Goal: Task Accomplishment & Management: Manage account settings

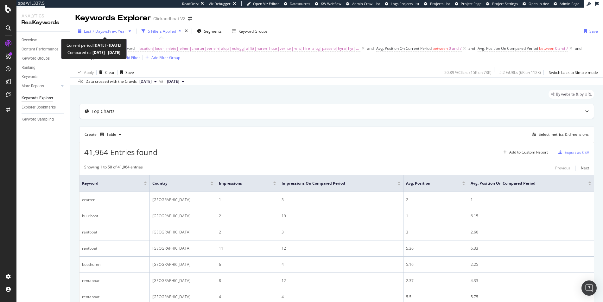
click at [119, 29] on span "vs Prev. Year" at bounding box center [115, 31] width 22 height 5
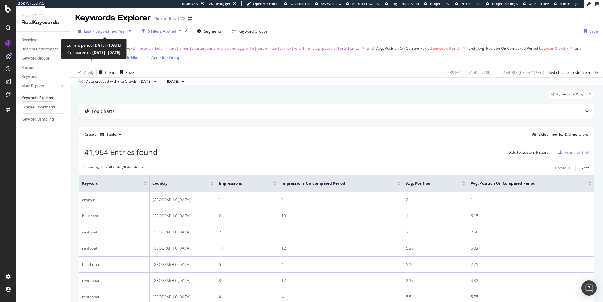
click at [114, 34] on span "vs Prev. Year" at bounding box center [115, 31] width 22 height 5
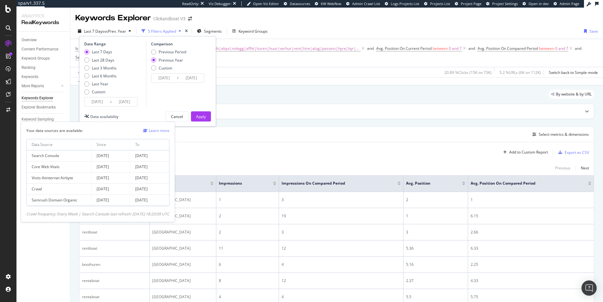
click at [107, 116] on div "Data availability" at bounding box center [104, 116] width 28 height 5
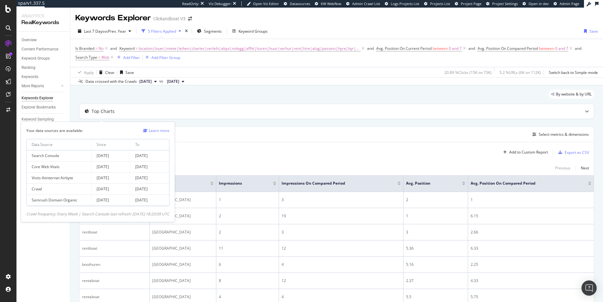
click at [99, 214] on div "Crawl frequency: Every Week | Search Console last refresh: 31/08/2025 18:20:09 …" at bounding box center [97, 213] width 143 height 5
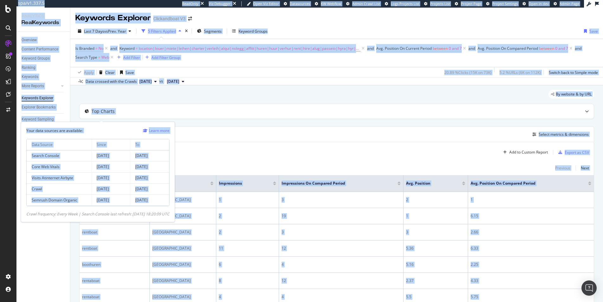
click at [99, 214] on div "Crawl frequency: Every Week | Search Console last refresh: 31/08/2025 18:20:09 …" at bounding box center [97, 213] width 143 height 5
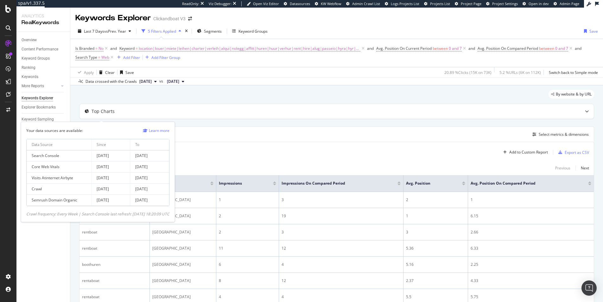
click at [103, 214] on div "Crawl frequency: Every Week | Search Console last refresh: 31/08/2025 18:20:09 …" at bounding box center [97, 213] width 143 height 5
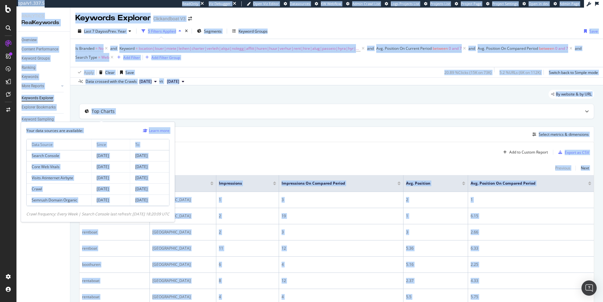
click at [103, 214] on div "Crawl frequency: Every Week | Search Console last refresh: 31/08/2025 18:20:09 …" at bounding box center [97, 213] width 143 height 5
click at [101, 214] on div "Crawl frequency: Every Week | Search Console last refresh: 31/08/2025 18:20:09 …" at bounding box center [97, 213] width 143 height 5
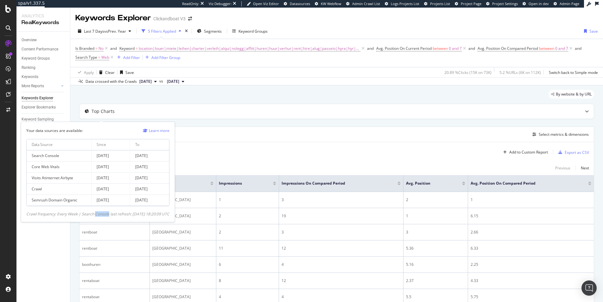
click at [101, 214] on div "Crawl frequency: Every Week | Search Console last refresh: 31/08/2025 18:20:09 …" at bounding box center [97, 213] width 143 height 5
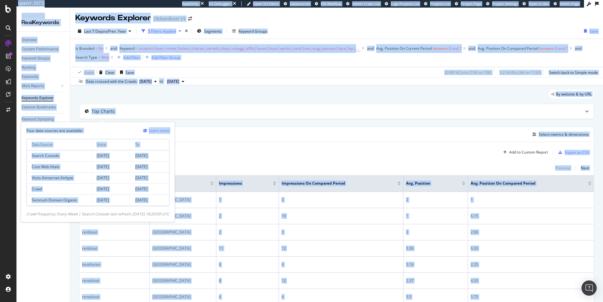
click at [101, 214] on div "Crawl frequency: Every Week | Search Console last refresh: 31/08/2025 18:20:09 …" at bounding box center [97, 213] width 143 height 5
click at [99, 214] on div "Crawl frequency: Every Week | Search Console last refresh: 31/08/2025 18:20:09 …" at bounding box center [97, 213] width 143 height 5
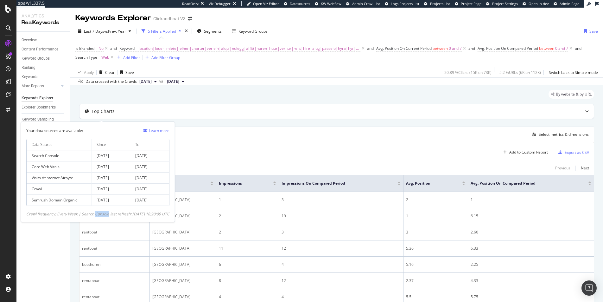
click at [99, 214] on div "Crawl frequency: Every Week | Search Console last refresh: 31/08/2025 18:20:09 …" at bounding box center [97, 213] width 143 height 5
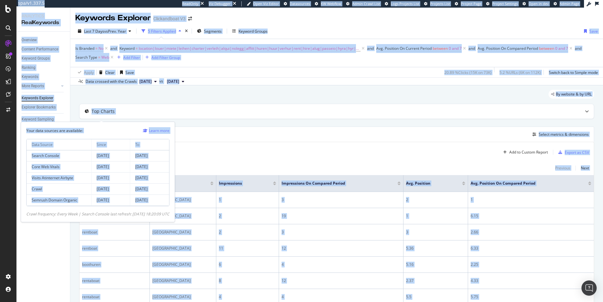
click at [99, 214] on div "Crawl frequency: Every Week | Search Console last refresh: 31/08/2025 18:20:09 …" at bounding box center [97, 213] width 143 height 5
click at [106, 214] on div "Crawl frequency: Every Week | Search Console last refresh: 31/08/2025 18:20:09 …" at bounding box center [97, 213] width 143 height 5
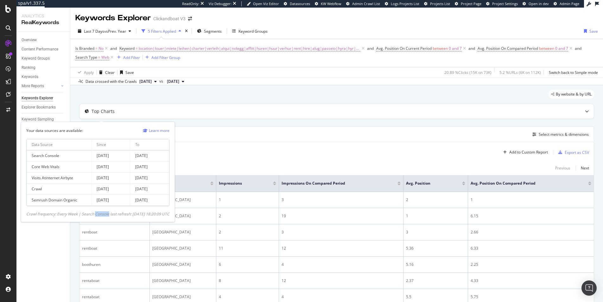
click at [106, 214] on div "Crawl frequency: Every Week | Search Console last refresh: 31/08/2025 18:20:09 …" at bounding box center [97, 213] width 143 height 5
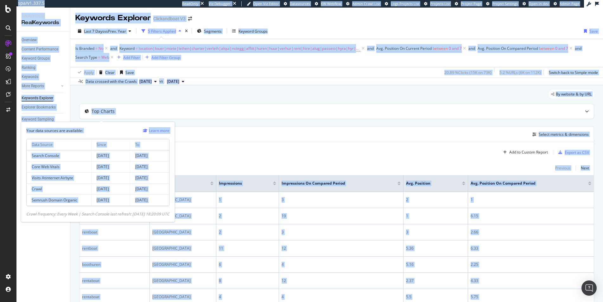
click at [106, 214] on div "Crawl frequency: Every Week | Search Console last refresh: 31/08/2025 18:20:09 …" at bounding box center [97, 213] width 143 height 5
click at [105, 215] on div "Crawl frequency: Every Week | Search Console last refresh: 31/08/2025 18:20:09 …" at bounding box center [97, 213] width 143 height 5
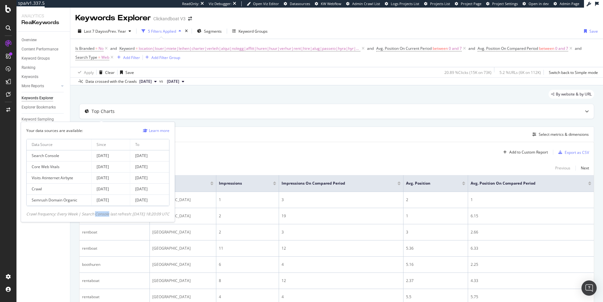
click at [105, 215] on div "Crawl frequency: Every Week | Search Console last refresh: 31/08/2025 18:20:09 …" at bounding box center [97, 213] width 143 height 5
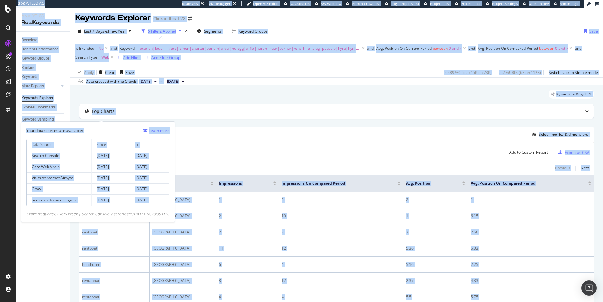
click at [105, 215] on div "Crawl frequency: Every Week | Search Console last refresh: 31/08/2025 18:20:09 …" at bounding box center [97, 213] width 143 height 5
click at [101, 214] on div "Crawl frequency: Every Week | Search Console last refresh: 31/08/2025 18:20:09 …" at bounding box center [97, 213] width 143 height 5
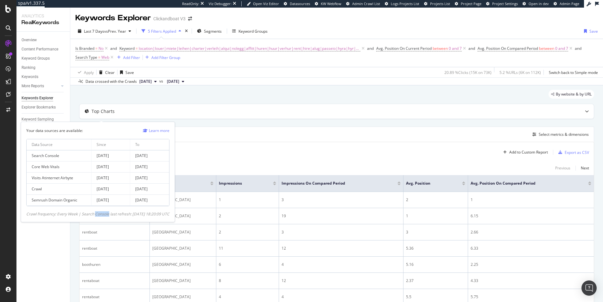
click at [101, 214] on div "Crawl frequency: Every Week | Search Console last refresh: 31/08/2025 18:20:09 …" at bounding box center [97, 213] width 143 height 5
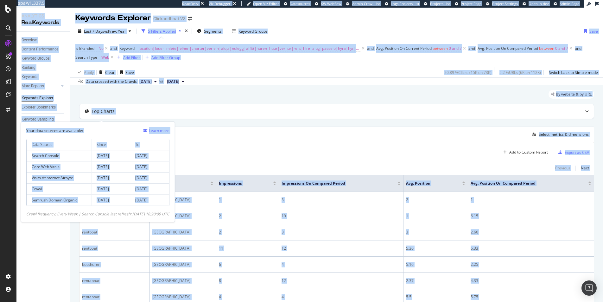
click at [101, 214] on div "Crawl frequency: Every Week | Search Console last refresh: 31/08/2025 18:20:09 …" at bounding box center [97, 213] width 143 height 5
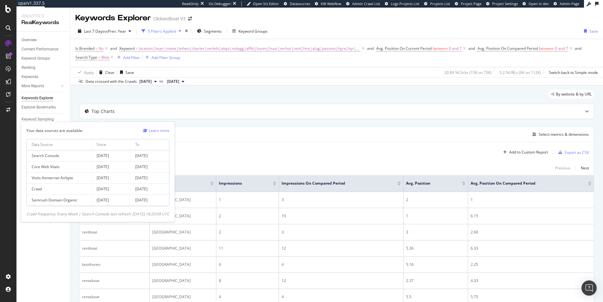
click at [108, 213] on div "Crawl frequency: Every Week | Search Console last refresh: 31/08/2025 18:20:09 …" at bounding box center [97, 213] width 143 height 5
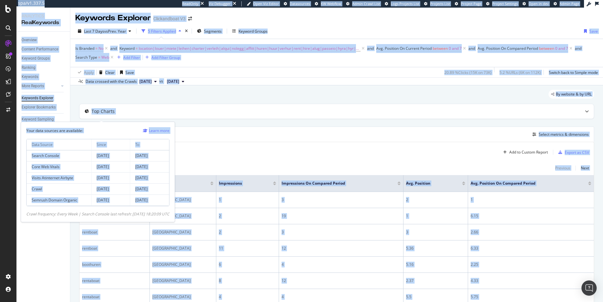
click at [108, 213] on div "Crawl frequency: Every Week | Search Console last refresh: 31/08/2025 18:20:09 …" at bounding box center [97, 213] width 143 height 5
click at [105, 214] on div "Crawl frequency: Every Week | Search Console last refresh: 31/08/2025 18:20:09 …" at bounding box center [97, 213] width 143 height 5
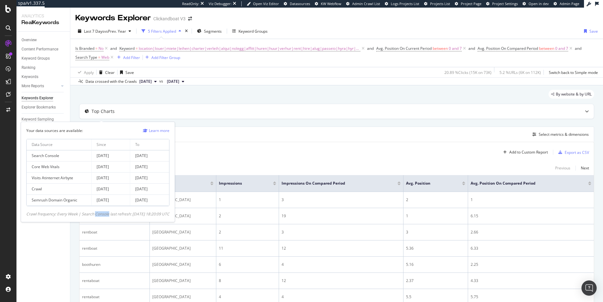
click at [105, 214] on div "Crawl frequency: Every Week | Search Console last refresh: 31/08/2025 18:20:09 …" at bounding box center [97, 213] width 143 height 5
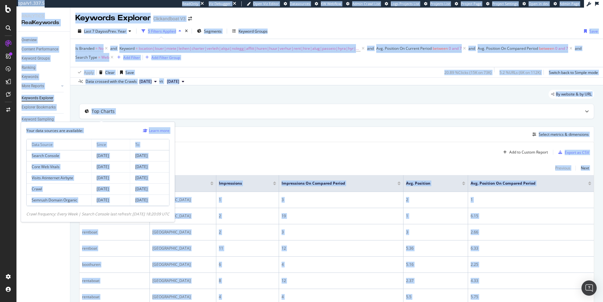
click at [105, 214] on div "Crawl frequency: Every Week | Search Console last refresh: 31/08/2025 18:20:09 …" at bounding box center [97, 213] width 143 height 5
click at [106, 213] on div "Crawl frequency: Every Week | Search Console last refresh: 31/08/2025 18:20:09 …" at bounding box center [97, 213] width 143 height 5
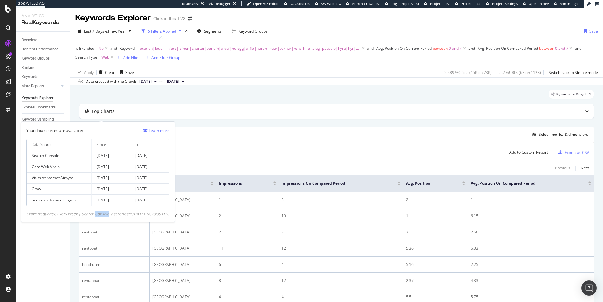
click at [106, 213] on div "Crawl frequency: Every Week | Search Console last refresh: 31/08/2025 18:20:09 …" at bounding box center [97, 213] width 143 height 5
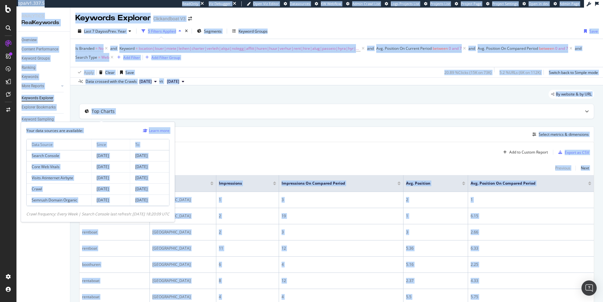
click at [106, 213] on div "Crawl frequency: Every Week | Search Console last refresh: 31/08/2025 18:20:09 …" at bounding box center [97, 213] width 143 height 5
click at [102, 214] on div "Crawl frequency: Every Week | Search Console last refresh: 31/08/2025 18:20:09 …" at bounding box center [97, 213] width 143 height 5
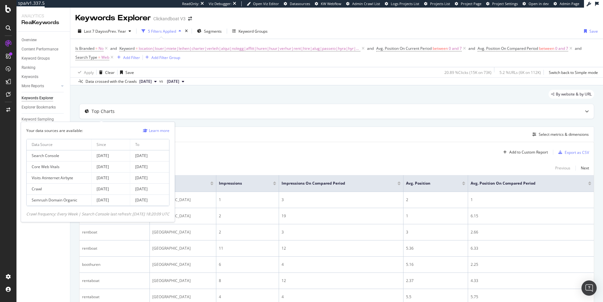
click at [239, 147] on div "41,964 Entries found Add to Custom Report Export as CSV" at bounding box center [337, 150] width 514 height 16
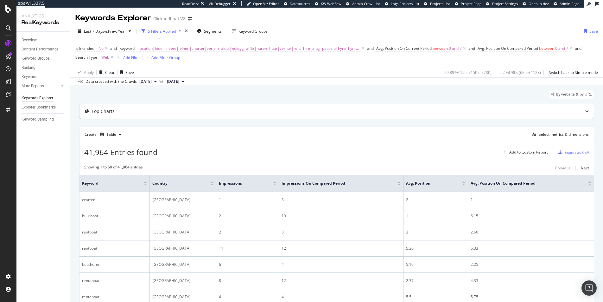
click at [176, 113] on div "Top Charts" at bounding box center [324, 111] width 489 height 6
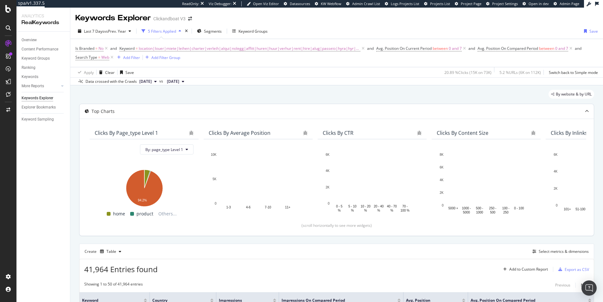
click at [174, 112] on div "Top Charts" at bounding box center [324, 111] width 489 height 6
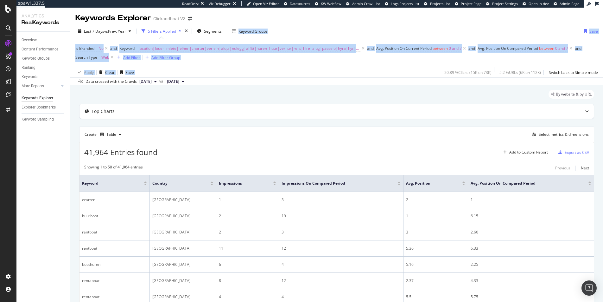
drag, startPoint x: 290, startPoint y: 67, endPoint x: 325, endPoint y: 24, distance: 55.6
click at [325, 24] on div "Last 7 Days vs Prev. Year 5 Filters Applied Segments Keyword Groups Save Is Bra…" at bounding box center [336, 54] width 533 height 62
drag, startPoint x: 325, startPoint y: 24, endPoint x: 335, endPoint y: 70, distance: 46.7
click at [335, 70] on div "Last 7 Days vs Prev. Year 5 Filters Applied Segments Keyword Groups Save Is Bra…" at bounding box center [336, 54] width 533 height 62
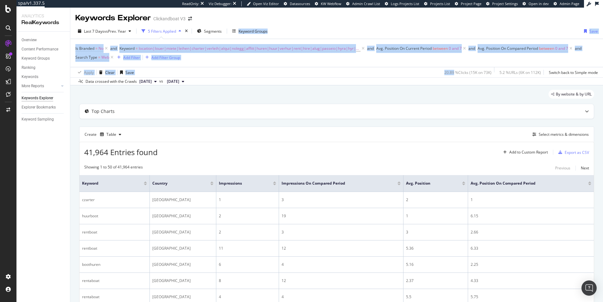
click at [335, 70] on div "Apply Clear Save 20.89 % Clicks ( 15K on 73K ) 5.2 % URLs ( 6K on 112K ) Switch…" at bounding box center [336, 72] width 533 height 10
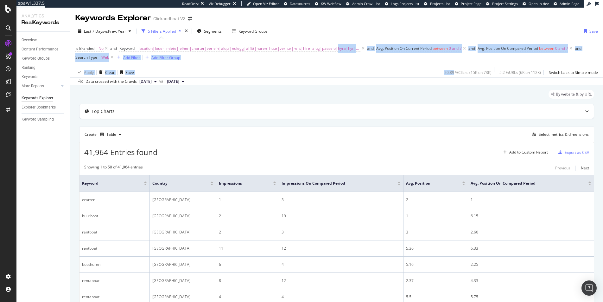
drag, startPoint x: 335, startPoint y: 70, endPoint x: 338, endPoint y: 32, distance: 38.4
click at [338, 35] on div "Last 7 Days vs Prev. Year 5 Filters Applied Segments Keyword Groups Save Is Bra…" at bounding box center [336, 54] width 533 height 62
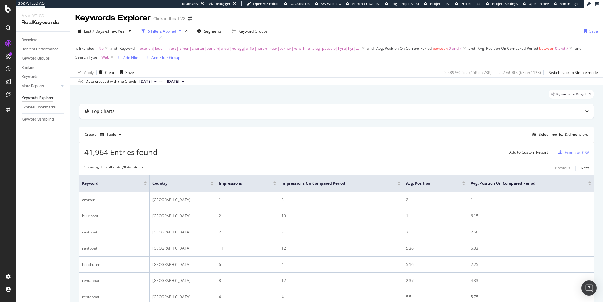
click at [338, 31] on div "Last 7 Days vs Prev. Year 5 Filters Applied Segments Keyword Groups Save" at bounding box center [336, 32] width 533 height 13
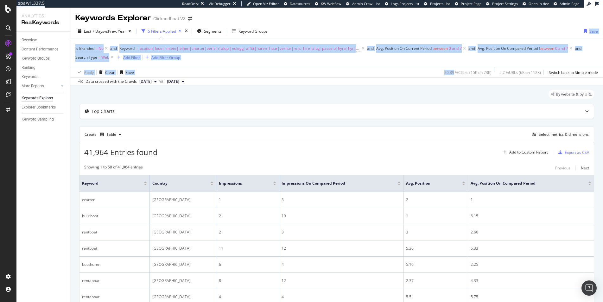
drag, startPoint x: 338, startPoint y: 30, endPoint x: 339, endPoint y: 68, distance: 38.0
click at [339, 68] on div "Last 7 Days vs Prev. Year 5 Filters Applied Segments Keyword Groups Save Is Bra…" at bounding box center [336, 54] width 533 height 62
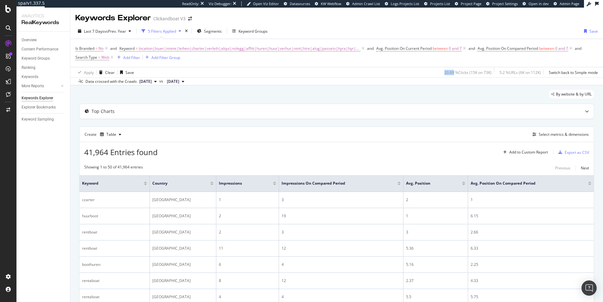
click at [339, 68] on div "Apply Clear Save 20.89 % Clicks ( 15K on 73K ) 5.2 % URLs ( 6K on 112K ) Switch…" at bounding box center [336, 72] width 533 height 10
click at [152, 79] on span "2025 Aug. 24th" at bounding box center [145, 82] width 12 height 6
click at [128, 33] on div "Last 7 Days vs Prev. Year" at bounding box center [104, 31] width 58 height 10
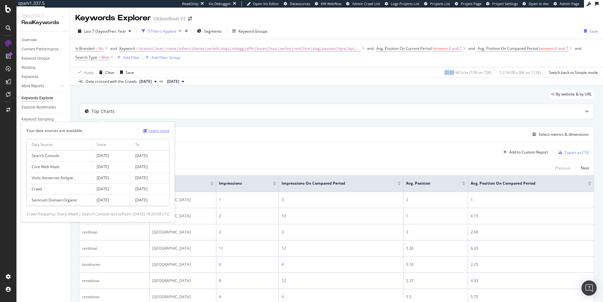
click at [159, 129] on link "Learn more" at bounding box center [156, 130] width 27 height 7
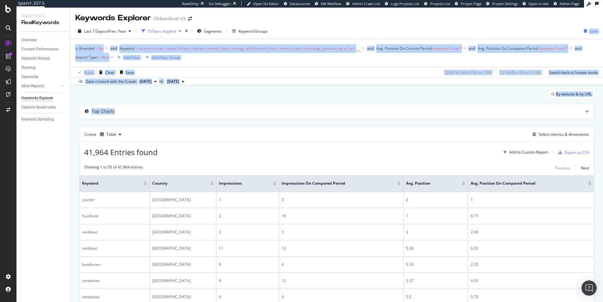
drag, startPoint x: 320, startPoint y: 111, endPoint x: 328, endPoint y: 30, distance: 81.2
click at [328, 30] on div "Keywords Explorer Clickandboat V3 Last 7 Days vs Prev. Year 5 Filters Applied S…" at bounding box center [336, 155] width 533 height 294
click at [328, 30] on div "Last 7 Days vs Prev. Year 5 Filters Applied Segments Keyword Groups Save" at bounding box center [336, 32] width 533 height 13
drag, startPoint x: 328, startPoint y: 29, endPoint x: 337, endPoint y: 88, distance: 60.2
click at [336, 88] on div "Keywords Explorer Clickandboat V3 Last 7 Days vs Prev. Year 5 Filters Applied S…" at bounding box center [336, 155] width 533 height 294
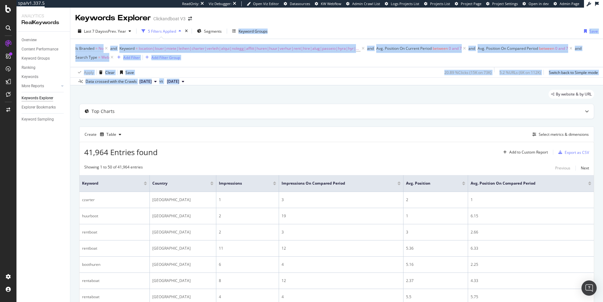
drag, startPoint x: 339, startPoint y: 88, endPoint x: 331, endPoint y: 23, distance: 65.1
click at [332, 27] on div "Keywords Explorer Clickandboat V3 Last 7 Days vs Prev. Year 5 Filters Applied S…" at bounding box center [336, 155] width 533 height 294
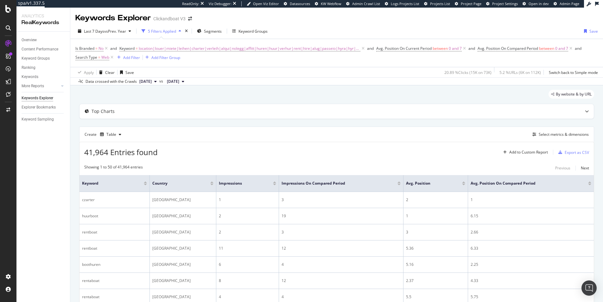
click at [331, 23] on div "Keywords Explorer Clickandboat V3" at bounding box center [336, 16] width 533 height 16
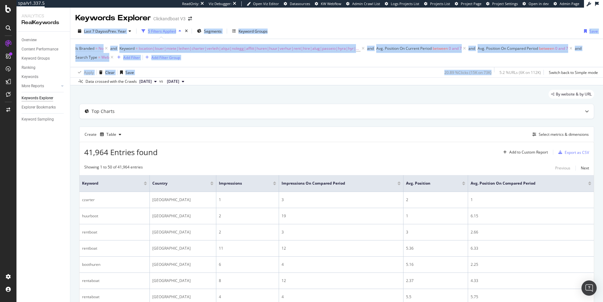
drag, startPoint x: 331, startPoint y: 23, endPoint x: 348, endPoint y: 77, distance: 56.2
click at [348, 76] on div "Keywords Explorer Clickandboat V3 Last 7 Days vs Prev. Year 5 Filters Applied S…" at bounding box center [336, 155] width 533 height 294
click at [348, 77] on div "Apply Clear Save 20.89 % Clicks ( 15K on 73K ) 5.2 % URLs ( 6K on 112K ) Switch…" at bounding box center [336, 72] width 533 height 10
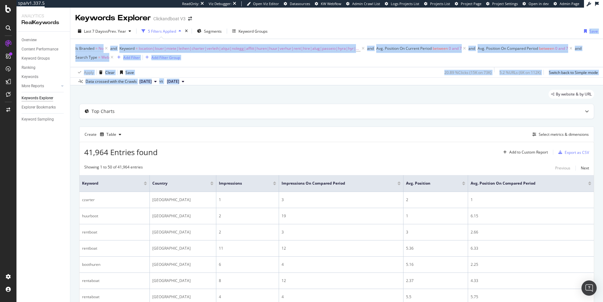
drag, startPoint x: 349, startPoint y: 78, endPoint x: 341, endPoint y: 35, distance: 43.2
click at [341, 35] on div "Last 7 Days vs Prev. Year 5 Filters Applied Segments Keyword Groups Save Is Bra…" at bounding box center [336, 54] width 533 height 62
click at [341, 35] on div "Last 7 Days vs Prev. Year 5 Filters Applied Segments Keyword Groups Save" at bounding box center [336, 32] width 533 height 13
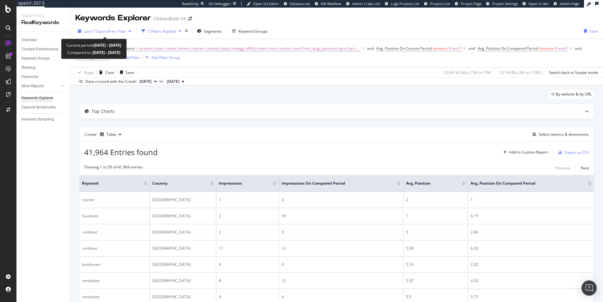
click at [120, 34] on span "vs Prev. Year" at bounding box center [115, 31] width 22 height 5
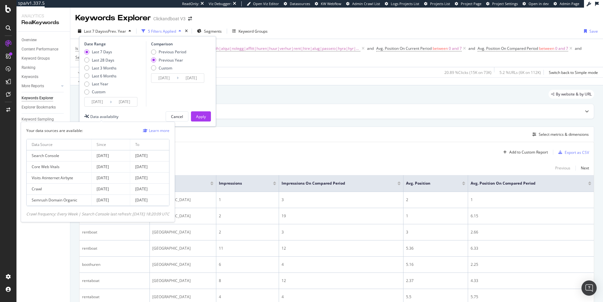
click at [107, 118] on div "Data availability" at bounding box center [104, 116] width 28 height 5
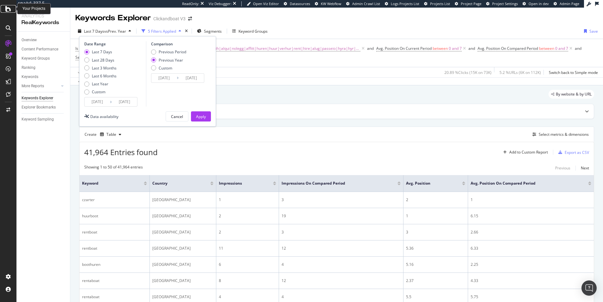
click at [7, 10] on icon at bounding box center [8, 9] width 6 height 8
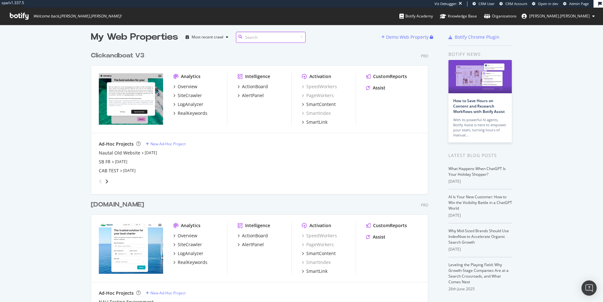
scroll to position [3, 0]
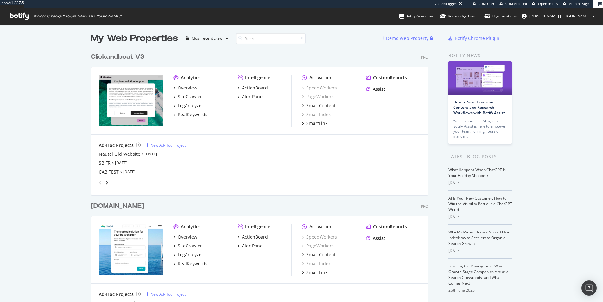
click at [129, 55] on div "Clickandboat V3" at bounding box center [118, 56] width 54 height 9
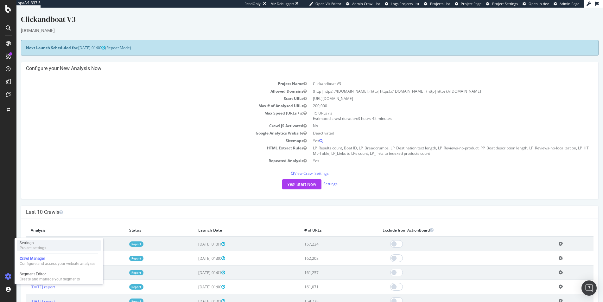
click at [35, 249] on div "Project settings" at bounding box center [33, 247] width 27 height 5
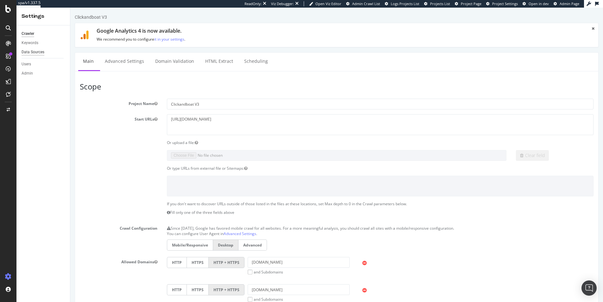
click at [43, 53] on div "Data Sources" at bounding box center [33, 52] width 23 height 7
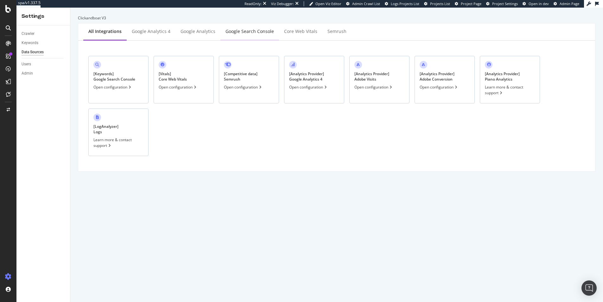
click at [254, 29] on div "Google Search Console" at bounding box center [250, 31] width 48 height 6
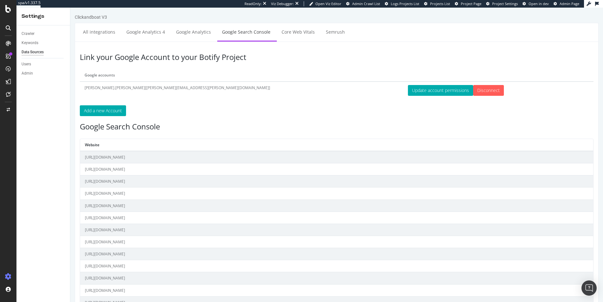
click at [93, 88] on td "alex.johnson[alex.johnson@botify.com]" at bounding box center [241, 89] width 323 height 17
click at [94, 88] on td "alex.johnson[alex.johnson@botify.com]" at bounding box center [241, 89] width 323 height 17
click at [122, 157] on td "https://www.clickandboat.com/pt/" at bounding box center [336, 157] width 513 height 12
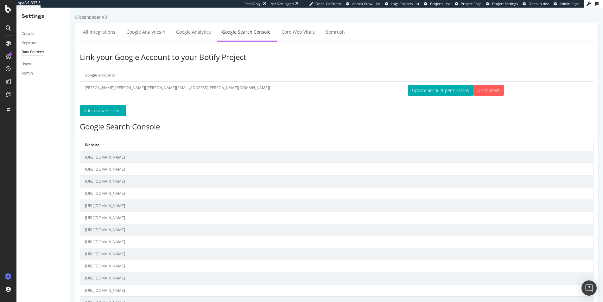
click at [122, 157] on td "https://www.clickandboat.com/pt/" at bounding box center [336, 157] width 513 height 12
click at [112, 158] on td "https://www.clickandboat.com/pt/" at bounding box center [336, 157] width 513 height 12
drag, startPoint x: 178, startPoint y: 194, endPoint x: 112, endPoint y: 195, distance: 66.2
click at [112, 195] on td "https://www.clickandboat.com/location-bateau/type/" at bounding box center [336, 193] width 513 height 12
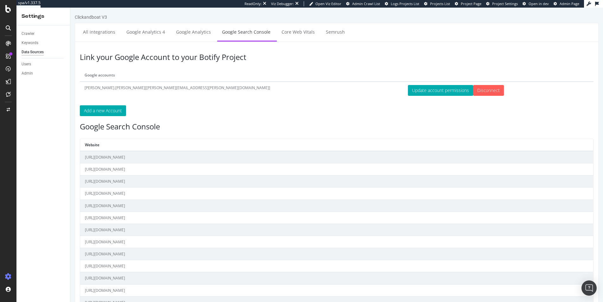
click at [112, 195] on td "https://www.clickandboat.com/location-bateau/type/" at bounding box center [336, 193] width 513 height 12
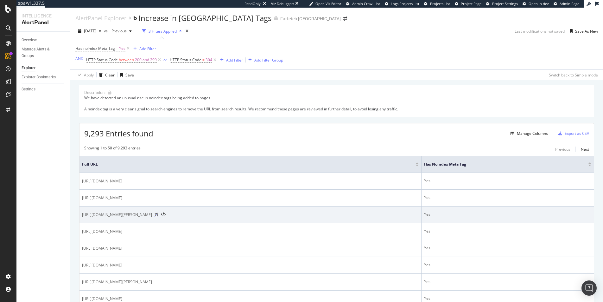
click at [158, 215] on icon at bounding box center [157, 215] width 4 height 4
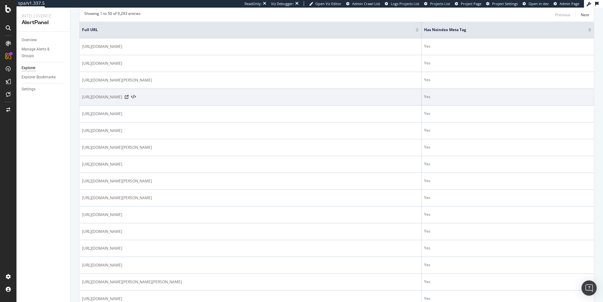
scroll to position [272, 0]
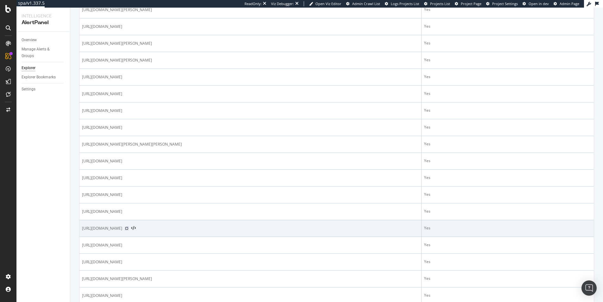
click at [129, 230] on icon at bounding box center [127, 228] width 4 height 4
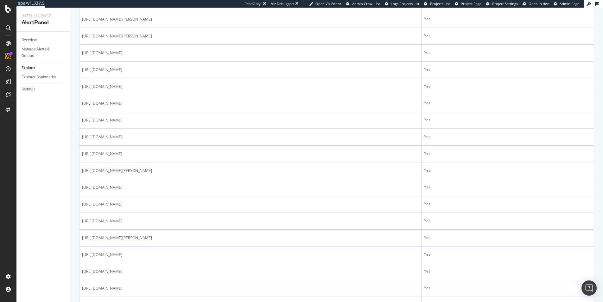
scroll to position [747, 0]
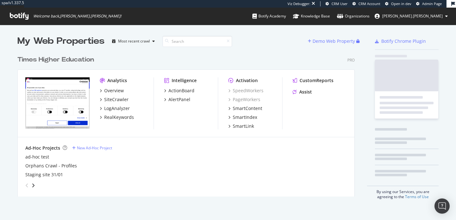
scroll to position [144, 338]
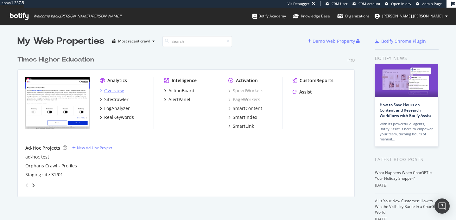
click at [113, 89] on div "Overview" at bounding box center [114, 90] width 20 height 6
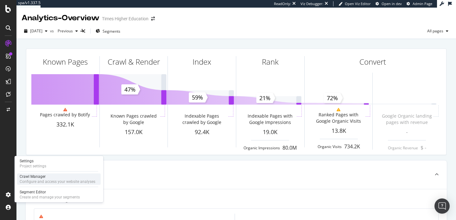
click at [49, 181] on div "Configure and access your website analyses" at bounding box center [58, 181] width 76 height 5
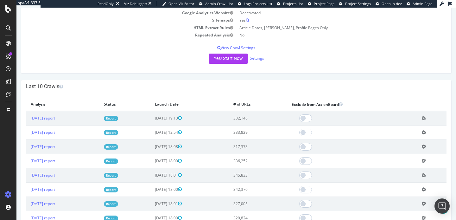
scroll to position [124, 0]
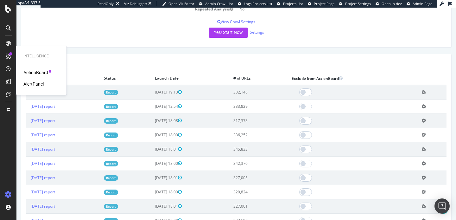
click at [38, 86] on div "AlertPanel" at bounding box center [33, 84] width 20 height 6
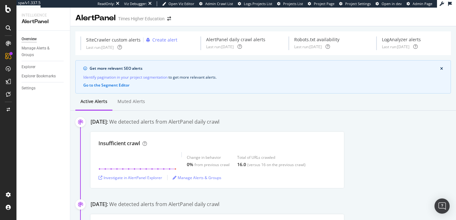
click at [152, 123] on div "We detected alerts from AlertPanel daily crawl" at bounding box center [164, 121] width 110 height 7
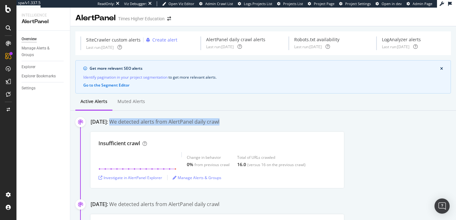
click at [152, 123] on div "We detected alerts from AlertPanel daily crawl" at bounding box center [164, 121] width 110 height 7
click at [162, 121] on div "We detected alerts from AlertPanel daily crawl" at bounding box center [164, 121] width 110 height 7
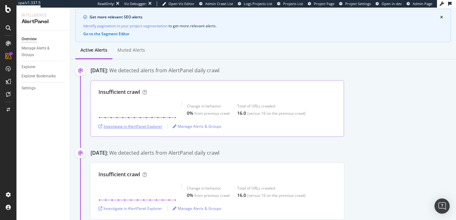
scroll to position [64, 0]
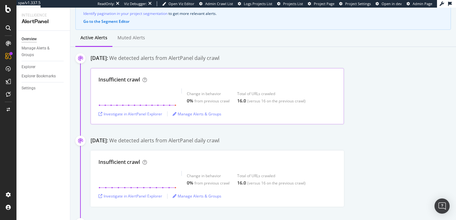
click at [111, 82] on div "Insufficient crawl" at bounding box center [119, 79] width 41 height 7
click at [114, 82] on div "Insufficient crawl" at bounding box center [119, 79] width 41 height 7
click at [145, 79] on icon at bounding box center [145, 80] width 4 height 4
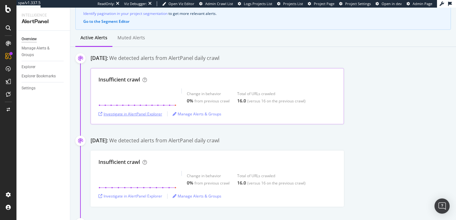
click at [142, 114] on div "Investigate in AlertPanel Explorer" at bounding box center [131, 113] width 64 height 5
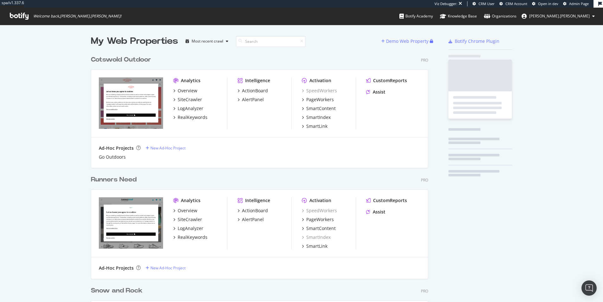
scroll to position [337, 338]
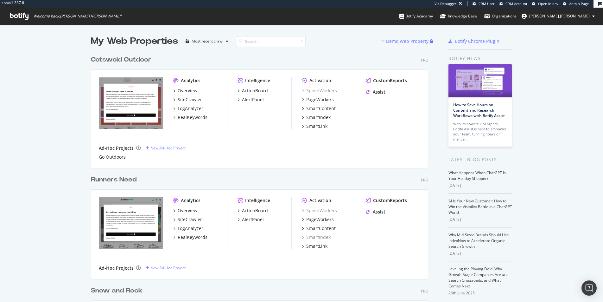
click at [149, 58] on div "Cotswold Outdoor" at bounding box center [121, 59] width 60 height 9
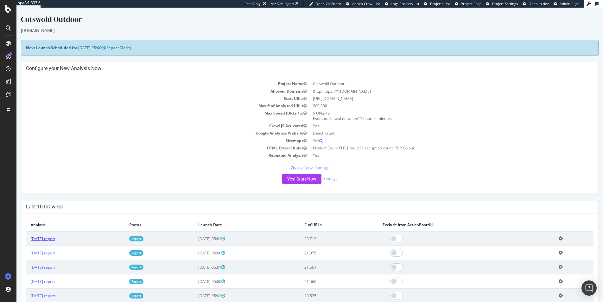
click at [49, 240] on link "2025 Sep. 1st report" at bounding box center [43, 238] width 24 height 5
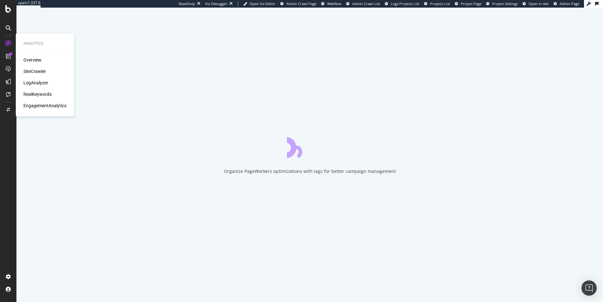
click at [38, 94] on div "RealKeywords" at bounding box center [37, 94] width 28 height 6
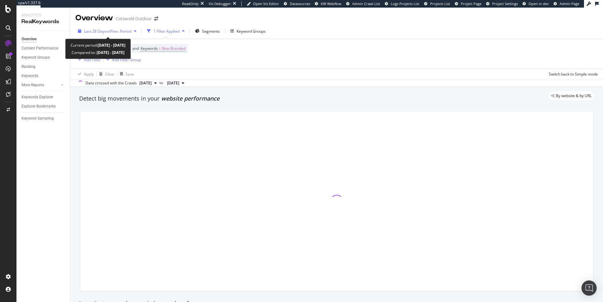
click at [94, 34] on span "Last 28 Days" at bounding box center [95, 31] width 22 height 5
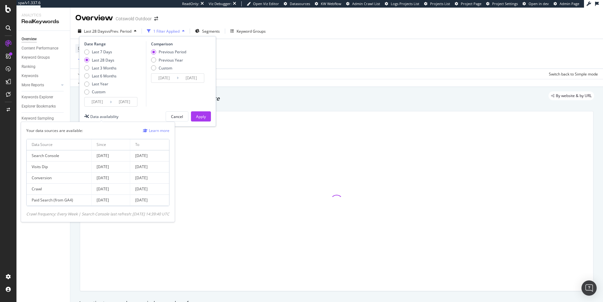
click at [112, 117] on div "Data availability" at bounding box center [104, 116] width 28 height 5
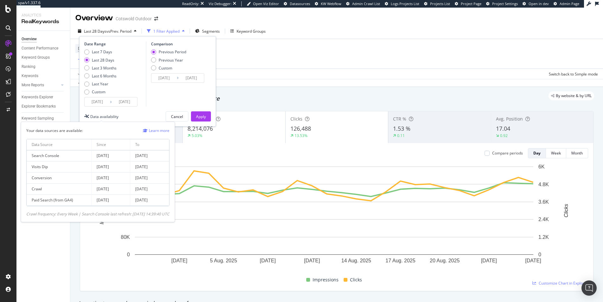
click at [112, 117] on div "Data availability" at bounding box center [104, 116] width 28 height 5
click at [108, 117] on div "Data availability" at bounding box center [104, 116] width 28 height 5
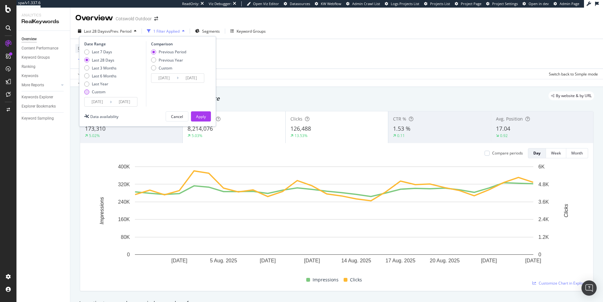
click at [97, 92] on div "Custom" at bounding box center [99, 91] width 14 height 5
click at [104, 98] on input "2025/07/30" at bounding box center [97, 101] width 25 height 9
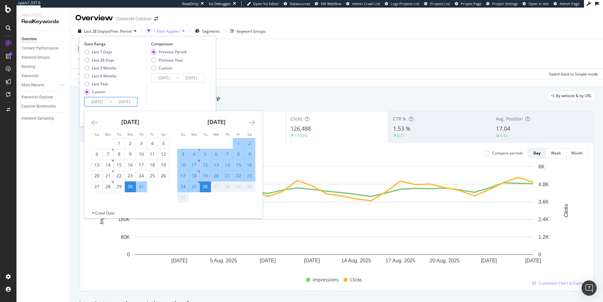
click at [216, 186] on div "27" at bounding box center [216, 186] width 11 height 6
click at [310, 77] on div "Apply Clear Save Switch back to Simple mode" at bounding box center [336, 73] width 533 height 10
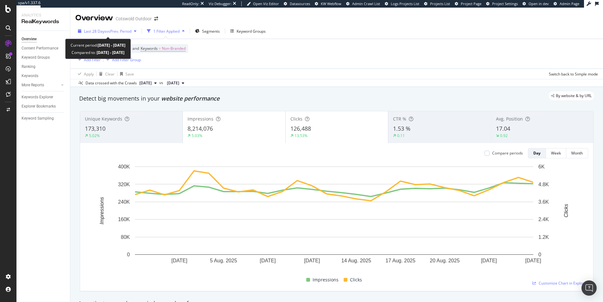
click at [130, 30] on span "vs Prev. Period" at bounding box center [118, 31] width 25 height 5
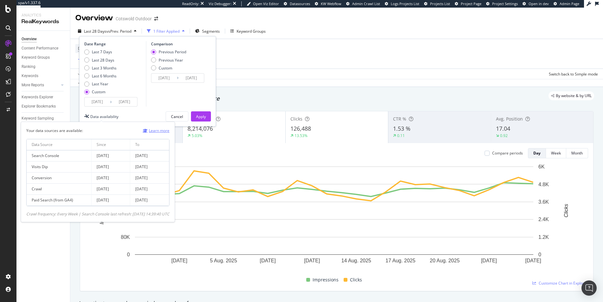
click at [161, 131] on link "Learn more" at bounding box center [156, 130] width 27 height 7
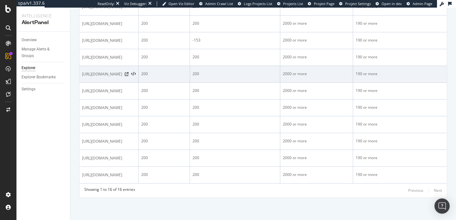
scroll to position [169, 0]
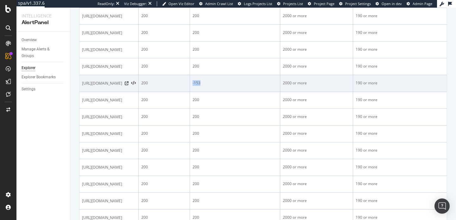
drag, startPoint x: 301, startPoint y: 130, endPoint x: 290, endPoint y: 129, distance: 10.8
click at [280, 92] on td "-153" at bounding box center [235, 83] width 90 height 17
copy div "-153"
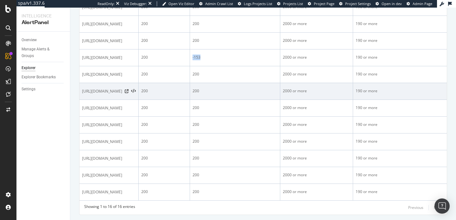
scroll to position [234, 0]
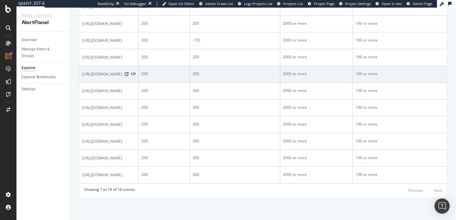
click at [280, 83] on td "200" at bounding box center [235, 74] width 90 height 17
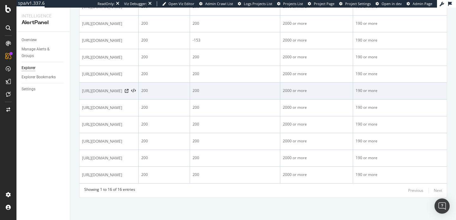
drag, startPoint x: 134, startPoint y: 169, endPoint x: 104, endPoint y: 48, distance: 125.3
click at [104, 48] on tbody "[URL][DOMAIN_NAME] [PHONE_NUMBER] or more 190 or more [URL][DOMAIN_NAME] [PHONE…" at bounding box center [271, 49] width 383 height 269
click at [104, 88] on span "[URL][DOMAIN_NAME]" at bounding box center [102, 91] width 40 height 6
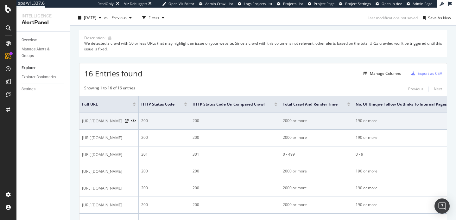
scroll to position [0, 0]
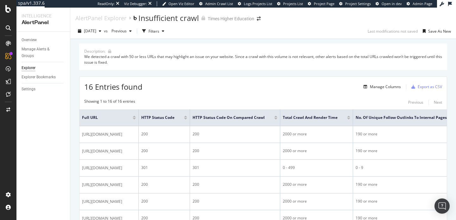
click at [108, 61] on div "We detected a crawl with 50 or less URLs that may highlight an issue on your we…" at bounding box center [263, 59] width 358 height 11
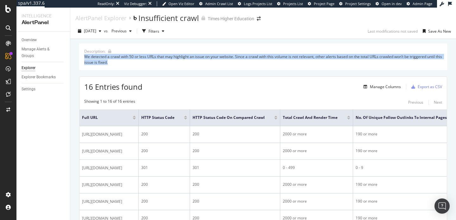
click at [108, 61] on div "We detected a crawl with 50 or less URLs that may highlight an issue on your we…" at bounding box center [263, 59] width 358 height 11
click at [103, 62] on div "We detected a crawl with 50 or less URLs that may highlight an issue on your we…" at bounding box center [263, 59] width 358 height 11
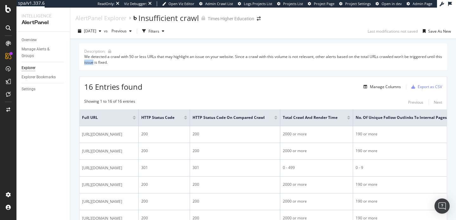
click at [103, 62] on div "We detected a crawl with 50 or less URLs that may highlight an issue on your we…" at bounding box center [263, 59] width 358 height 11
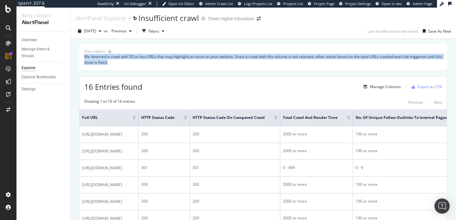
click at [103, 62] on div "We detected a crawl with 50 or less URLs that may highlight an issue on your we…" at bounding box center [263, 59] width 358 height 11
click at [101, 62] on div "We detected a crawl with 50 or less URLs that may highlight an issue on your we…" at bounding box center [263, 59] width 358 height 11
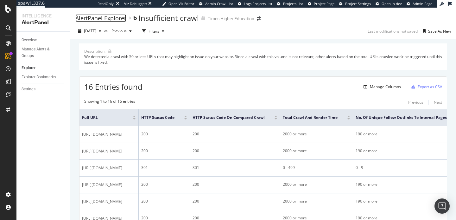
click at [117, 17] on div "AlertPanel Explorer" at bounding box center [100, 18] width 51 height 7
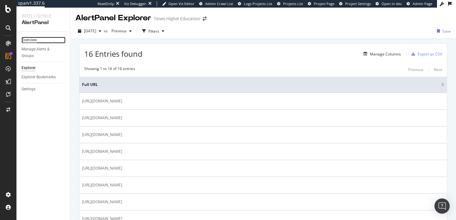
click at [30, 41] on div "Overview" at bounding box center [29, 40] width 15 height 7
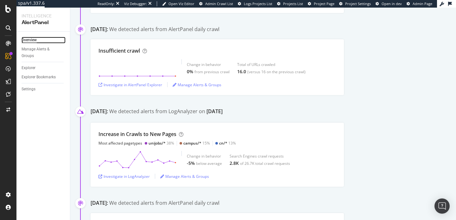
scroll to position [884, 0]
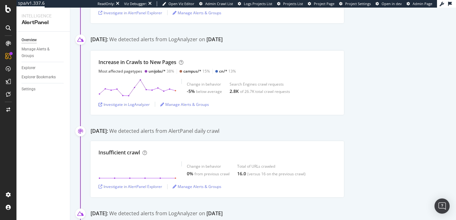
click at [216, 41] on div "We detected alerts from LogAnalyzer on [DATE]" at bounding box center [165, 40] width 113 height 9
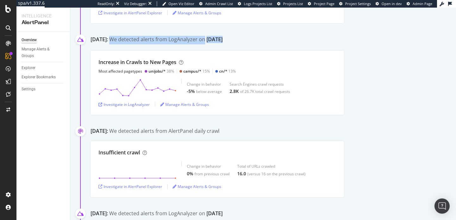
click at [216, 41] on div "We detected alerts from LogAnalyzer on [DATE]" at bounding box center [165, 40] width 113 height 9
click at [206, 41] on div "We detected alerts from LogAnalyzer on [DATE]" at bounding box center [165, 40] width 113 height 9
click at [181, 41] on div "We detected alerts from LogAnalyzer on [DATE]" at bounding box center [165, 40] width 113 height 9
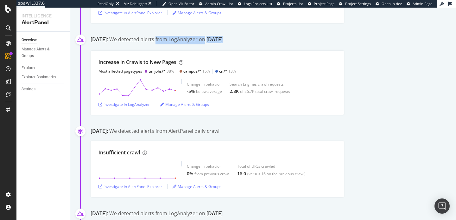
click at [181, 41] on div "We detected alerts from LogAnalyzer on August 21st" at bounding box center [165, 40] width 113 height 9
click at [195, 40] on div "We detected alerts from LogAnalyzer on August 21st" at bounding box center [165, 40] width 113 height 9
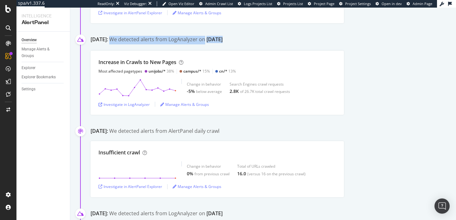
click at [193, 41] on div "We detected alerts from LogAnalyzer on August 21st" at bounding box center [165, 40] width 113 height 9
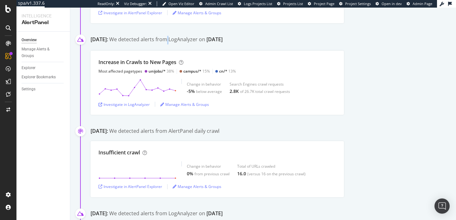
click at [193, 41] on div "We detected alerts from LogAnalyzer on August 21st" at bounding box center [165, 40] width 113 height 9
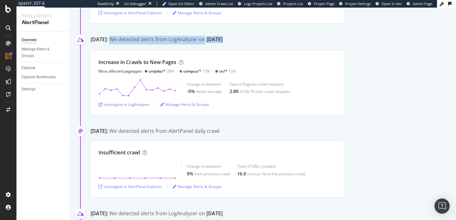
click at [193, 41] on div "We detected alerts from LogAnalyzer on August 21st" at bounding box center [165, 40] width 113 height 9
click at [182, 43] on div "We detected alerts from LogAnalyzer on August 21st" at bounding box center [165, 40] width 113 height 9
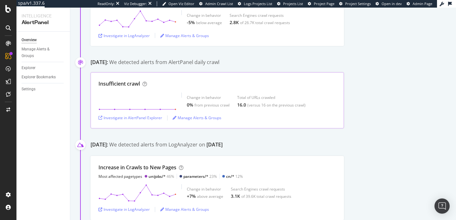
scroll to position [1087, 0]
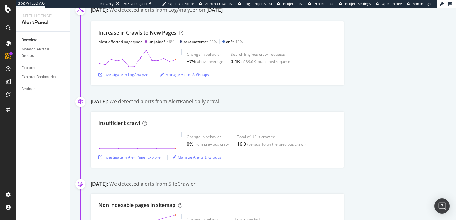
click at [181, 101] on div "We detected alerts from AlertPanel daily crawl" at bounding box center [164, 101] width 110 height 7
click at [179, 101] on div "We detected alerts from AlertPanel daily crawl" at bounding box center [164, 101] width 110 height 7
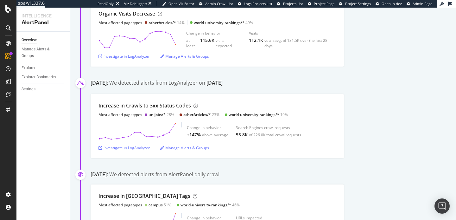
click at [179, 86] on div "We detected alerts from LogAnalyzer on July 23rd" at bounding box center [165, 83] width 113 height 9
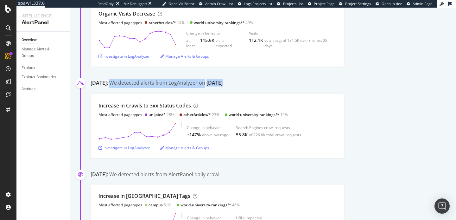
click at [179, 86] on div "We detected alerts from LogAnalyzer on July 23rd" at bounding box center [165, 83] width 113 height 9
click at [176, 86] on div "We detected alerts from LogAnalyzer on July 23rd" at bounding box center [165, 83] width 113 height 9
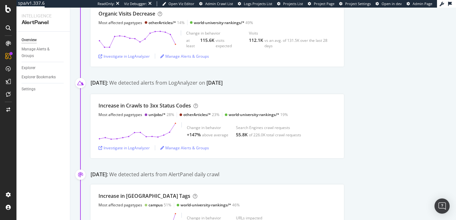
click at [182, 85] on div "We detected alerts from LogAnalyzer on July 23rd" at bounding box center [165, 83] width 113 height 9
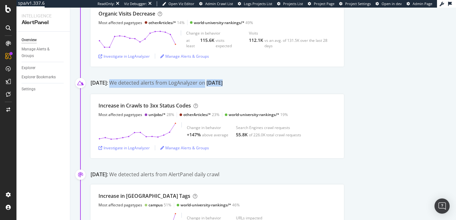
click at [182, 85] on div "We detected alerts from LogAnalyzer on July 23rd" at bounding box center [165, 83] width 113 height 9
click at [180, 85] on div "We detected alerts from LogAnalyzer on July 23rd" at bounding box center [165, 83] width 113 height 9
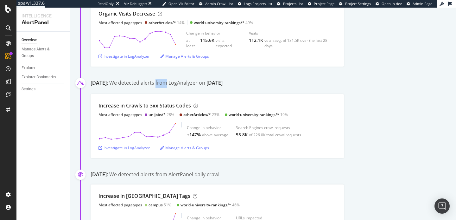
click at [180, 85] on div "We detected alerts from LogAnalyzer on July 23rd" at bounding box center [165, 83] width 113 height 9
click at [178, 85] on div "We detected alerts from LogAnalyzer on July 23rd" at bounding box center [165, 83] width 113 height 9
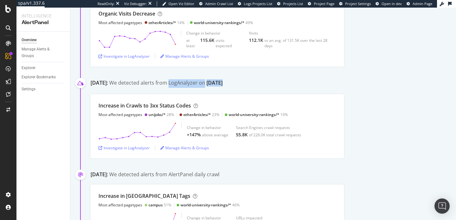
drag, startPoint x: 186, startPoint y: 84, endPoint x: 183, endPoint y: 87, distance: 4.3
click at [186, 84] on div "We detected alerts from LogAnalyzer on July 23rd" at bounding box center [165, 83] width 113 height 9
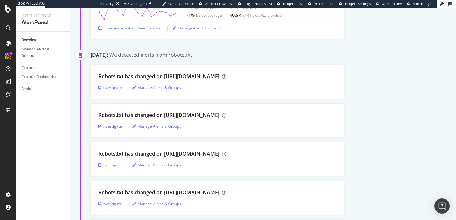
scroll to position [6653, 0]
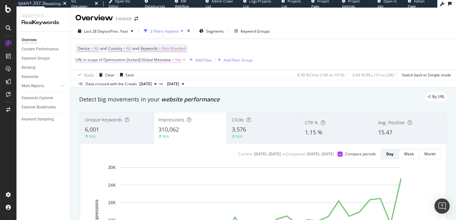
click at [163, 61] on span "URL in scope of Optimization [locked] Global Metadata" at bounding box center [123, 59] width 96 height 5
click at [93, 67] on span "[locked] Global Metadata" at bounding box center [101, 64] width 44 height 5
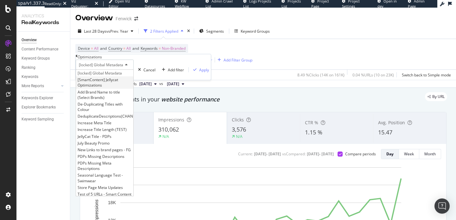
click at [118, 88] on span "[SmartContent] Jellycat Optimizations" at bounding box center [98, 82] width 41 height 11
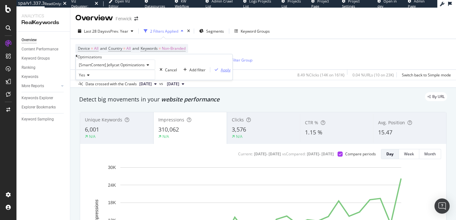
click at [221, 73] on div "Apply" at bounding box center [226, 69] width 10 height 5
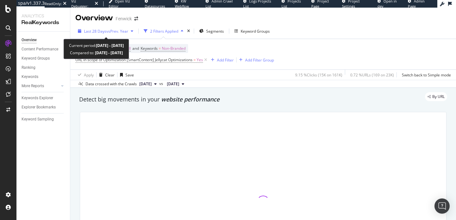
click at [118, 28] on div "Last 28 Days vs Prev. Year" at bounding box center [105, 31] width 61 height 10
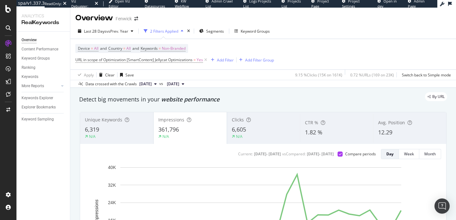
click at [329, 49] on div "Device = All and Country = All and Keywords = Non-Branded URL in scope of Optim…" at bounding box center [263, 54] width 376 height 30
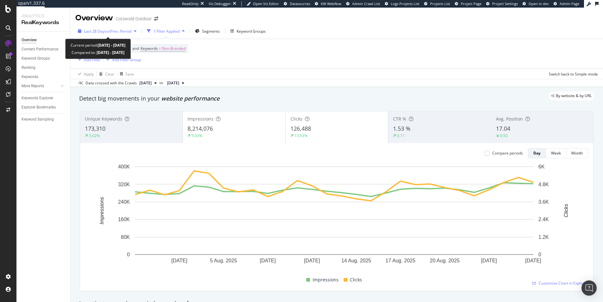
click at [116, 29] on span "vs Prev. Period" at bounding box center [118, 31] width 25 height 5
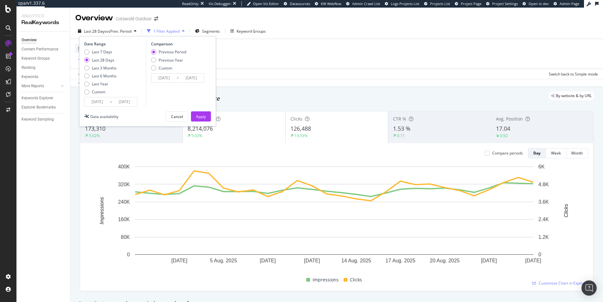
click at [113, 102] on input "2025/08/26" at bounding box center [124, 101] width 25 height 9
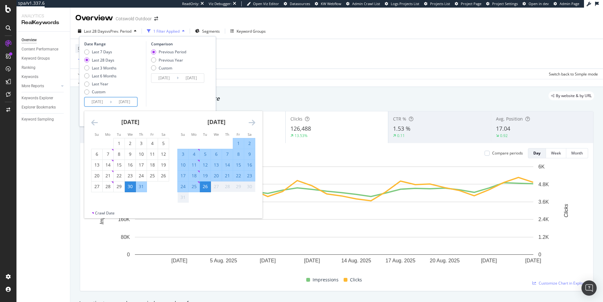
click at [154, 93] on div "Comparison Previous Period Previous Year Custom 2025/07/02 Navigate forward to …" at bounding box center [176, 73] width 60 height 65
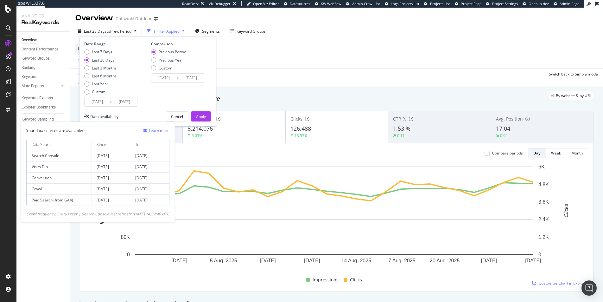
click at [110, 115] on div "Data availability" at bounding box center [104, 116] width 28 height 5
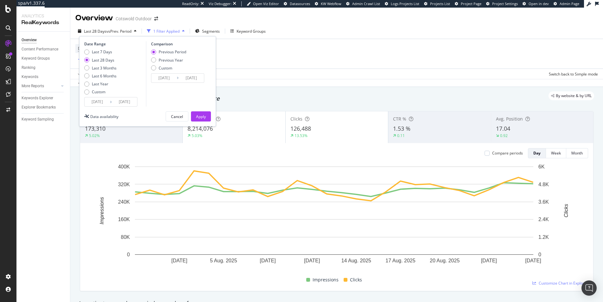
click at [285, 86] on div "Data crossed with the Crawls 2025 Aug. 25th vs 2025 Jul. 28th" at bounding box center [336, 83] width 533 height 8
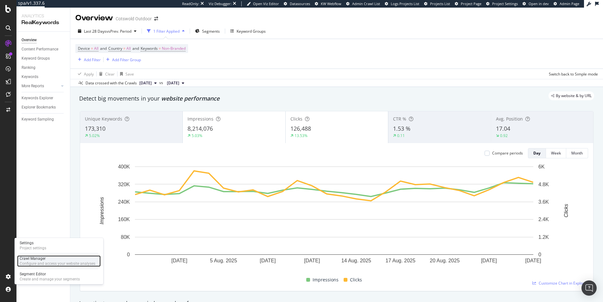
click at [41, 262] on div "Configure and access your website analyses" at bounding box center [58, 263] width 76 height 5
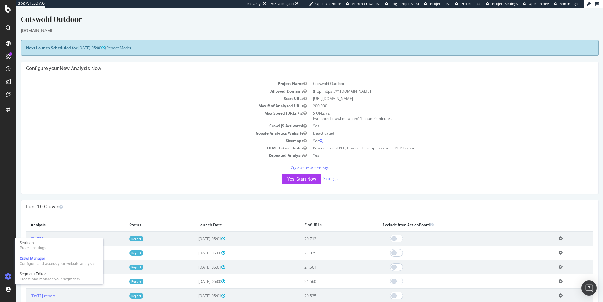
click at [86, 178] on div "Yes! Start Now Settings" at bounding box center [310, 179] width 568 height 10
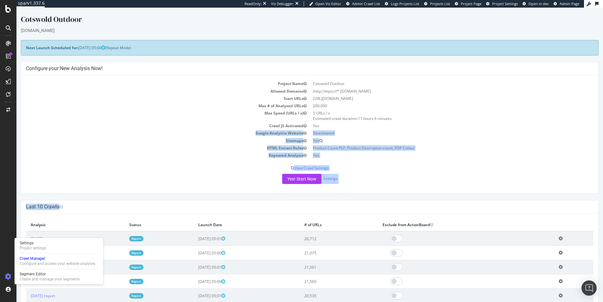
drag, startPoint x: 105, startPoint y: 214, endPoint x: 96, endPoint y: 130, distance: 84.1
click at [96, 130] on td "Google Analytics Website" at bounding box center [168, 132] width 284 height 7
drag, startPoint x: 95, startPoint y: 132, endPoint x: 145, endPoint y: 194, distance: 79.3
click at [145, 193] on div "Project Name Cotswold Outdoor Allowed Domains (http|https)://*.cotswoldoutdoor.…" at bounding box center [309, 134] width 577 height 118
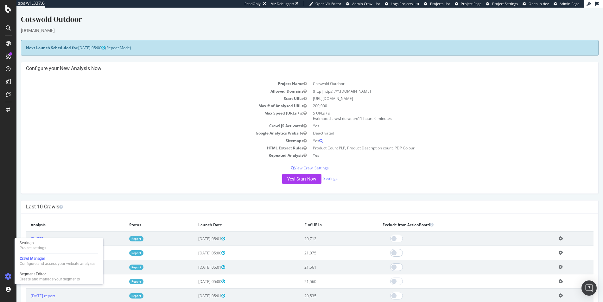
drag, startPoint x: 144, startPoint y: 196, endPoint x: 122, endPoint y: 168, distance: 36.1
click at [122, 168] on p "View Crawl Settings" at bounding box center [310, 167] width 568 height 5
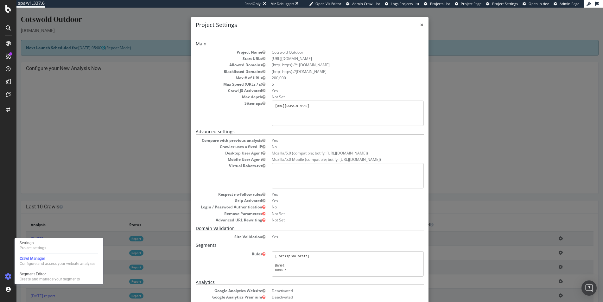
click at [420, 24] on span "×" at bounding box center [422, 24] width 4 height 9
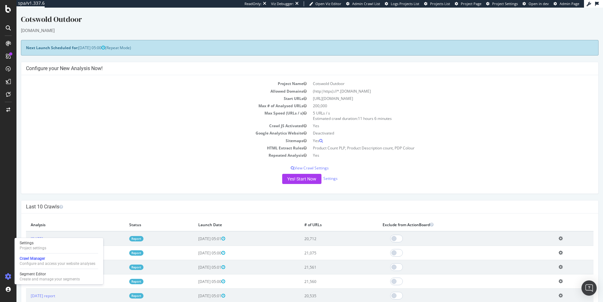
click at [462, 52] on div at bounding box center [309, 155] width 587 height 294
click at [32, 243] on div "Settings" at bounding box center [33, 242] width 27 height 5
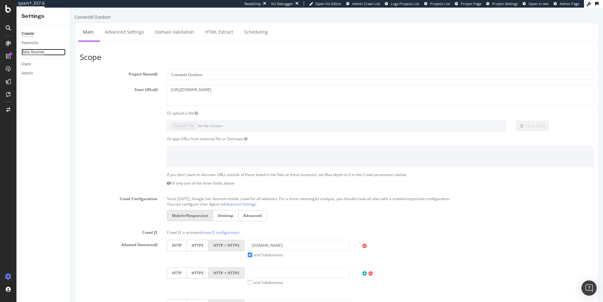
click at [40, 50] on div "Data Sources" at bounding box center [33, 52] width 23 height 7
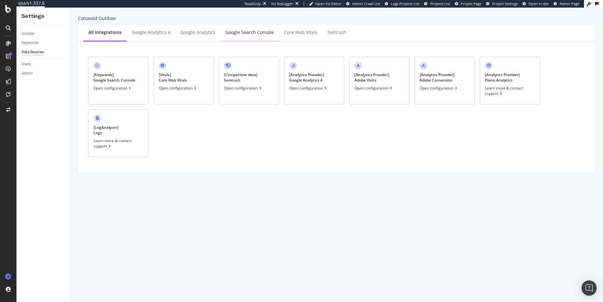
click at [235, 33] on div "Google Search Console" at bounding box center [250, 32] width 48 height 6
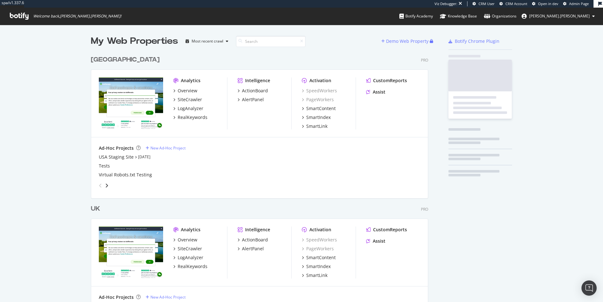
scroll to position [293, 338]
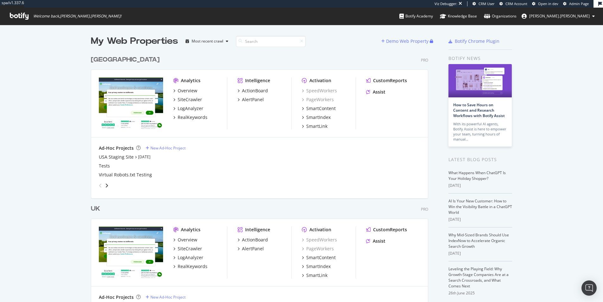
click at [22, 184] on div "My Web Properties Most recent crawl Demo Web Property [GEOGRAPHIC_DATA] Pro Ana…" at bounding box center [301, 190] width 603 height 331
click at [92, 58] on div "[GEOGRAPHIC_DATA]" at bounding box center [125, 59] width 69 height 9
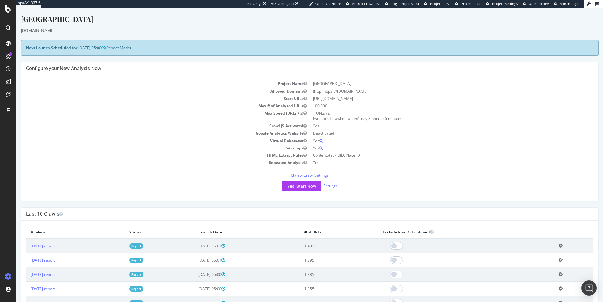
click at [162, 96] on td "Start URLs" at bounding box center [168, 98] width 284 height 7
drag, startPoint x: 187, startPoint y: 105, endPoint x: 179, endPoint y: 30, distance: 76.1
click at [179, 30] on div "[DOMAIN_NAME]" at bounding box center [310, 30] width 578 height 6
drag, startPoint x: 179, startPoint y: 30, endPoint x: 180, endPoint y: 93, distance: 62.7
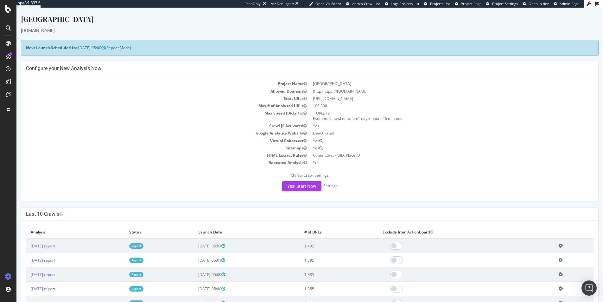
click at [180, 93] on td "Allowed Domains" at bounding box center [168, 90] width 284 height 7
drag, startPoint x: 142, startPoint y: 90, endPoint x: 126, endPoint y: 28, distance: 63.5
click at [126, 28] on div "[DOMAIN_NAME]" at bounding box center [310, 30] width 578 height 6
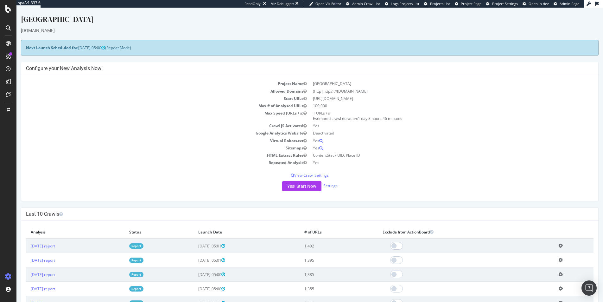
click at [126, 28] on div "[DOMAIN_NAME]" at bounding box center [310, 30] width 578 height 6
click at [32, 75] on div "ActionBoard" at bounding box center [35, 72] width 25 height 6
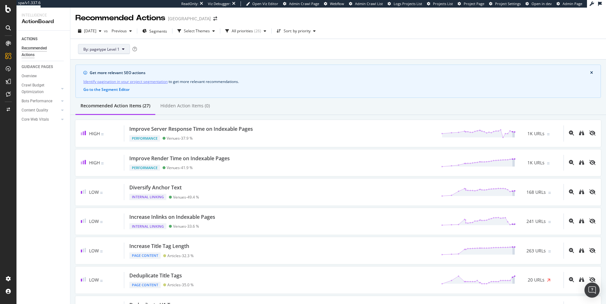
click at [109, 47] on span "By: pagetype Level 1" at bounding box center [101, 49] width 36 height 5
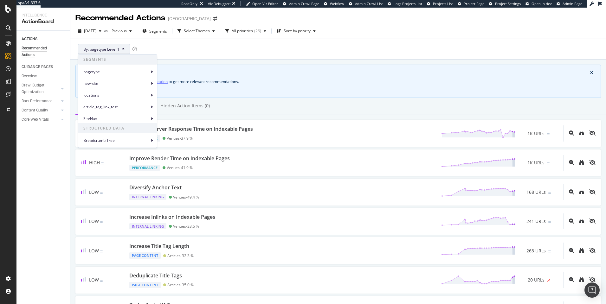
click at [108, 65] on div "pagetype" at bounding box center [117, 71] width 79 height 12
click at [313, 97] on div "Get more relevant SEO actions Identify pagination in your project segmentation …" at bounding box center [337, 81] width 525 height 33
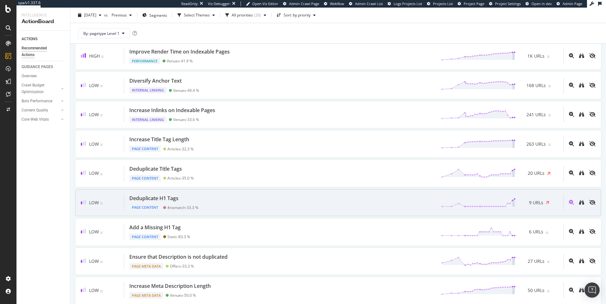
scroll to position [339, 0]
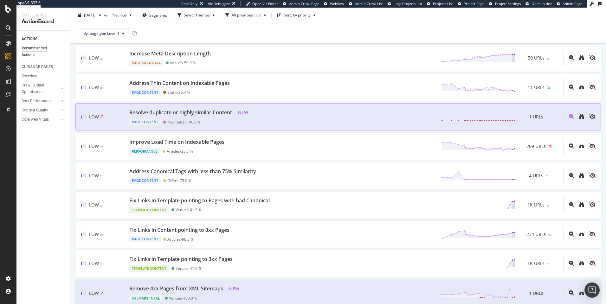
click at [254, 117] on div "Resolve duplicate or highly similar Content - NEW Page Content #nomatch - 100.0…" at bounding box center [343, 117] width 439 height 16
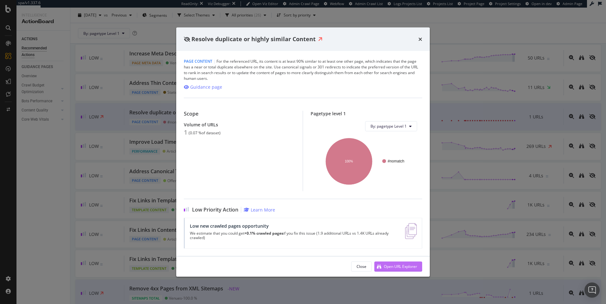
click at [382, 270] on div "Open URL Explorer" at bounding box center [395, 267] width 43 height 10
click at [418, 39] on div "Resolve duplicate or highly similar Content" at bounding box center [303, 39] width 238 height 8
click at [419, 38] on icon "times" at bounding box center [420, 38] width 4 height 5
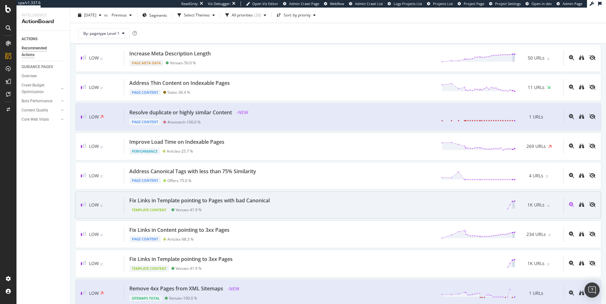
click at [193, 201] on div "Fix Links in Template pointing to Pages with bad Canonical" at bounding box center [199, 200] width 140 height 7
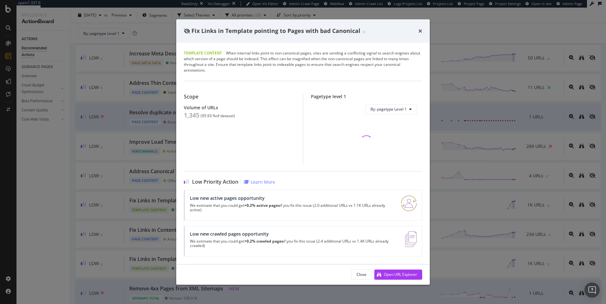
click at [191, 115] on div "1,345" at bounding box center [192, 116] width 16 height 8
click at [192, 115] on div "1,345" at bounding box center [192, 116] width 16 height 8
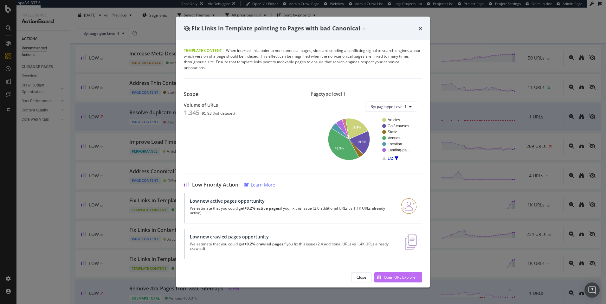
click at [410, 274] on div "Close Open URL Explorer" at bounding box center [302, 277] width 253 height 20
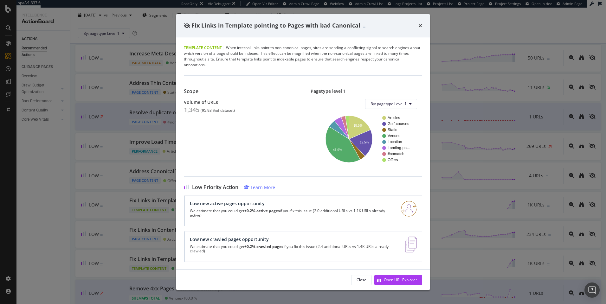
click at [401, 286] on div "Close Open URL Explorer" at bounding box center [302, 280] width 253 height 20
click at [393, 282] on div "Open URL Explorer" at bounding box center [400, 279] width 33 height 5
click at [421, 26] on icon "times" at bounding box center [420, 25] width 4 height 5
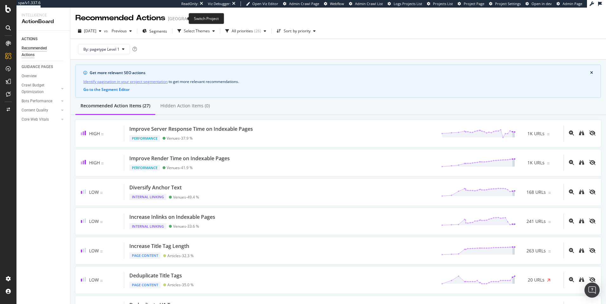
click at [213, 19] on icon "arrow-right-arrow-left" at bounding box center [215, 18] width 4 height 4
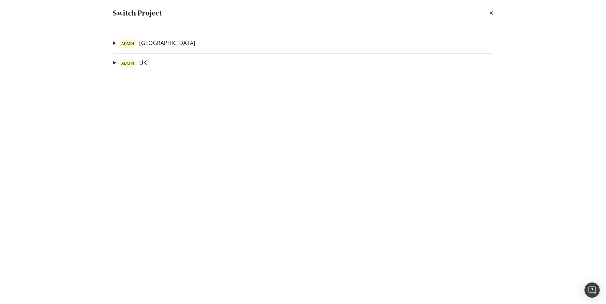
click at [143, 64] on link "ADMIN UK" at bounding box center [133, 63] width 28 height 9
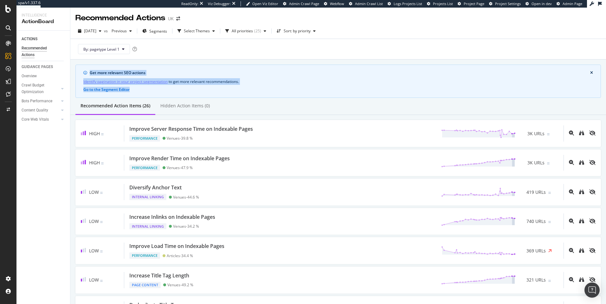
drag, startPoint x: 200, startPoint y: 56, endPoint x: 246, endPoint y: 92, distance: 58.5
click at [246, 92] on div "Recommended Actions UK 2025 Aug. 30th vs Previous Segments Select Themes All pr…" at bounding box center [337, 156] width 535 height 297
click at [246, 92] on div "Get more relevant SEO actions Identify pagination in your project segmentation …" at bounding box center [337, 81] width 525 height 33
drag, startPoint x: 247, startPoint y: 93, endPoint x: 183, endPoint y: 48, distance: 77.7
click at [185, 48] on div "Recommended Actions UK 2025 Aug. 30th vs Previous Segments Select Themes All pr…" at bounding box center [337, 156] width 535 height 297
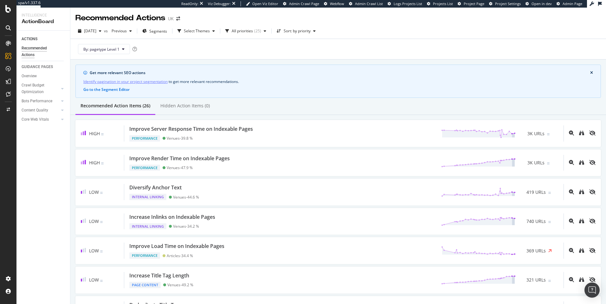
click at [183, 48] on div "By: pagetype Level 1" at bounding box center [337, 49] width 525 height 20
drag, startPoint x: 183, startPoint y: 48, endPoint x: 256, endPoint y: 96, distance: 86.7
click at [256, 96] on div "Recommended Actions UK 2025 Aug. 30th vs Previous Segments Select Themes All pr…" at bounding box center [337, 156] width 535 height 297
click at [256, 96] on div "Get more relevant SEO actions Identify pagination in your project segmentation …" at bounding box center [337, 81] width 525 height 33
drag, startPoint x: 256, startPoint y: 96, endPoint x: 186, endPoint y: 55, distance: 81.2
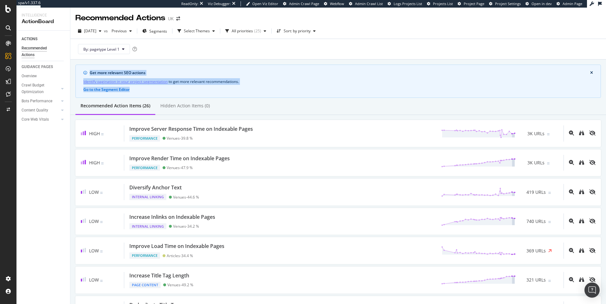
click at [186, 55] on div "Recommended Actions UK 2025 Aug. 30th vs Previous Segments Select Themes All pr…" at bounding box center [337, 156] width 535 height 297
click at [186, 55] on div "By: pagetype Level 1" at bounding box center [337, 49] width 525 height 20
drag, startPoint x: 186, startPoint y: 55, endPoint x: 265, endPoint y: 103, distance: 92.1
click at [265, 103] on div "Recommended Actions UK 2025 Aug. 30th vs Previous Segments Select Themes All pr…" at bounding box center [337, 156] width 535 height 297
click at [265, 103] on div "Recommended Action Items (26) Hidden Action Items (0)" at bounding box center [337, 106] width 535 height 17
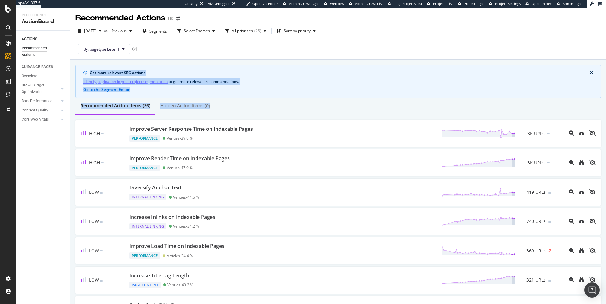
drag, startPoint x: 265, startPoint y: 103, endPoint x: 200, endPoint y: 54, distance: 80.3
click at [200, 55] on div "Recommended Actions UK 2025 Aug. 30th vs Previous Segments Select Themes All pr…" at bounding box center [337, 156] width 535 height 297
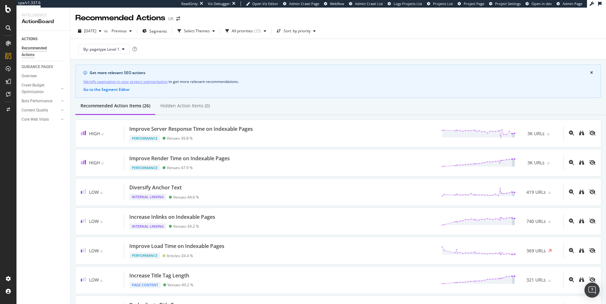
click at [200, 54] on div "By: pagetype Level 1" at bounding box center [337, 49] width 525 height 20
drag, startPoint x: 199, startPoint y: 54, endPoint x: 273, endPoint y: 94, distance: 83.5
click at [273, 94] on div "Recommended Actions UK 2025 Aug. 30th vs Previous Segments Select Themes All pr…" at bounding box center [337, 156] width 535 height 297
click at [273, 94] on div "Get more relevant SEO actions Identify pagination in your project segmentation …" at bounding box center [337, 81] width 525 height 33
drag, startPoint x: 269, startPoint y: 90, endPoint x: 206, endPoint y: 51, distance: 74.7
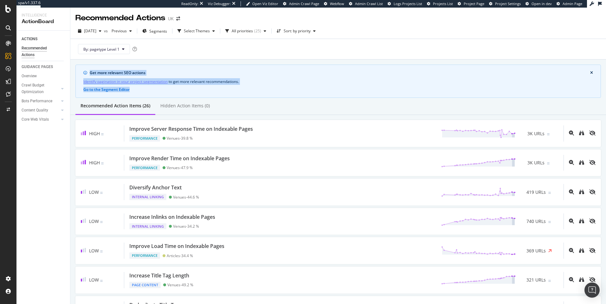
click at [206, 51] on div "Recommended Actions UK 2025 Aug. 30th vs Previous Segments Select Themes All pr…" at bounding box center [337, 156] width 535 height 297
click at [206, 51] on div "By: pagetype Level 1" at bounding box center [337, 49] width 525 height 20
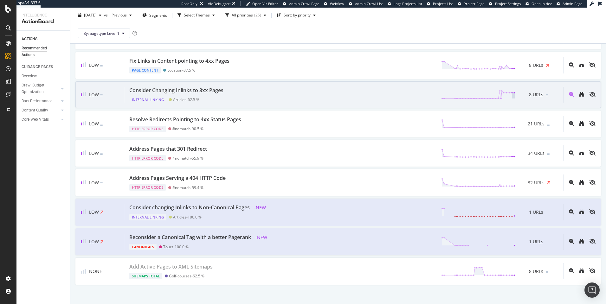
scroll to position [604, 0]
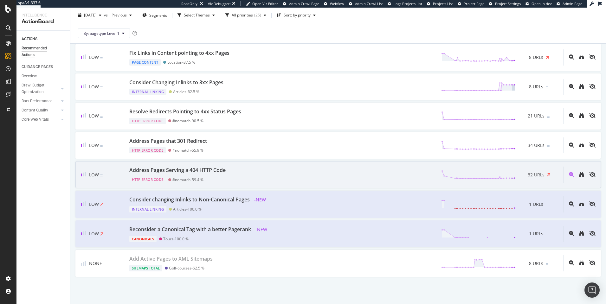
click at [235, 170] on div "Address Pages Serving a 404 HTTP Code HTTP Error Code #nomatch - 59.4 % 32 URLs" at bounding box center [343, 175] width 439 height 16
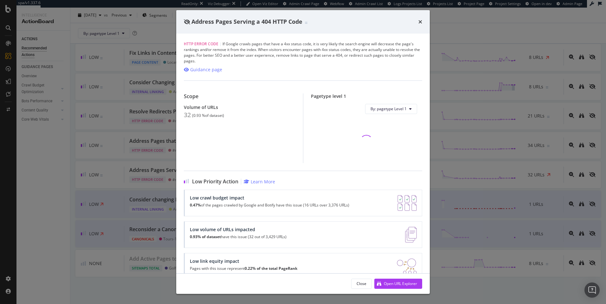
click at [419, 21] on icon "times" at bounding box center [420, 21] width 4 height 5
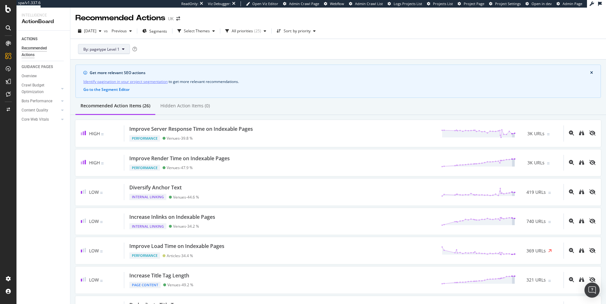
click at [114, 49] on span "By: pagetype Level 1" at bounding box center [101, 49] width 36 height 5
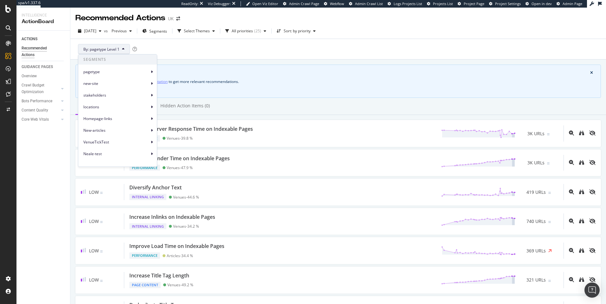
click at [106, 50] on span "By: pagetype Level 1" at bounding box center [101, 49] width 36 height 5
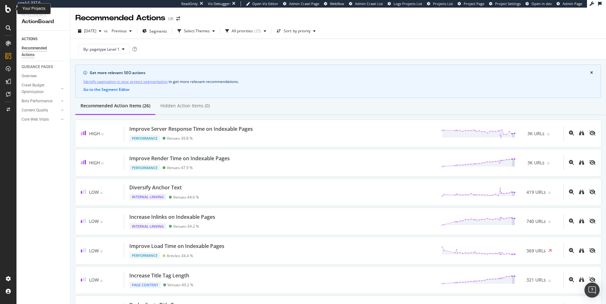
click at [6, 8] on icon at bounding box center [8, 9] width 6 height 8
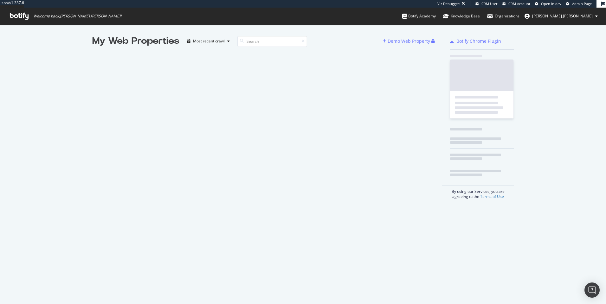
scroll to position [299, 596]
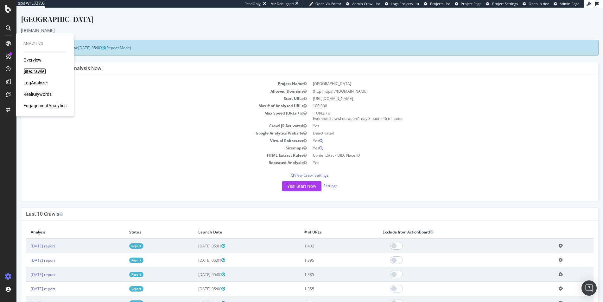
click at [32, 69] on div "SiteCrawler" at bounding box center [34, 71] width 22 height 6
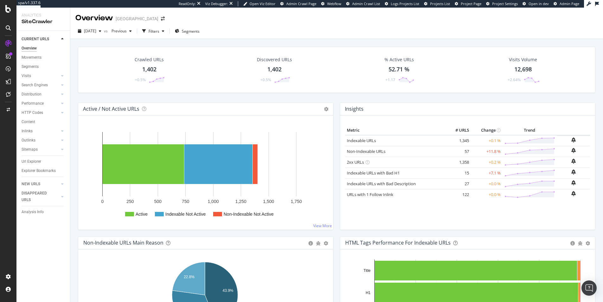
click at [32, 162] on div "Url Explorer" at bounding box center [32, 161] width 20 height 7
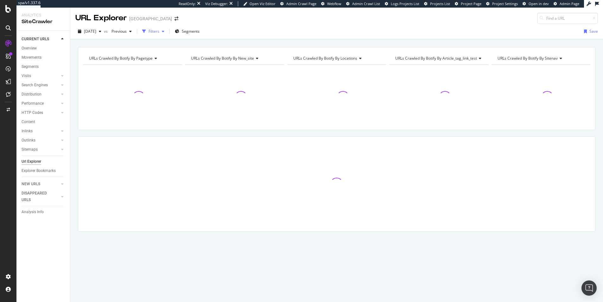
click at [159, 30] on div "Filters" at bounding box center [154, 31] width 11 height 5
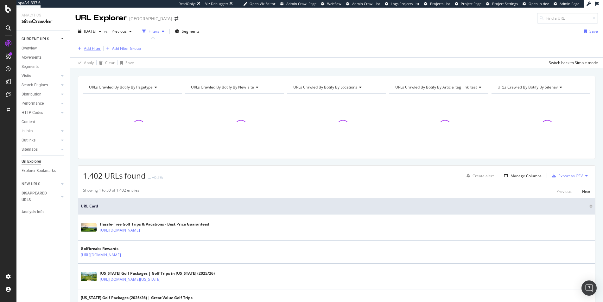
click at [100, 47] on div "Add Filter" at bounding box center [92, 48] width 17 height 5
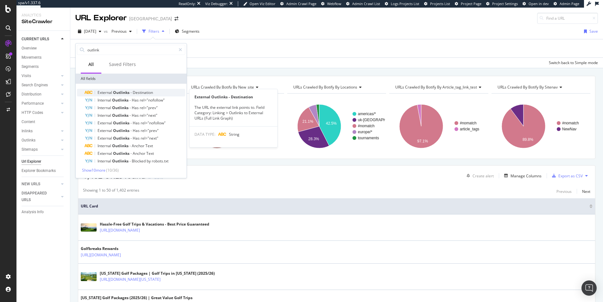
type input "outlink"
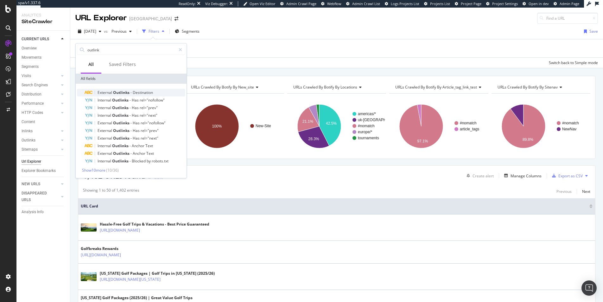
click at [149, 92] on span "Destination" at bounding box center [143, 92] width 20 height 5
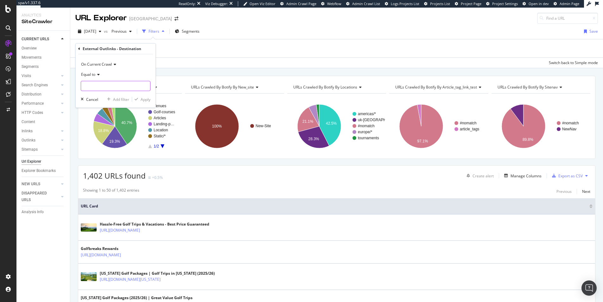
click at [97, 86] on input "text" at bounding box center [115, 86] width 69 height 10
click at [106, 81] on input "text" at bounding box center [115, 86] width 69 height 10
click at [117, 86] on input "text" at bounding box center [115, 86] width 69 height 10
click at [118, 84] on input "text" at bounding box center [115, 86] width 69 height 10
click at [95, 77] on span "Equal to" at bounding box center [88, 74] width 14 height 5
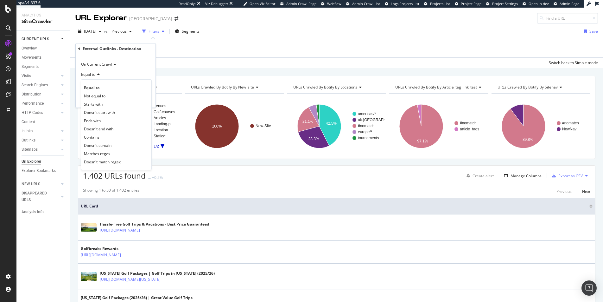
click at [119, 73] on div "Equal to" at bounding box center [116, 74] width 70 height 10
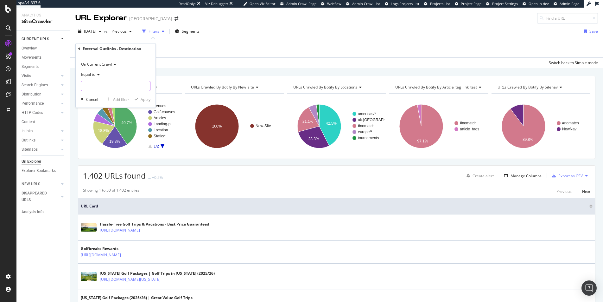
click at [107, 85] on input "text" at bounding box center [115, 86] width 69 height 10
click at [108, 65] on span "On Current Crawl" at bounding box center [96, 63] width 31 height 5
click at [99, 83] on input "text" at bounding box center [115, 86] width 69 height 10
type input "g"
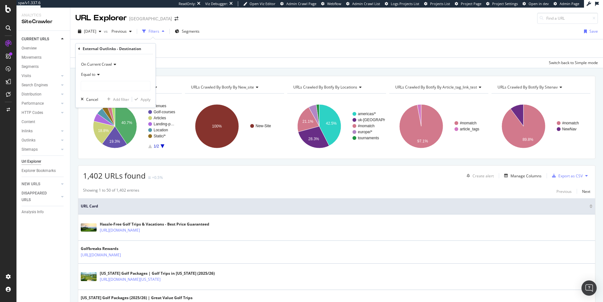
click at [177, 56] on div "Add Filter Add Filter Group" at bounding box center [336, 48] width 523 height 18
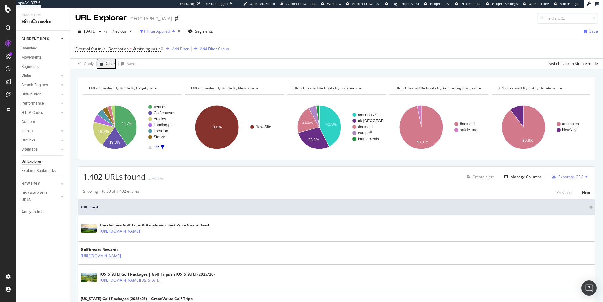
click at [163, 48] on icon at bounding box center [162, 49] width 3 height 4
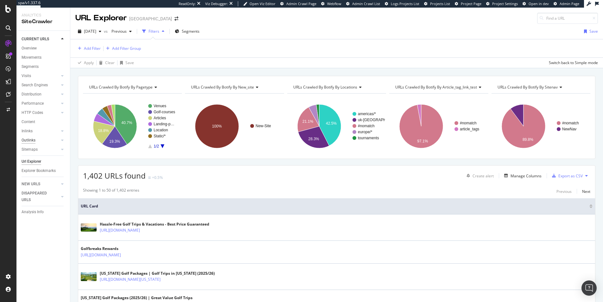
click at [30, 141] on div "Outlinks" at bounding box center [29, 140] width 14 height 7
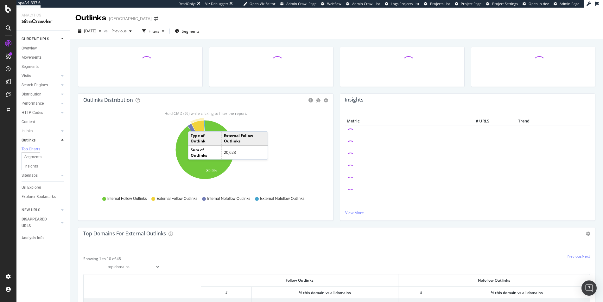
click at [195, 125] on icon "A chart." at bounding box center [198, 134] width 14 height 29
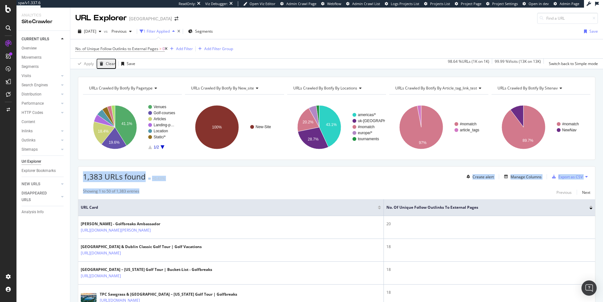
drag, startPoint x: 234, startPoint y: 195, endPoint x: 233, endPoint y: 169, distance: 26.3
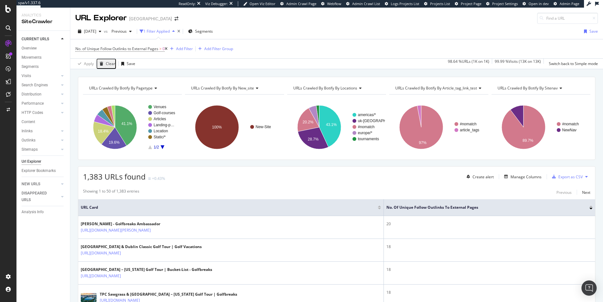
click at [233, 169] on div "1,383 URLs found +0.43% Create alert Manage Columns Export as CSV" at bounding box center [336, 174] width 517 height 16
drag, startPoint x: 233, startPoint y: 169, endPoint x: 238, endPoint y: 182, distance: 14.8
click at [136, 47] on span "No. of Unique Follow Outlinks to External Pages" at bounding box center [116, 48] width 83 height 5
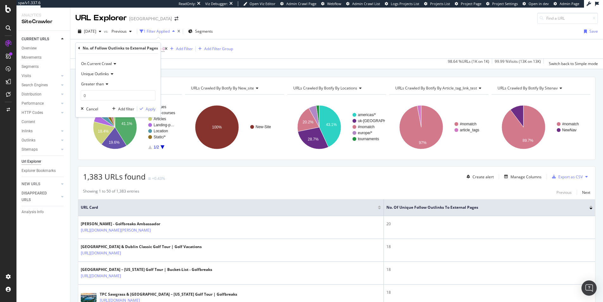
click at [80, 49] on icon at bounding box center [79, 48] width 2 height 4
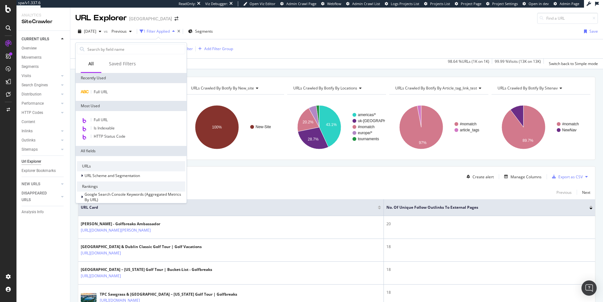
click at [199, 66] on div "Apply Clear Save 98.64 % URLs ( 1K on 1K ) 99.99 % Visits ( 13K on 13K ) Switch…" at bounding box center [336, 63] width 533 height 10
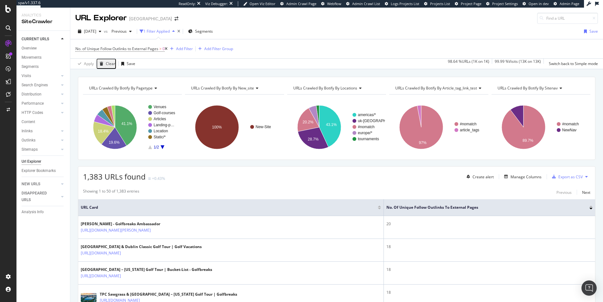
click at [168, 48] on icon at bounding box center [166, 49] width 3 height 4
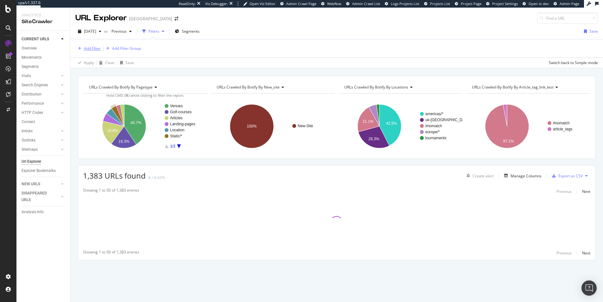
click at [92, 47] on div "Add Filter" at bounding box center [92, 48] width 17 height 5
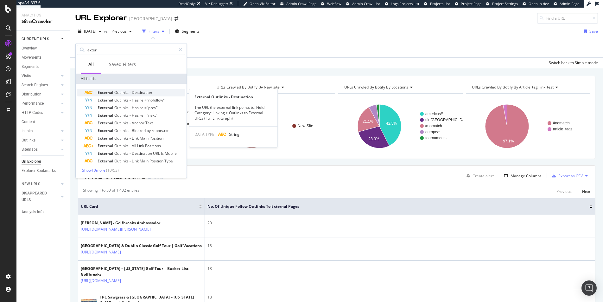
type input "exter"
click at [164, 93] on div "External Outlinks - Destination" at bounding box center [135, 93] width 101 height 8
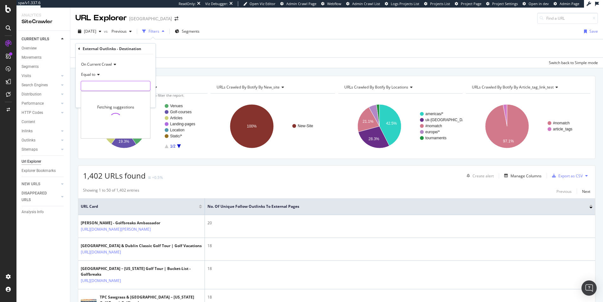
click at [87, 84] on input "text" at bounding box center [115, 86] width 69 height 10
click at [90, 78] on div "Equal to" at bounding box center [116, 74] width 70 height 10
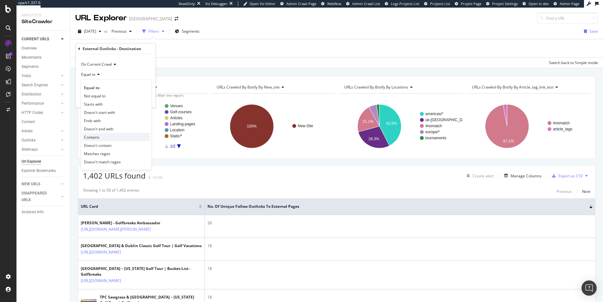
click at [96, 137] on span "Contains" at bounding box center [92, 136] width 16 height 5
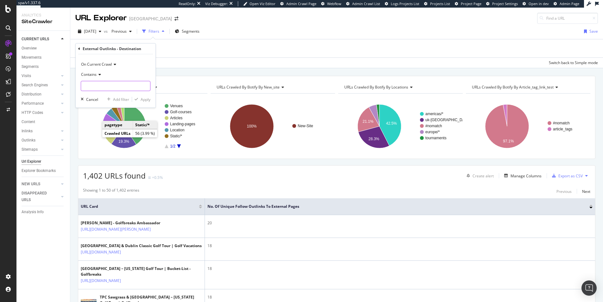
click at [99, 87] on input "text" at bounding box center [115, 86] width 69 height 10
type input "golfbreaks.com"
click at [149, 102] on div "Apply" at bounding box center [146, 99] width 10 height 5
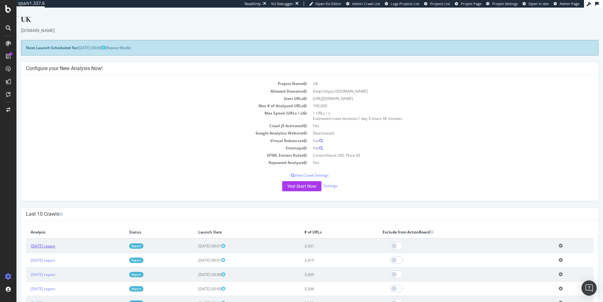
click at [48, 247] on link "[DATE] report" at bounding box center [43, 245] width 24 height 5
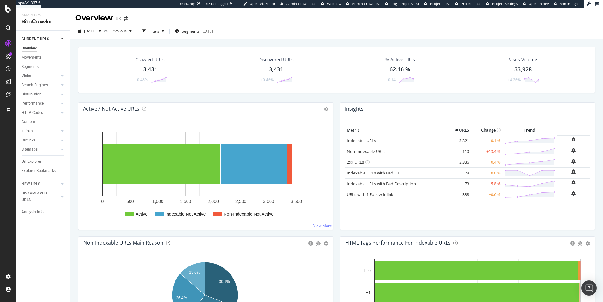
click at [46, 132] on link "Inlinks" at bounding box center [41, 131] width 38 height 7
click at [44, 131] on link "Inlinks" at bounding box center [41, 131] width 38 height 7
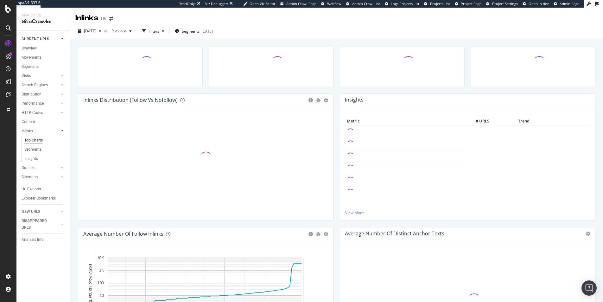
click at [61, 132] on icon at bounding box center [62, 131] width 3 height 4
click at [60, 138] on div at bounding box center [62, 140] width 6 height 6
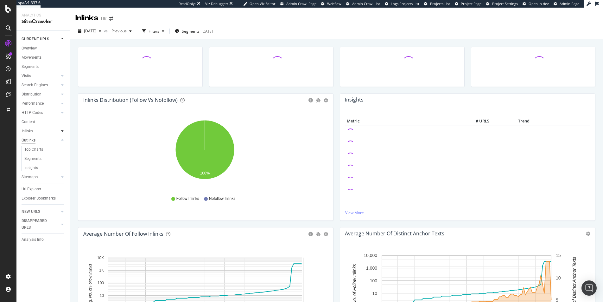
click at [29, 137] on div "Outlinks" at bounding box center [29, 140] width 14 height 7
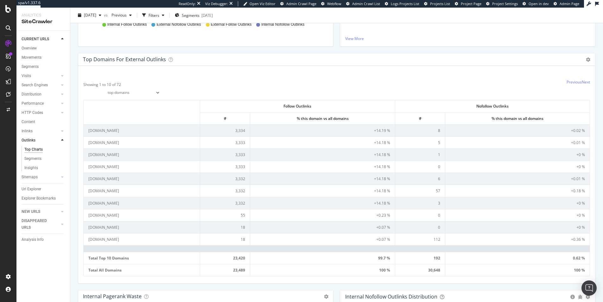
scroll to position [201, 0]
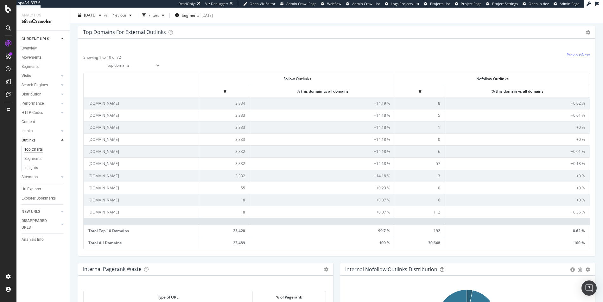
click at [118, 220] on td at bounding box center [337, 221] width 506 height 7
click at [146, 66] on select "top domains top subdomains" at bounding box center [121, 65] width 77 height 11
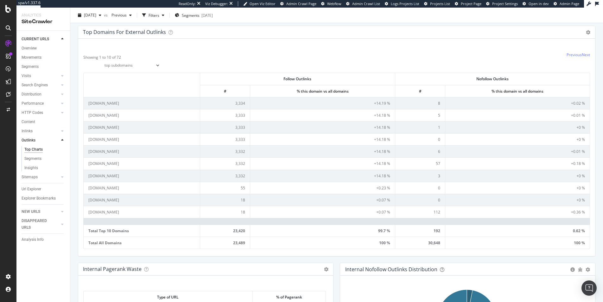
click at [83, 60] on select "top domains top subdomains" at bounding box center [121, 65] width 77 height 11
click at [143, 62] on select "top domains top subdomains" at bounding box center [121, 65] width 77 height 11
select select "links/top/domains"
click at [83, 60] on select "top domains top subdomains" at bounding box center [121, 65] width 77 height 11
click at [584, 54] on link "Next" at bounding box center [586, 54] width 8 height 5
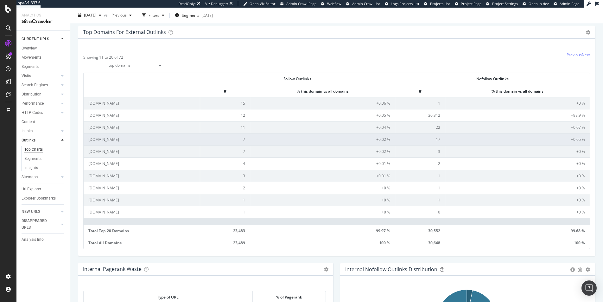
click at [109, 143] on td "[DOMAIN_NAME]" at bounding box center [142, 139] width 117 height 12
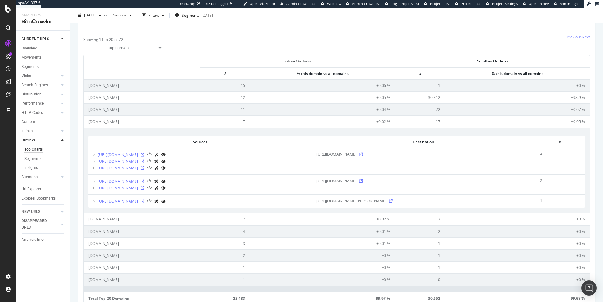
scroll to position [225, 0]
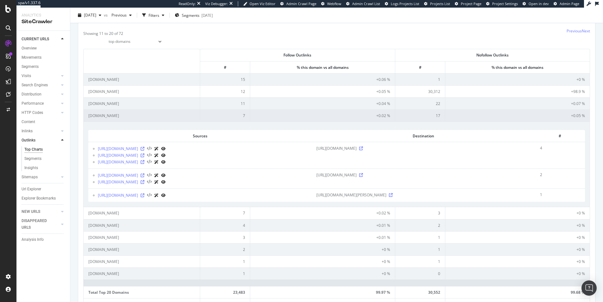
click at [105, 116] on td "[DOMAIN_NAME]" at bounding box center [142, 115] width 117 height 12
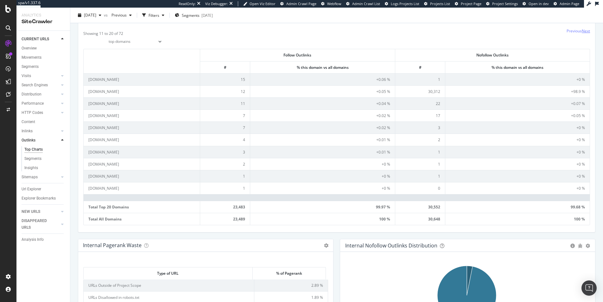
click at [582, 33] on link "Next" at bounding box center [586, 30] width 8 height 5
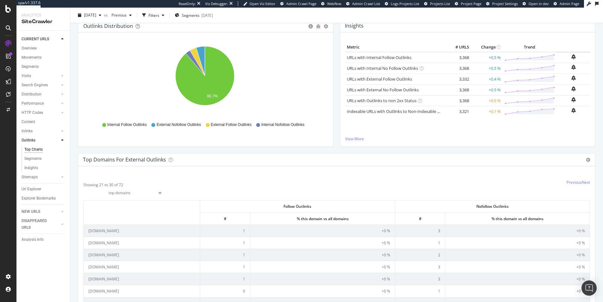
scroll to position [8, 0]
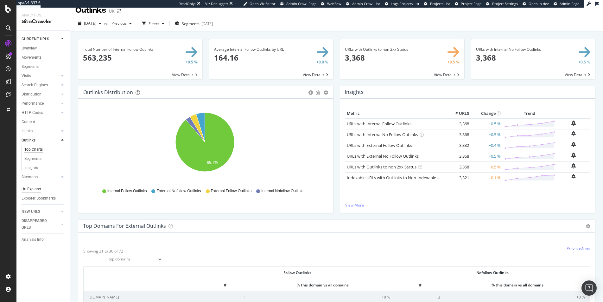
click at [32, 190] on div "Url Explorer" at bounding box center [32, 189] width 20 height 7
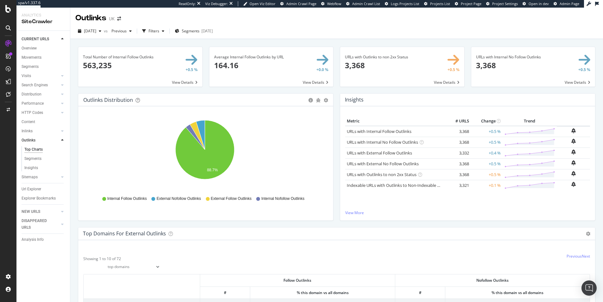
click at [126, 61] on span at bounding box center [140, 67] width 124 height 40
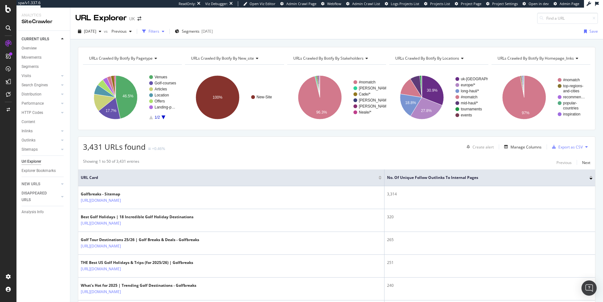
click at [167, 30] on div "button" at bounding box center [163, 31] width 8 height 4
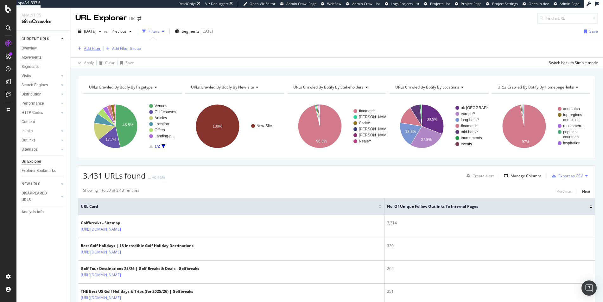
click at [84, 48] on div "Add Filter" at bounding box center [92, 48] width 17 height 5
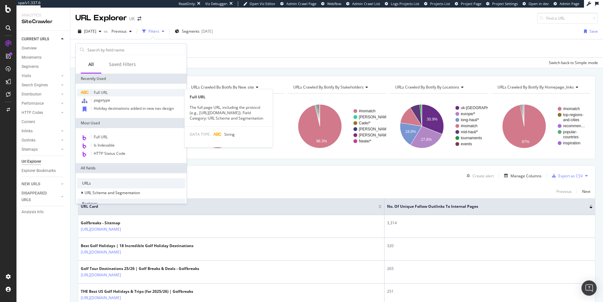
click at [106, 91] on span "Full URL" at bounding box center [101, 92] width 14 height 5
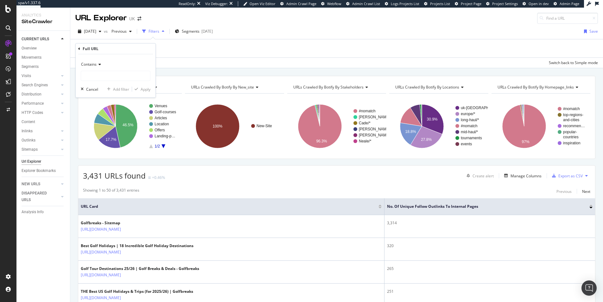
click at [115, 51] on div "Full URL" at bounding box center [115, 48] width 75 height 11
click at [79, 48] on icon at bounding box center [79, 49] width 2 height 4
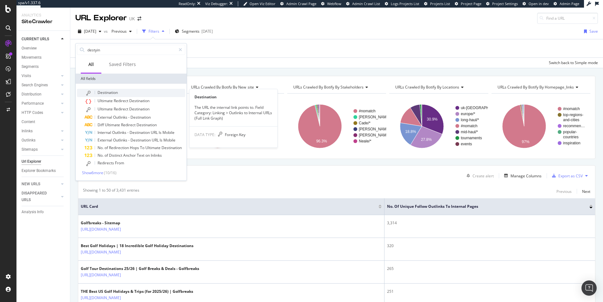
type input "destyin"
click at [120, 89] on div "Destination" at bounding box center [135, 93] width 101 height 8
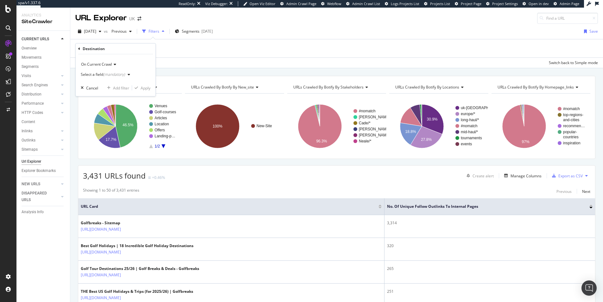
click at [95, 73] on div "Select a field (mandatory)" at bounding box center [103, 75] width 44 height 4
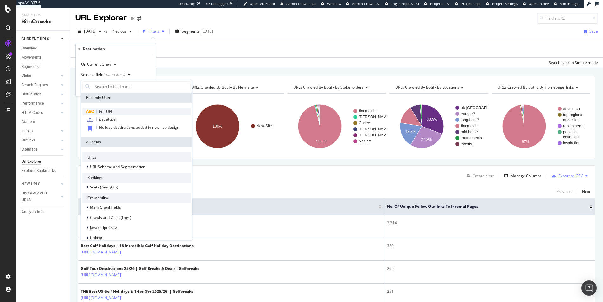
click at [108, 108] on div "Full URL" at bounding box center [136, 112] width 108 height 8
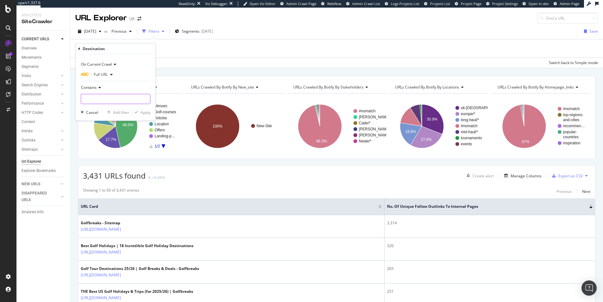
click at [99, 94] on input "text" at bounding box center [115, 99] width 69 height 10
paste input "https://www.golfbreaks.com/en-us/"
type input "https://www.golfbreaks.com/en-us/"
click at [145, 112] on div "Apply" at bounding box center [146, 112] width 10 height 5
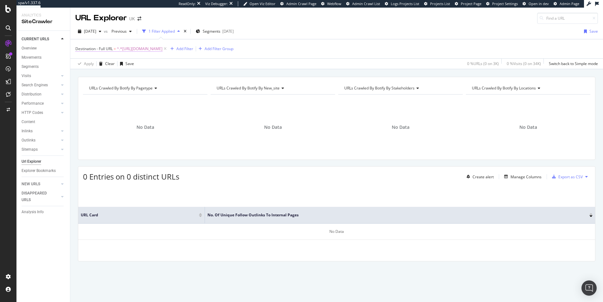
click at [132, 48] on span "^.*https://www.golfbreaks.com/en-us/.*$" at bounding box center [140, 48] width 46 height 9
click at [101, 73] on span "Full URL" at bounding box center [101, 73] width 14 height 5
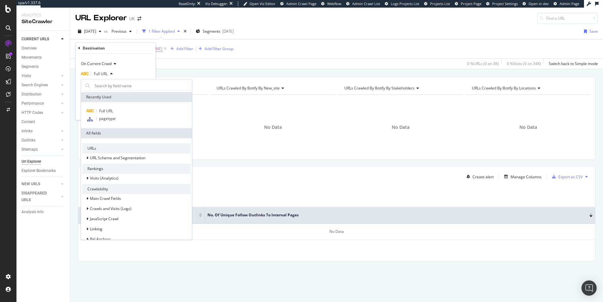
click at [80, 48] on icon at bounding box center [79, 48] width 2 height 4
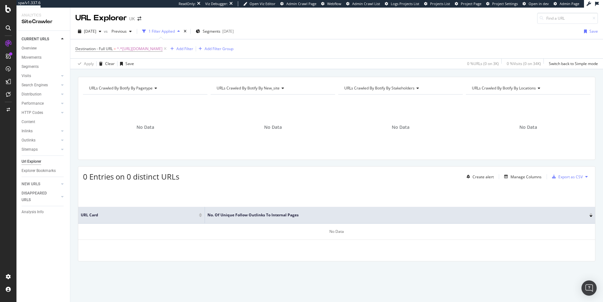
drag, startPoint x: 255, startPoint y: 66, endPoint x: 211, endPoint y: 57, distance: 45.3
click at [255, 66] on div "Apply Clear Save 0 % URLs ( 0 on 3K ) 0 % Visits ( 0 on 34K ) Switch back to Si…" at bounding box center [336, 63] width 533 height 10
click at [168, 48] on icon at bounding box center [165, 49] width 5 height 6
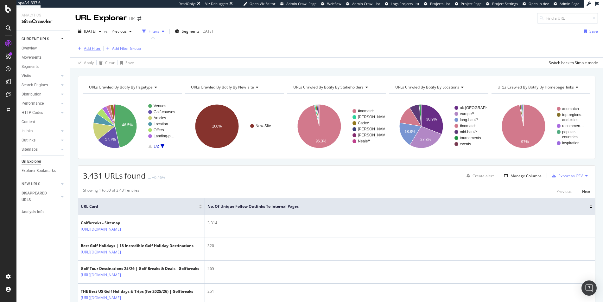
click at [83, 48] on div "button" at bounding box center [79, 49] width 9 height 4
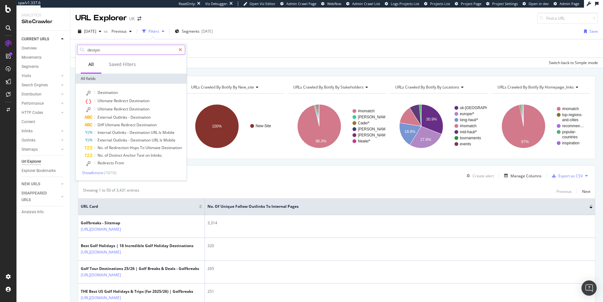
click at [180, 48] on icon at bounding box center [180, 50] width 3 height 4
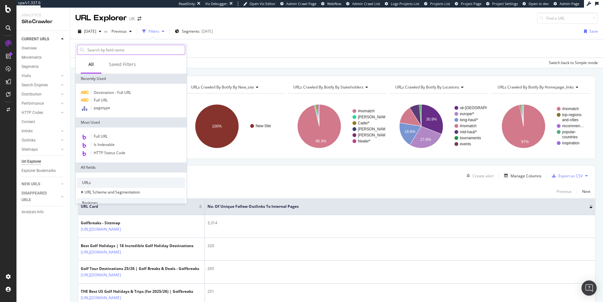
click at [288, 48] on div "Add Filter Add Filter Group" at bounding box center [336, 48] width 523 height 18
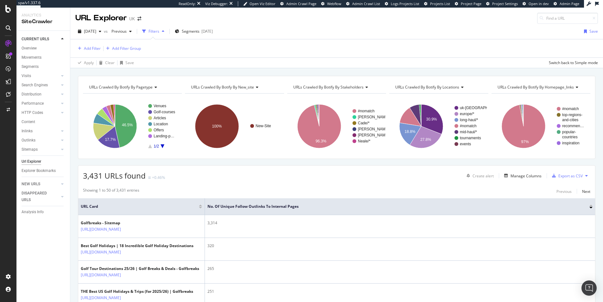
click at [33, 160] on div "Url Explorer" at bounding box center [32, 161] width 20 height 7
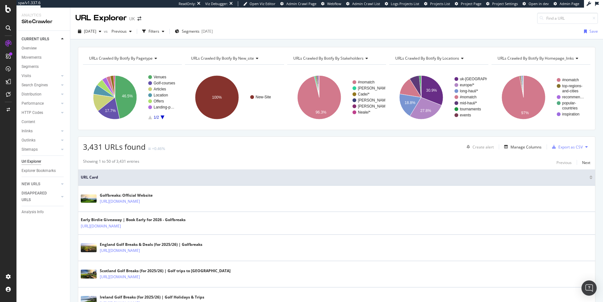
click at [110, 148] on span "3,431 URLs found" at bounding box center [114, 146] width 63 height 10
click at [99, 148] on span "3,431 URLs found" at bounding box center [114, 146] width 63 height 10
click at [167, 31] on div "button" at bounding box center [163, 31] width 8 height 4
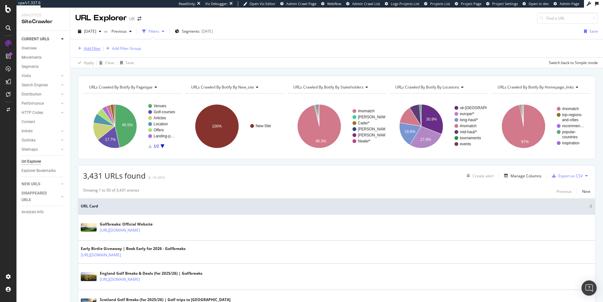
click at [95, 49] on div "Add Filter" at bounding box center [92, 48] width 17 height 5
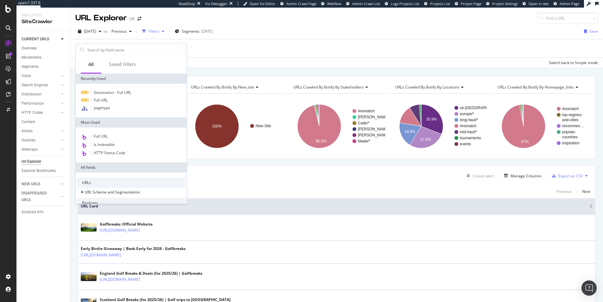
type input "i"
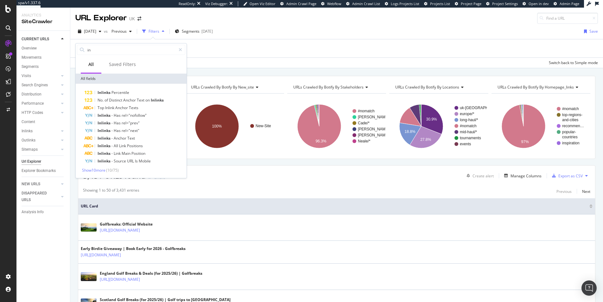
type input "i"
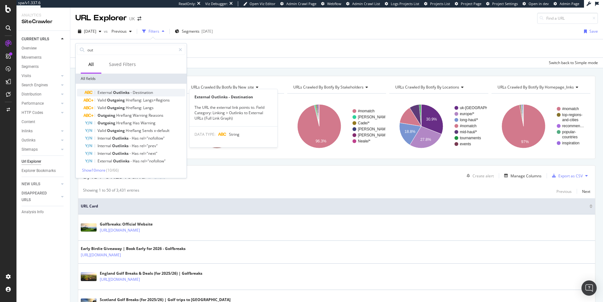
type input "out"
click at [122, 95] on span "Outlinks" at bounding box center [121, 92] width 17 height 5
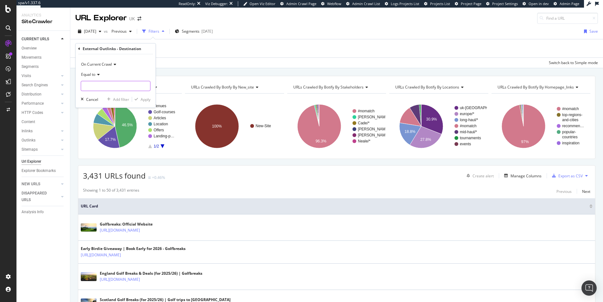
click at [91, 85] on input "text" at bounding box center [115, 86] width 69 height 10
paste input "https://www.golfbreaks.com/en-us/"
type input "https://www.golfbreaks.com/en-us/"
click at [95, 76] on span "Equal to" at bounding box center [88, 74] width 14 height 5
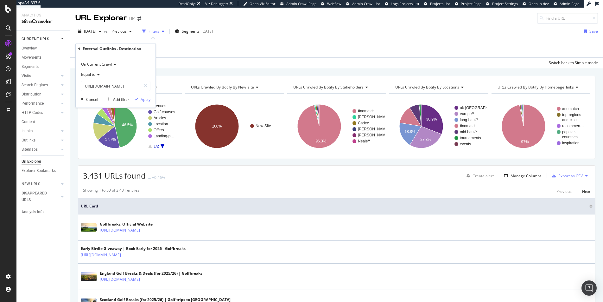
scroll to position [0, 0]
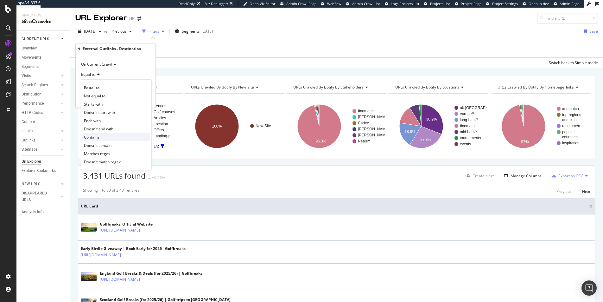
click at [98, 138] on span "Contains" at bounding box center [92, 136] width 16 height 5
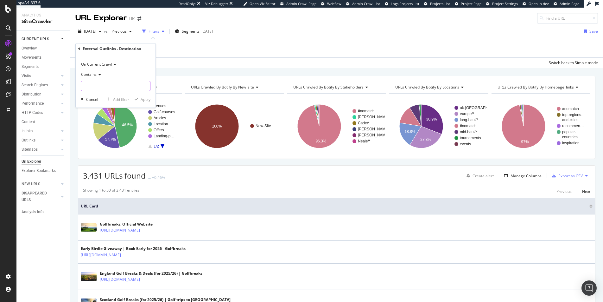
click at [96, 88] on input "text" at bounding box center [115, 86] width 69 height 10
paste input "https://www.golfbreaks.com/en-us/"
type input "https://www.golfbreaks.com/en-us/"
click at [103, 64] on span "On Current Crawl" at bounding box center [96, 63] width 31 height 5
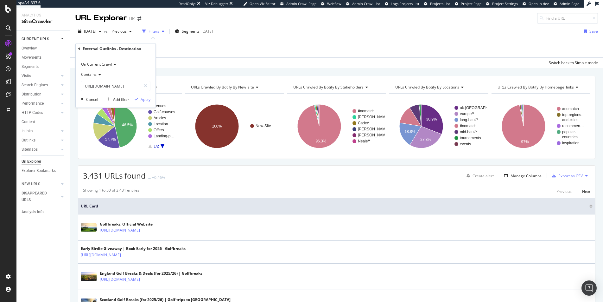
scroll to position [0, 0]
click at [103, 64] on span "On Current Crawl" at bounding box center [96, 63] width 31 height 5
click at [140, 98] on div "Apply" at bounding box center [141, 99] width 18 height 6
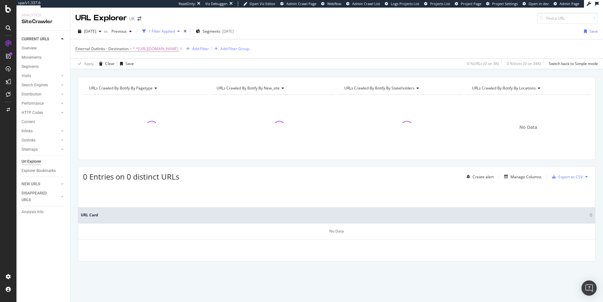
click at [39, 22] on div "SiteCrawler" at bounding box center [43, 21] width 43 height 7
click at [36, 23] on div "SiteCrawler" at bounding box center [43, 21] width 43 height 7
click at [100, 49] on span "External Outlinks - Destination" at bounding box center [101, 48] width 53 height 5
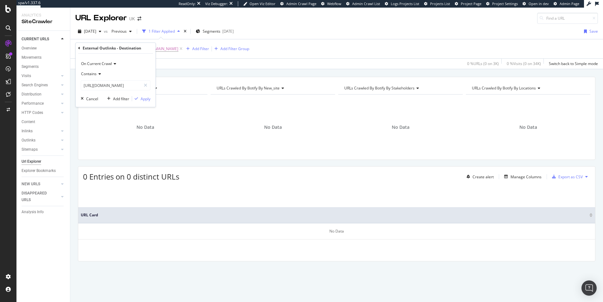
click at [78, 49] on icon at bounding box center [79, 48] width 2 height 4
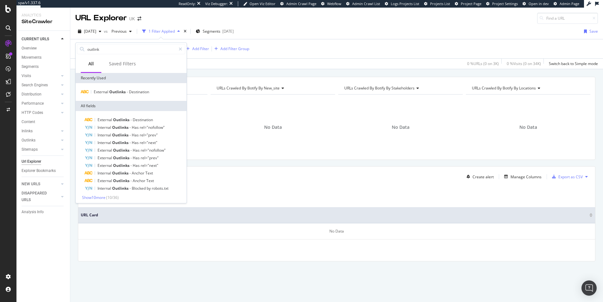
type input "outlink"
click at [112, 195] on span "( 10 / 36 )" at bounding box center [112, 197] width 13 height 5
click at [95, 198] on span "Show 10 more" at bounding box center [93, 197] width 23 height 5
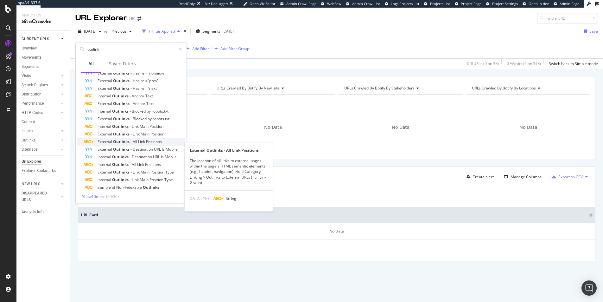
scroll to position [78, 0]
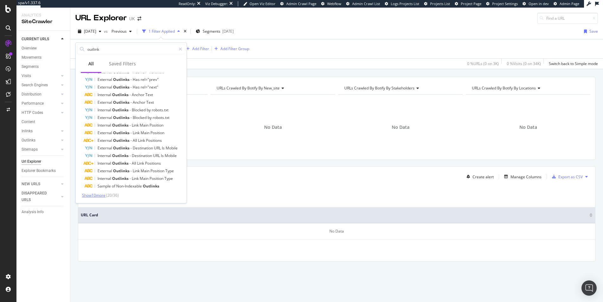
click at [97, 196] on span "Show 10 more" at bounding box center [93, 194] width 23 height 5
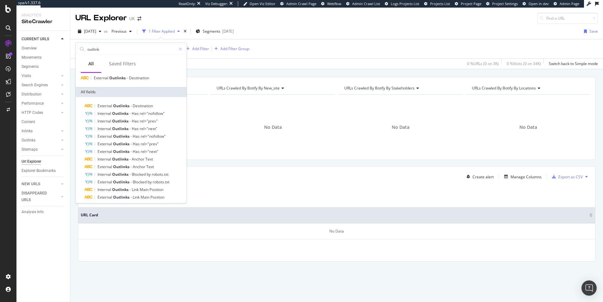
scroll to position [0, 0]
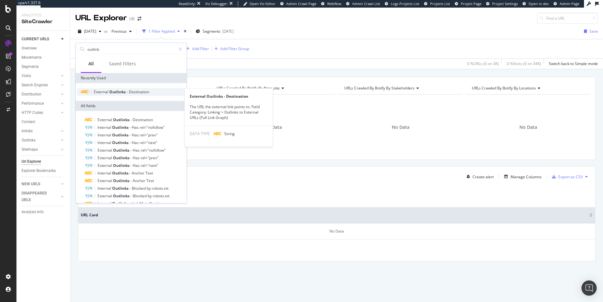
click at [138, 93] on span "Destination" at bounding box center [139, 91] width 20 height 5
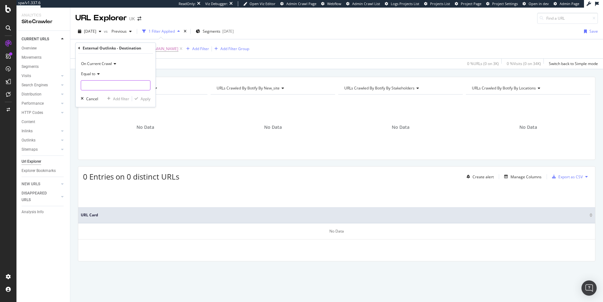
click at [104, 87] on input "text" at bounding box center [115, 85] width 69 height 10
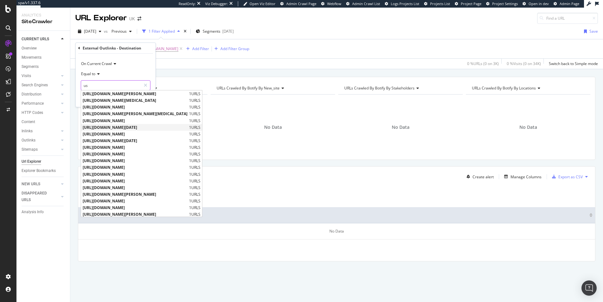
scroll to position [1, 0]
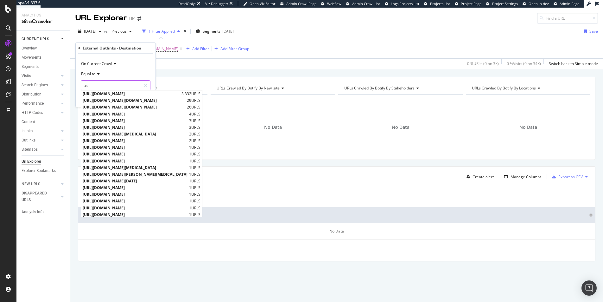
type input "u"
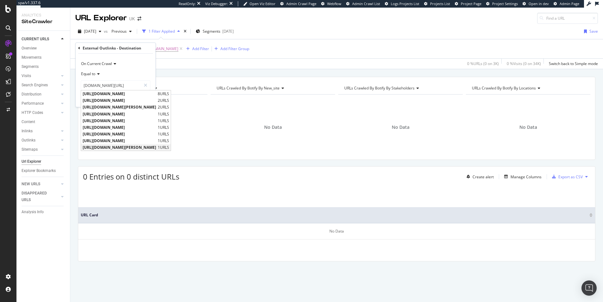
click at [120, 146] on span "https://staging-sarazen.golfbreaks.com/en-gb/holidays/le-touquet/golf-de-belle-…" at bounding box center [119, 146] width 73 height 5
type input "https://staging-sarazen.golfbreaks.com/en-gb/holidays/le-touquet/golf-de-belle-…"
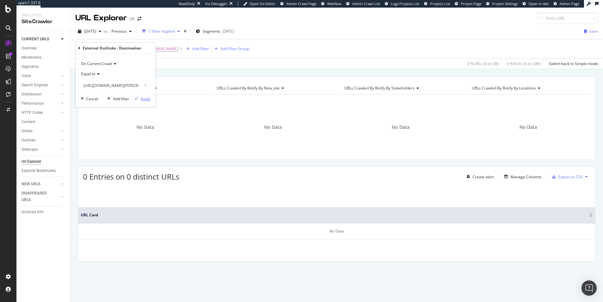
click at [146, 98] on div "Apply" at bounding box center [146, 98] width 10 height 5
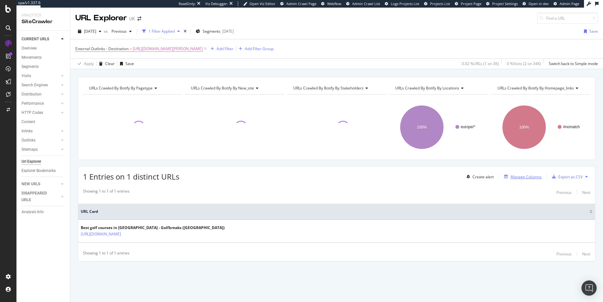
click at [534, 176] on div "Manage Columns" at bounding box center [526, 176] width 31 height 5
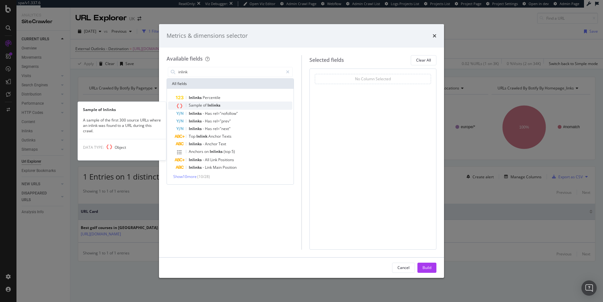
type input "inlink"
click at [212, 105] on span "Inlinks" at bounding box center [213, 104] width 13 height 5
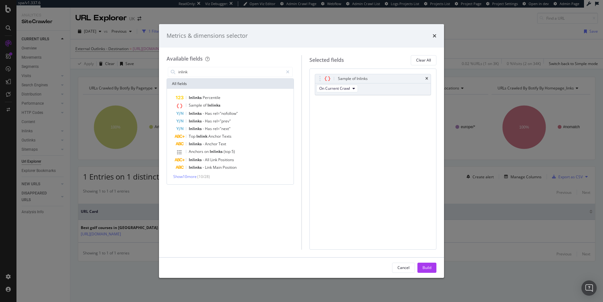
click at [425, 262] on button "Build" at bounding box center [427, 267] width 19 height 10
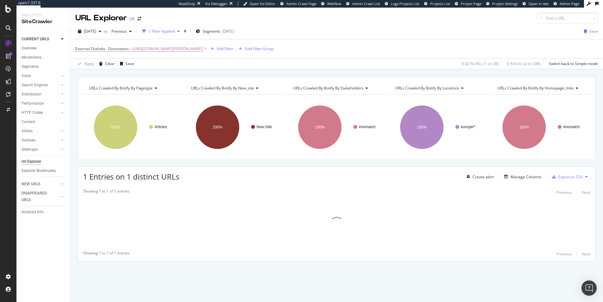
click at [426, 264] on div "URLs Crawled By Botify By pagetype Chart (by Value) Table Expand Export as CSV …" at bounding box center [336, 180] width 533 height 207
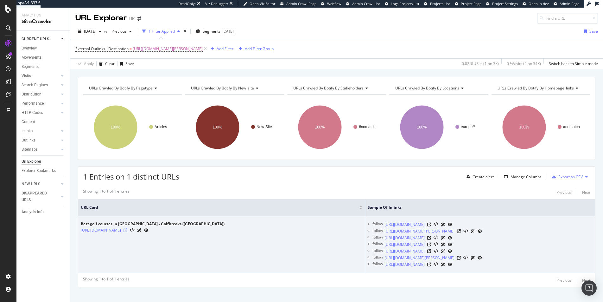
click at [127, 230] on icon at bounding box center [126, 230] width 4 height 4
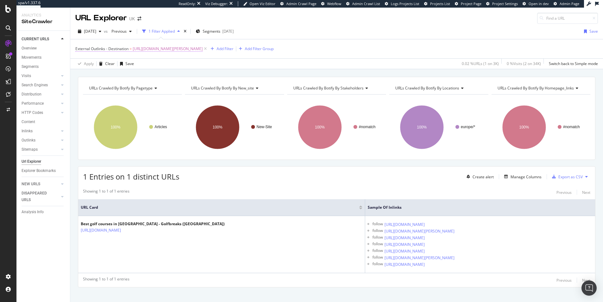
click at [94, 50] on span "External Outlinks - Destination" at bounding box center [101, 48] width 53 height 5
click at [247, 184] on div "1 Entries on 1 distinct URLs Create alert Manage Columns Export as CSV Showing …" at bounding box center [337, 226] width 518 height 121
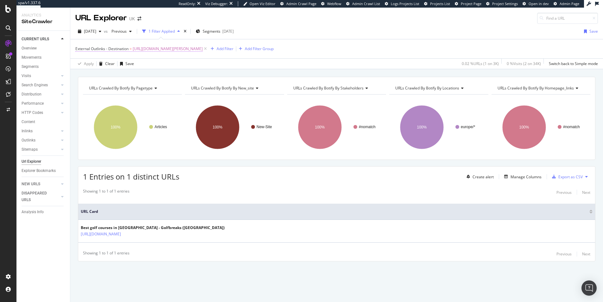
click at [136, 48] on span "https://staging-sarazen.golfbreaks.com/en-gb/holidays/le-touquet/golf-de-belle-…" at bounding box center [168, 48] width 70 height 9
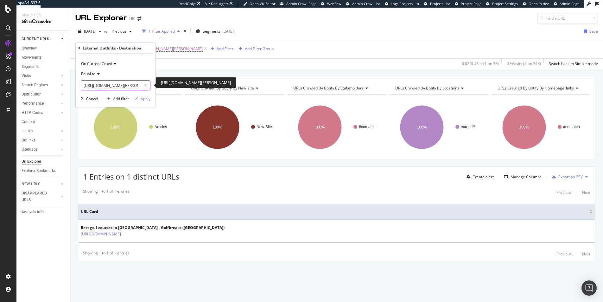
click at [106, 81] on input "https://staging-sarazen.golfbreaks.com/en-gb/holidays/le-touquet/golf-de-belle-…" at bounding box center [111, 85] width 60 height 10
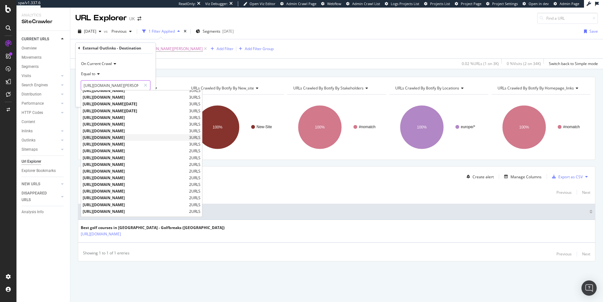
scroll to position [382, 0]
click at [188, 155] on span "https://staging-sarazen.golfbreaks.com/en-gb/inspiration/articles/best-family-g…" at bounding box center [135, 153] width 105 height 5
type input "https://staging-sarazen.golfbreaks.com/en-gb/inspiration/articles/best-family-g…"
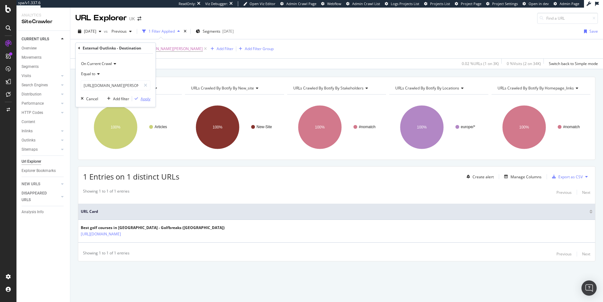
click at [145, 99] on div "Apply" at bounding box center [146, 98] width 10 height 5
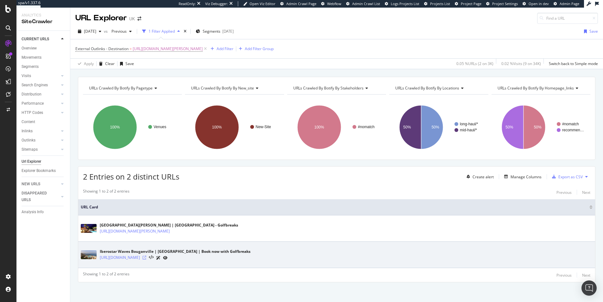
click at [146, 258] on icon at bounding box center [145, 257] width 4 height 4
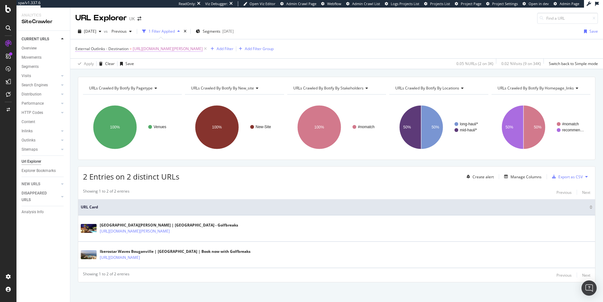
click at [203, 49] on span "https://staging-sarazen.golfbreaks.com/en-gb/inspiration/articles/best-family-g…" at bounding box center [168, 48] width 70 height 9
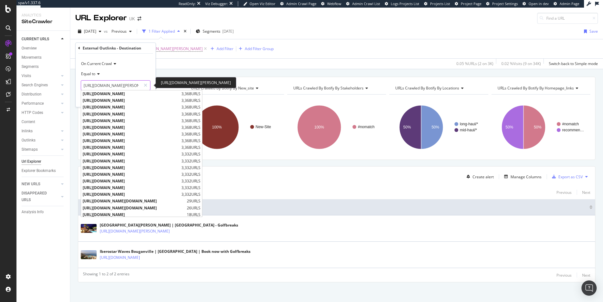
click at [120, 86] on input "https://staging-sarazen.golfbreaks.com/en-gb/inspiration/articles/best-family-g…" at bounding box center [111, 85] width 60 height 10
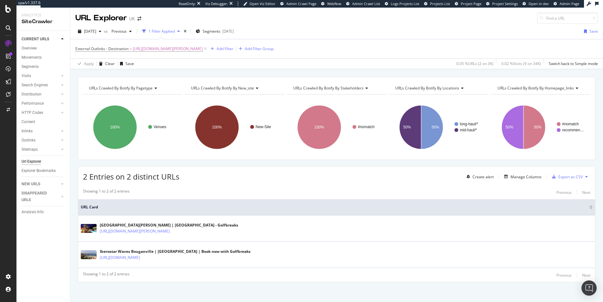
click at [395, 55] on div "External Outlinks - Destination = https://staging-sarazen.golfbreaks.com/en-gb/…" at bounding box center [336, 48] width 523 height 19
click at [110, 48] on span "External Outlinks - Destination" at bounding box center [101, 48] width 53 height 5
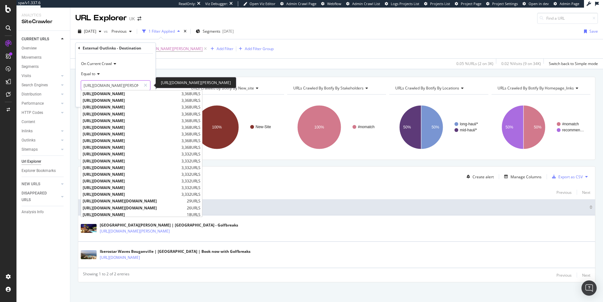
click at [117, 82] on input "https://staging-sarazen.golfbreaks.com/en-gb/inspiration/articles/best-family-g…" at bounding box center [111, 85] width 60 height 10
click at [120, 89] on input "https://staging-sarazen.golfbreaks.com/en-gb/inspiration/articles/best-family-g…" at bounding box center [111, 85] width 60 height 10
click at [134, 85] on input "https://staging-sarazen.golfbreaks.com/en-gb/inspiration/articles/best-family-g…" at bounding box center [111, 85] width 60 height 10
drag, startPoint x: 126, startPoint y: 86, endPoint x: 51, endPoint y: 85, distance: 75.4
click at [51, 85] on body "spa/v1.337.6 ReadOnly: Viz Debugger: Open Viz Editor Admin Crawl Page Webflow A…" at bounding box center [301, 151] width 603 height 302
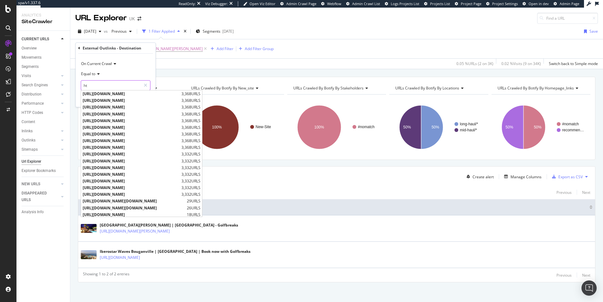
type input "h"
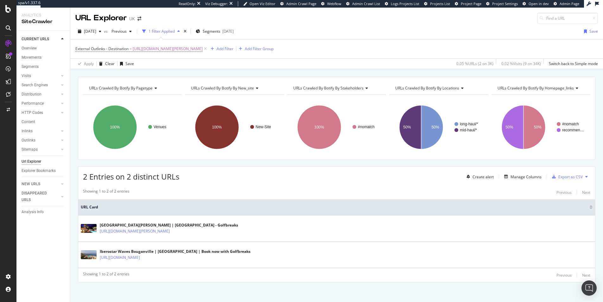
click at [295, 184] on div "2 Entries on 2 distinct URLs Create alert Manage Columns Export as CSV Showing …" at bounding box center [337, 224] width 518 height 116
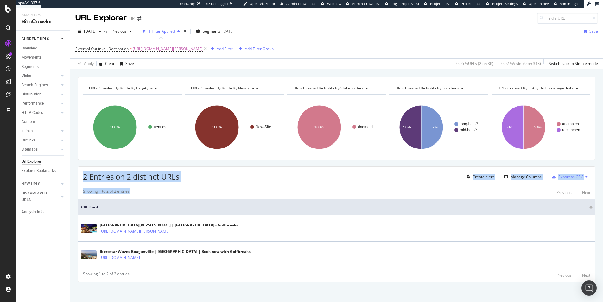
drag, startPoint x: 195, startPoint y: 194, endPoint x: 101, endPoint y: 171, distance: 96.2
click at [102, 171] on div "2 Entries on 2 distinct URLs Create alert Manage Columns Export as CSV Showing …" at bounding box center [337, 224] width 518 height 116
click at [100, 171] on span "2 Entries on 2 distinct URLs" at bounding box center [131, 176] width 96 height 10
drag, startPoint x: 91, startPoint y: 171, endPoint x: 208, endPoint y: 191, distance: 119.5
click at [208, 191] on div "2 Entries on 2 distinct URLs Create alert Manage Columns Export as CSV Showing …" at bounding box center [337, 224] width 518 height 116
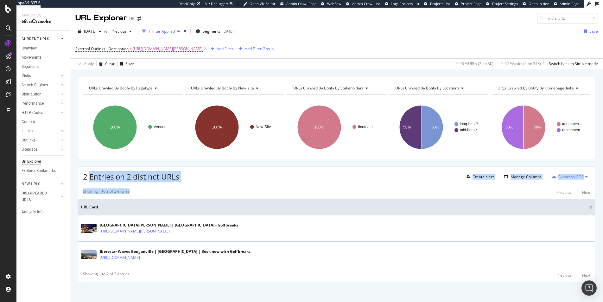
click at [208, 191] on div "Showing 1 to 2 of 2 entries Previous Next" at bounding box center [336, 192] width 517 height 8
drag, startPoint x: 208, startPoint y: 191, endPoint x: 89, endPoint y: 180, distance: 119.7
click at [90, 180] on div "2 Entries on 2 distinct URLs Create alert Manage Columns Export as CSV Showing …" at bounding box center [337, 224] width 518 height 116
click at [89, 180] on span "2 Entries on 2 distinct URLs" at bounding box center [131, 176] width 96 height 10
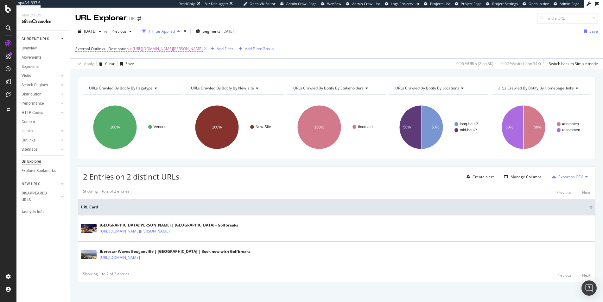
click at [187, 50] on span "https://staging-sarazen.golfbreaks.com/en-gb/inspiration/articles/best-family-g…" at bounding box center [168, 48] width 70 height 9
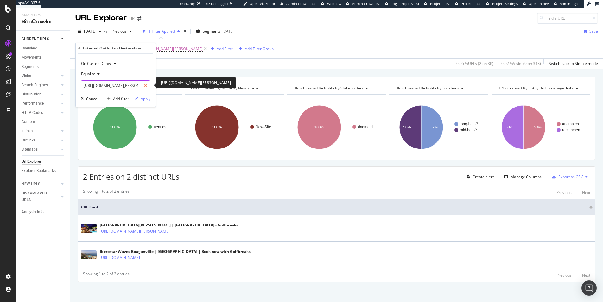
click at [144, 86] on icon at bounding box center [145, 85] width 3 height 4
click at [79, 48] on icon at bounding box center [79, 48] width 2 height 4
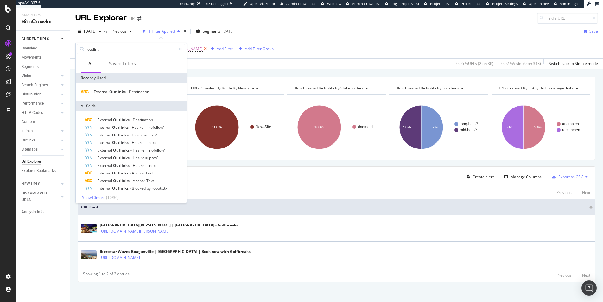
click at [208, 50] on icon at bounding box center [205, 49] width 5 height 6
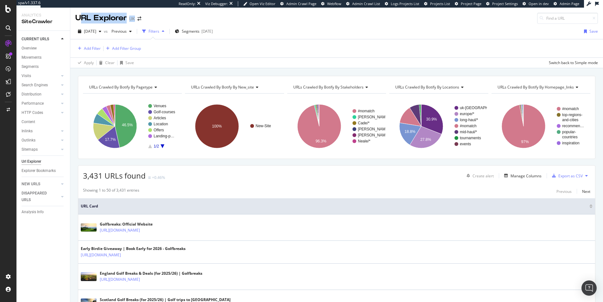
drag, startPoint x: 79, startPoint y: 16, endPoint x: 149, endPoint y: 15, distance: 69.7
click at [149, 15] on div "URL Explorer UK" at bounding box center [336, 16] width 533 height 16
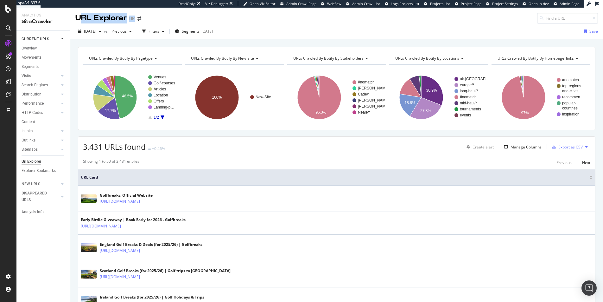
click at [149, 15] on div "URL Explorer UK" at bounding box center [336, 16] width 533 height 16
drag, startPoint x: 149, startPoint y: 15, endPoint x: 80, endPoint y: 15, distance: 68.7
click at [80, 15] on div "URL Explorer UK" at bounding box center [336, 16] width 533 height 16
click at [80, 17] on div "URL Explorer" at bounding box center [100, 18] width 51 height 11
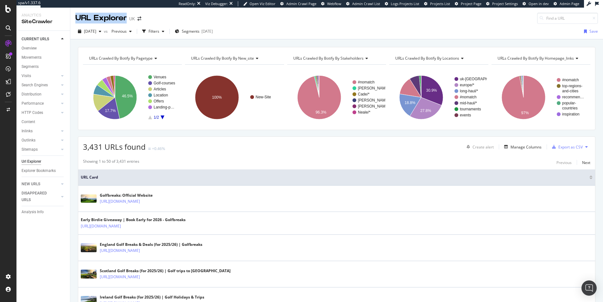
click at [80, 17] on div "URL Explorer" at bounding box center [100, 18] width 51 height 11
click at [87, 18] on div "URL Explorer" at bounding box center [100, 18] width 51 height 11
click at [85, 18] on div "URL Explorer" at bounding box center [100, 18] width 51 height 11
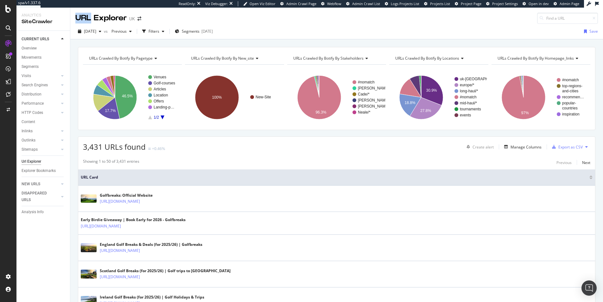
click at [85, 18] on div "URL Explorer" at bounding box center [100, 18] width 51 height 11
click at [93, 18] on div "URL Explorer" at bounding box center [100, 18] width 51 height 11
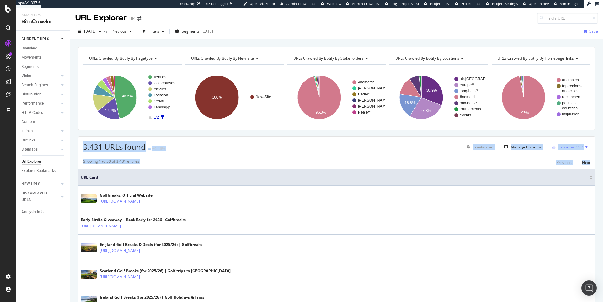
drag, startPoint x: 159, startPoint y: 168, endPoint x: 89, endPoint y: 141, distance: 75.8
click at [89, 141] on div "3,431 URLs found +0.46% Create alert Manage Columns Export as CSV" at bounding box center [336, 145] width 517 height 16
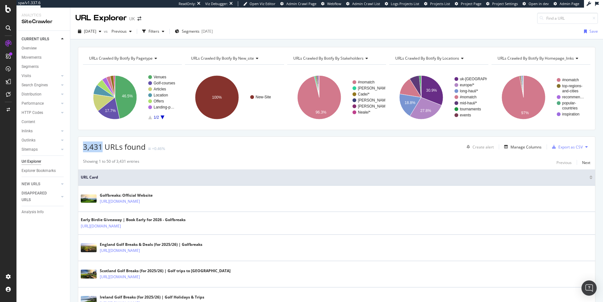
click at [89, 141] on div "3,431 URLs found +0.46% Create alert Manage Columns Export as CSV" at bounding box center [336, 145] width 517 height 16
click at [97, 145] on span "3,431 URLs found" at bounding box center [114, 146] width 63 height 10
click at [149, 35] on div "button" at bounding box center [144, 31] width 9 height 9
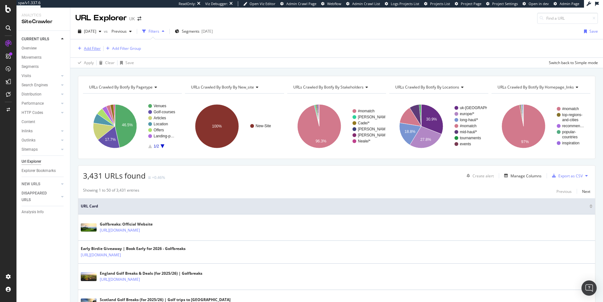
click at [92, 48] on div "Add Filter" at bounding box center [92, 48] width 17 height 5
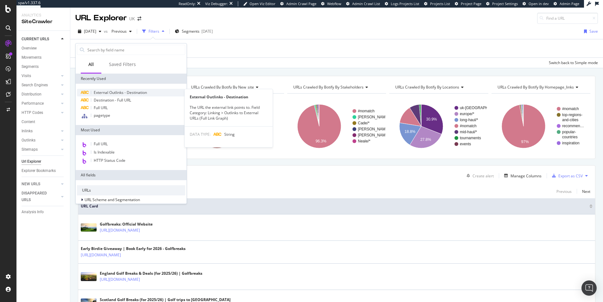
click at [129, 90] on span "External Outlinks - Destination" at bounding box center [120, 92] width 53 height 5
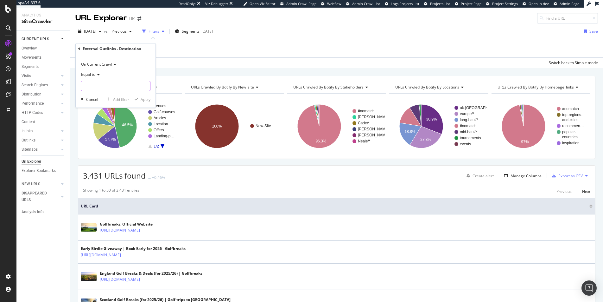
click at [125, 88] on input "text" at bounding box center [115, 86] width 69 height 10
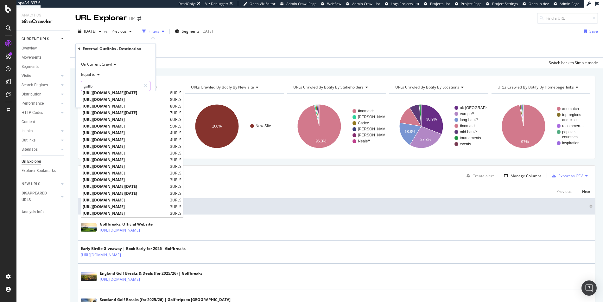
scroll to position [116, 0]
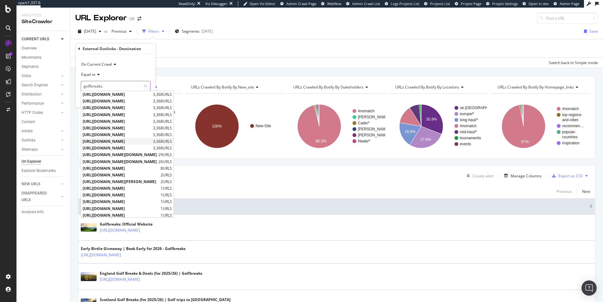
type input "golfbreaks.c"
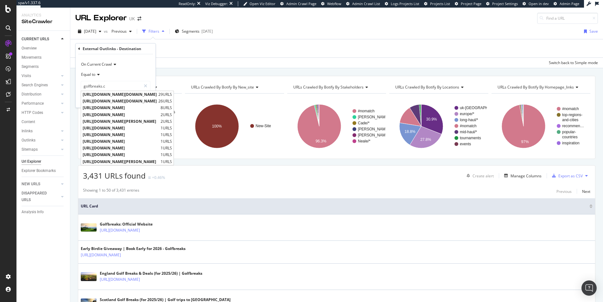
click at [229, 41] on div "Add Filter Add Filter Group" at bounding box center [336, 48] width 523 height 18
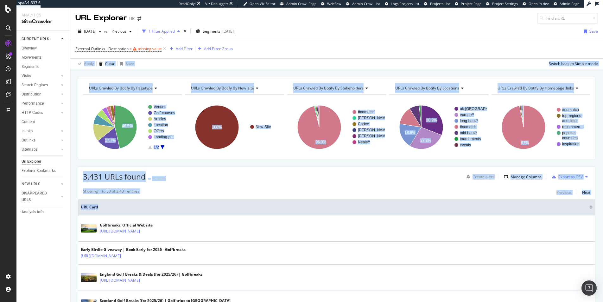
drag, startPoint x: 189, startPoint y: 206, endPoint x: 309, endPoint y: 45, distance: 200.0
click at [292, 50] on div "URL Explorer UK 2025 Aug. 30th vs Previous 1 Filter Applied Segments 2025-08-06…" at bounding box center [336, 155] width 533 height 294
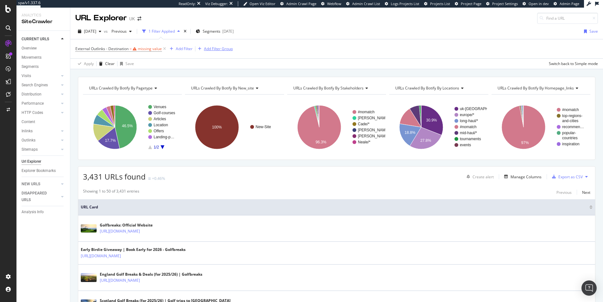
drag, startPoint x: 309, startPoint y: 45, endPoint x: 215, endPoint y: 49, distance: 93.8
click at [309, 45] on div "External Outlinks - Destination = missing value Add Filter Add Filter Group" at bounding box center [336, 48] width 523 height 19
click at [155, 50] on div "missing value" at bounding box center [150, 48] width 24 height 5
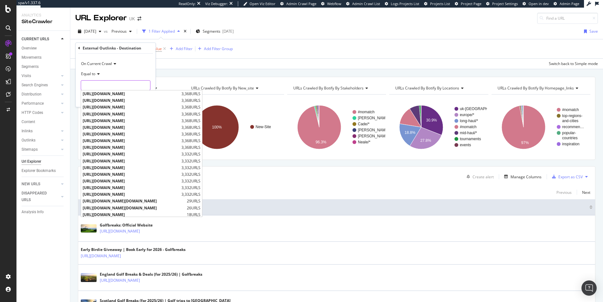
click at [110, 85] on input "text" at bounding box center [115, 85] width 69 height 10
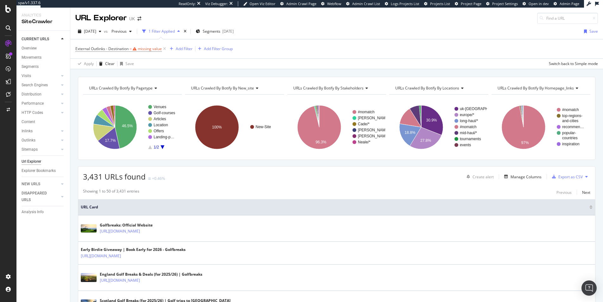
click at [382, 47] on div "External Outlinks - Destination = missing value Add Filter Add Filter Group" at bounding box center [336, 48] width 523 height 19
click at [10, 55] on div at bounding box center [10, 53] width 3 height 3
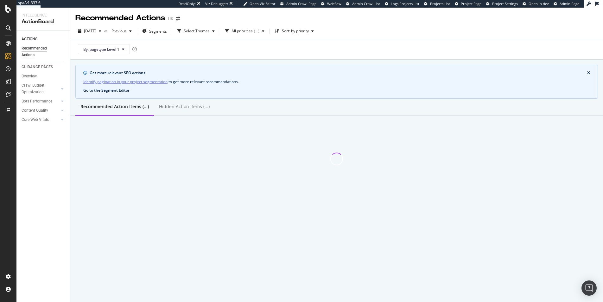
click at [116, 90] on button "Go to the Segment Editor" at bounding box center [106, 90] width 46 height 6
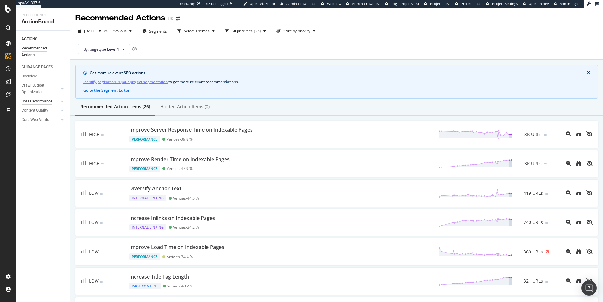
click at [40, 101] on div "Bots Performance" at bounding box center [37, 101] width 31 height 7
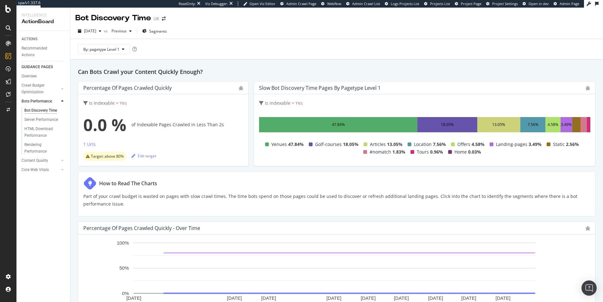
click at [8, 44] on icon at bounding box center [8, 43] width 5 height 5
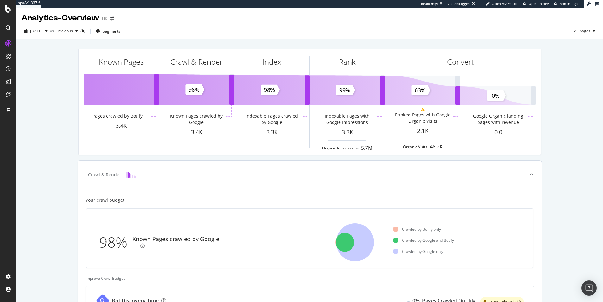
click at [155, 240] on div "Known Pages crawled by Google" at bounding box center [175, 239] width 87 height 8
click at [150, 240] on div "Known Pages crawled by Google" at bounding box center [175, 239] width 87 height 8
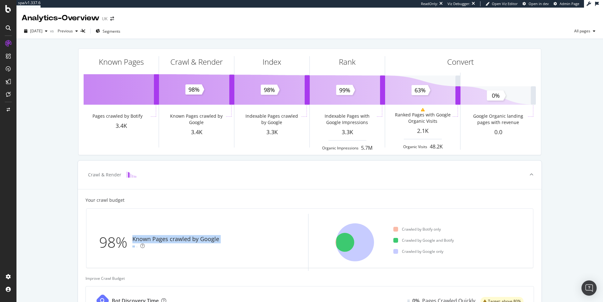
click at [150, 240] on div "Known Pages crawled by Google" at bounding box center [175, 239] width 87 height 8
click at [146, 239] on div "Known Pages crawled by Google" at bounding box center [175, 239] width 87 height 8
click at [137, 239] on div "Known Pages crawled by Google" at bounding box center [175, 239] width 87 height 8
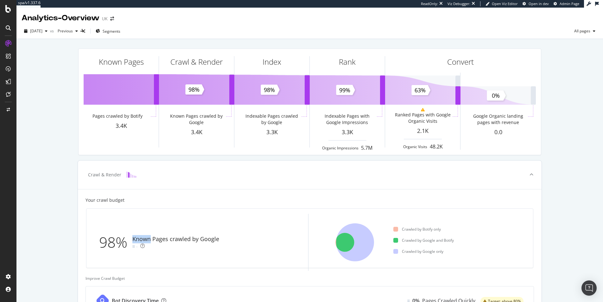
click at [137, 239] on div "Known Pages crawled by Google" at bounding box center [175, 239] width 87 height 8
click at [134, 239] on div "Known Pages crawled by Google" at bounding box center [175, 239] width 87 height 8
click at [140, 246] on icon at bounding box center [142, 245] width 4 height 4
click at [144, 236] on div "Known Pages crawled by Google" at bounding box center [175, 239] width 87 height 8
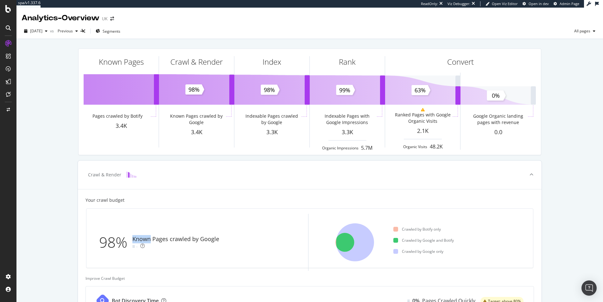
click at [144, 236] on div "Known Pages crawled by Google" at bounding box center [175, 239] width 87 height 8
click at [141, 237] on div "Known Pages crawled by Google" at bounding box center [175, 239] width 87 height 8
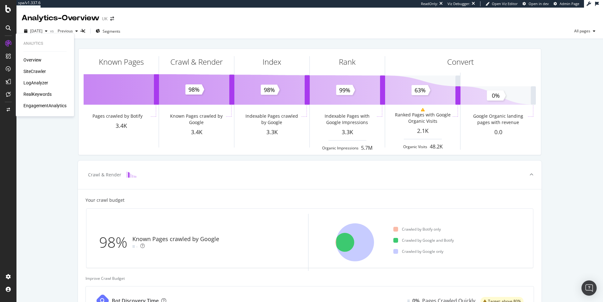
click at [40, 84] on div "LogAnalyzer" at bounding box center [35, 83] width 25 height 6
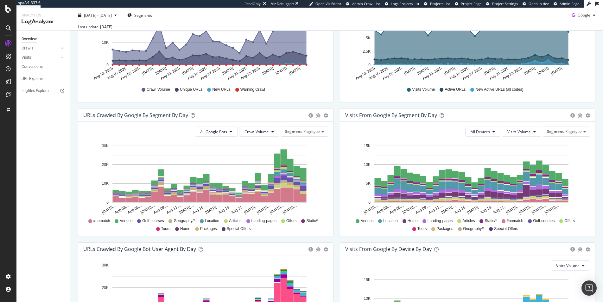
scroll to position [142, 0]
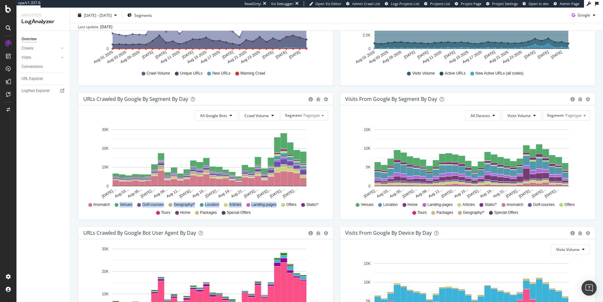
drag, startPoint x: 281, startPoint y: 212, endPoint x: 115, endPoint y: 207, distance: 166.0
click at [115, 207] on div "#nomatch Venues Golf-courses Geography/* Location Articles Landing-pages Offers…" at bounding box center [205, 208] width 239 height 14
click at [97, 204] on span "#nomatch" at bounding box center [101, 204] width 17 height 5
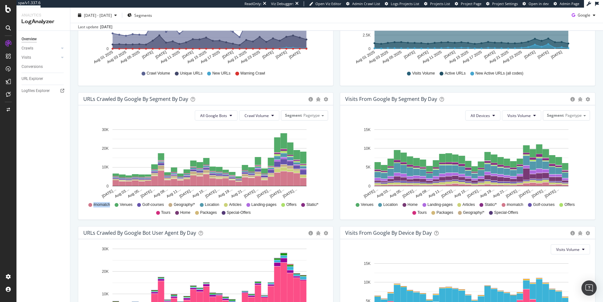
click at [97, 204] on span "#nomatch" at bounding box center [101, 204] width 17 height 5
click at [93, 206] on span "#nomatch" at bounding box center [101, 204] width 17 height 5
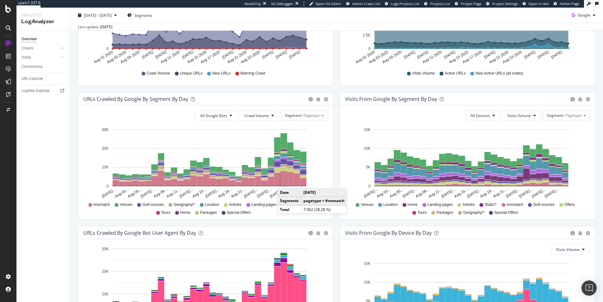
click at [284, 182] on rect "A chart." at bounding box center [284, 178] width 7 height 15
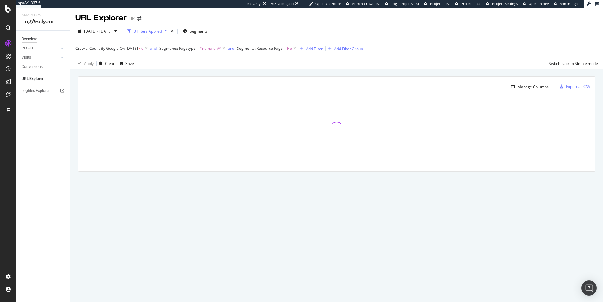
click at [25, 40] on div "Overview" at bounding box center [29, 39] width 15 height 7
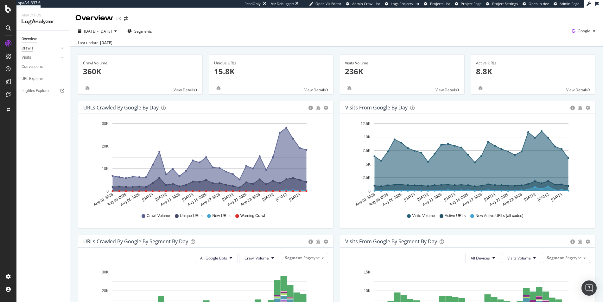
click at [32, 48] on div "Crawls" at bounding box center [28, 48] width 12 height 7
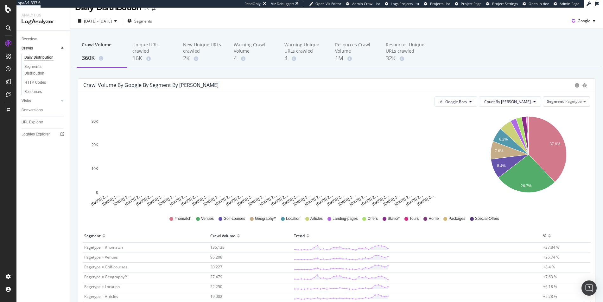
scroll to position [10, 0]
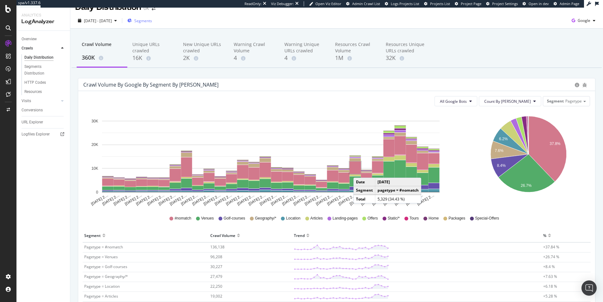
click at [152, 24] on div "Segments" at bounding box center [139, 21] width 25 height 10
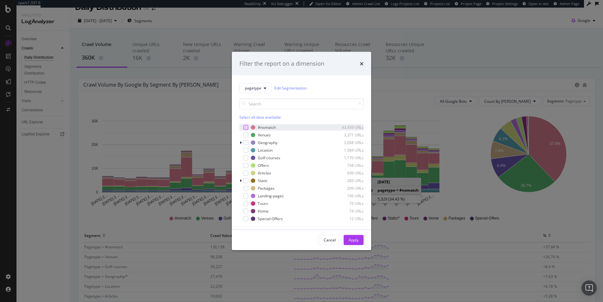
click at [246, 127] on div "modal" at bounding box center [245, 126] width 5 height 5
click at [239, 180] on div "modal" at bounding box center [241, 180] width 4 height 6
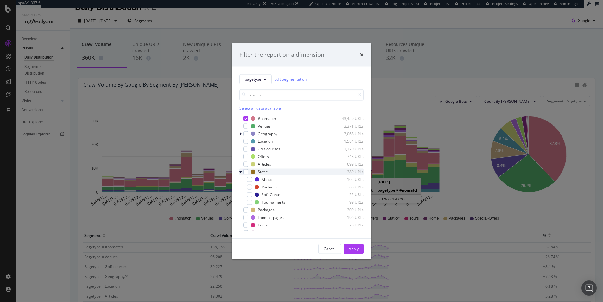
click at [241, 172] on icon "modal" at bounding box center [240, 171] width 3 height 4
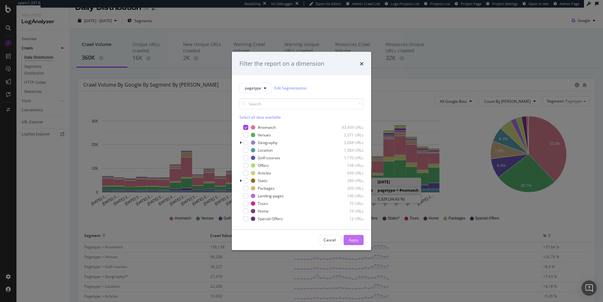
click at [349, 240] on div "Apply" at bounding box center [354, 239] width 10 height 5
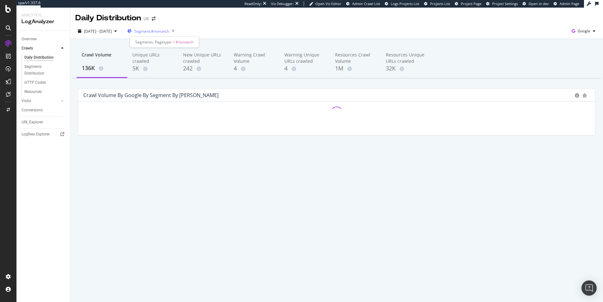
click at [169, 30] on span "Segment: #nomatch" at bounding box center [151, 31] width 35 height 5
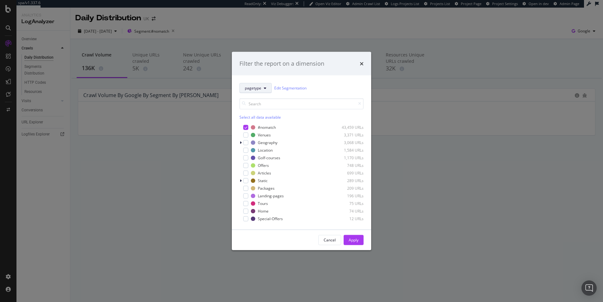
click at [250, 86] on span "pagetype" at bounding box center [253, 87] width 16 height 5
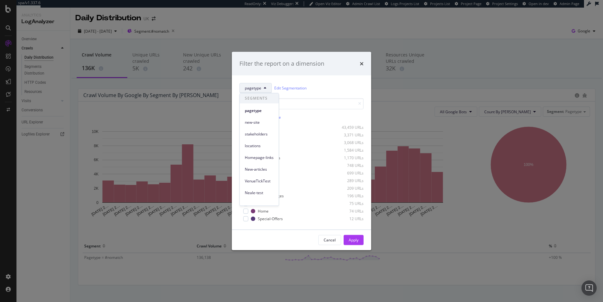
click at [333, 85] on div "pagetype Edit Segmentation" at bounding box center [301, 88] width 124 height 10
click at [334, 238] on div "Cancel" at bounding box center [330, 239] width 12 height 5
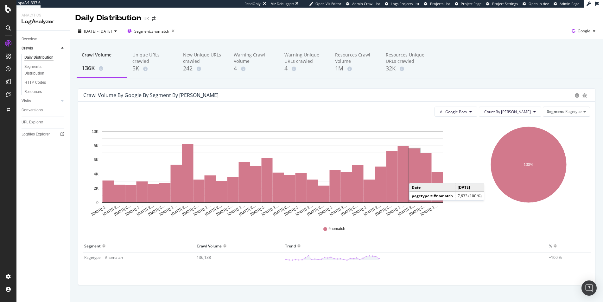
click at [416, 176] on rect "A chart." at bounding box center [414, 175] width 11 height 54
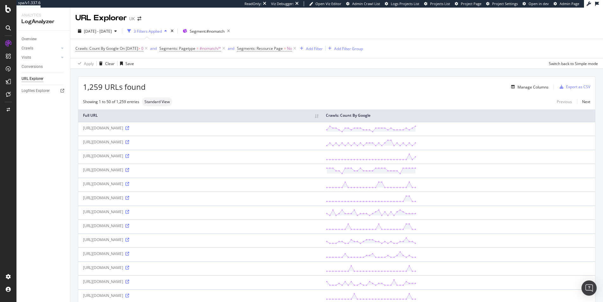
click at [161, 126] on div "https://alpha-skip.golfbreaks.com/.well-known/assetlinks.json" at bounding box center [199, 127] width 233 height 5
click at [154, 126] on div "https://alpha-skip.golfbreaks.com/.well-known/assetlinks.json" at bounding box center [199, 127] width 233 height 5
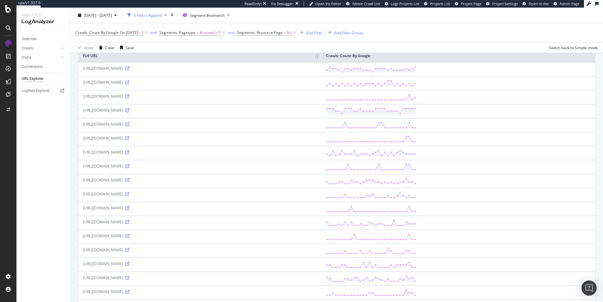
scroll to position [54, 0]
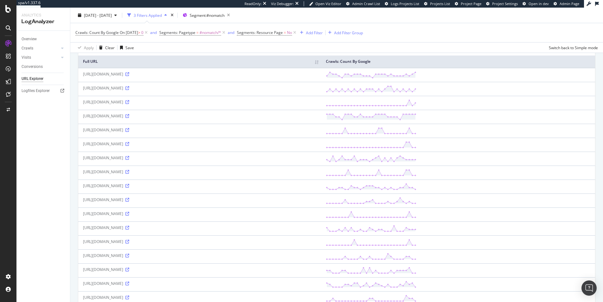
click at [121, 104] on div "https://api-core-monza.golfbreaks.com/" at bounding box center [199, 101] width 233 height 5
click at [108, 104] on div "https://api-core-monza.golfbreaks.com/" at bounding box center [199, 101] width 233 height 5
click at [142, 35] on span "Crawls: Count By Google On 2025-08-28 > 0" at bounding box center [109, 33] width 68 height 6
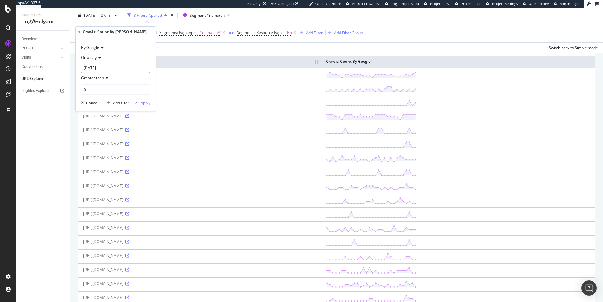
click at [101, 71] on input "2025-08-28" at bounding box center [116, 68] width 70 height 10
click at [124, 55] on div "On a day" at bounding box center [116, 58] width 70 height 10
click at [123, 53] on div "On a day" at bounding box center [116, 58] width 70 height 10
click at [92, 103] on div "Cancel" at bounding box center [92, 102] width 12 height 5
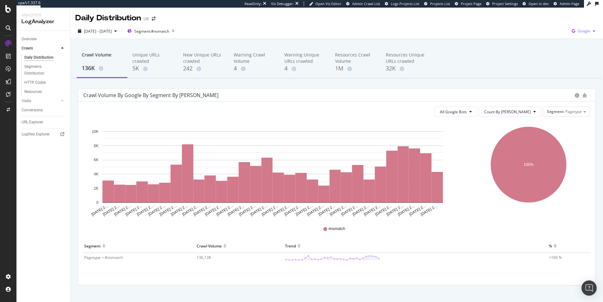
click at [580, 29] on span "Google" at bounding box center [584, 30] width 13 height 5
click at [535, 42] on div "Other AI Bots" at bounding box center [543, 47] width 44 height 12
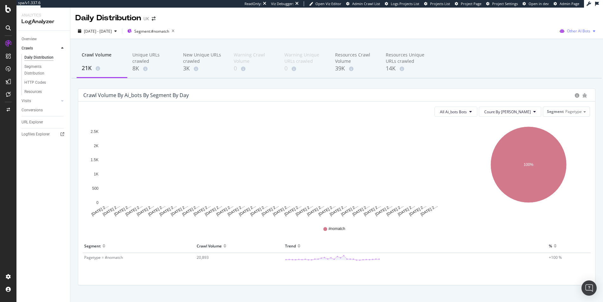
click at [574, 34] on div "Other AI Bots" at bounding box center [577, 31] width 41 height 10
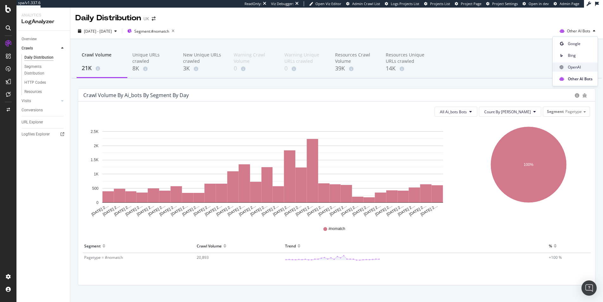
click at [576, 69] on span "OpenAI" at bounding box center [580, 67] width 25 height 6
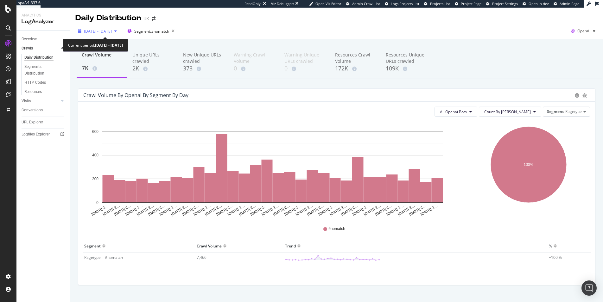
click at [112, 33] on span "2025 Aug. 1st - Aug. 30th" at bounding box center [98, 31] width 28 height 5
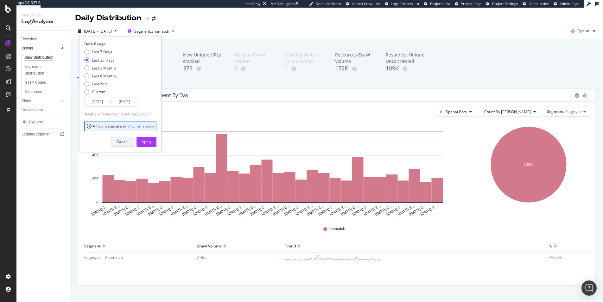
click at [129, 142] on div "Cancel" at bounding box center [123, 141] width 12 height 5
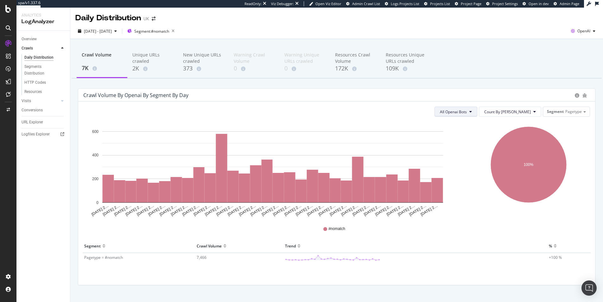
click at [477, 112] on button "All Openai Bots" at bounding box center [456, 111] width 43 height 10
click at [481, 134] on span "GPTBot" at bounding box center [473, 136] width 28 height 6
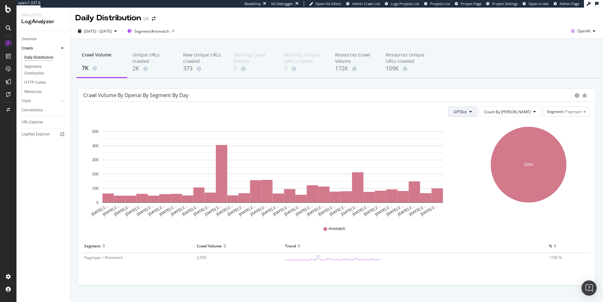
drag, startPoint x: 476, startPoint y: 109, endPoint x: 477, endPoint y: 112, distance: 3.7
click at [467, 109] on span "GPTBot" at bounding box center [460, 111] width 13 height 5
click at [495, 151] on div "OAI-SearchBot" at bounding box center [485, 147] width 37 height 9
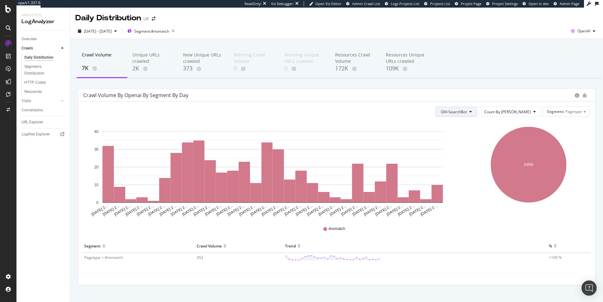
click at [467, 109] on span "OAI-SearchBot" at bounding box center [454, 111] width 26 height 5
click at [473, 156] on span "ChatGPT-User" at bounding box center [473, 159] width 27 height 6
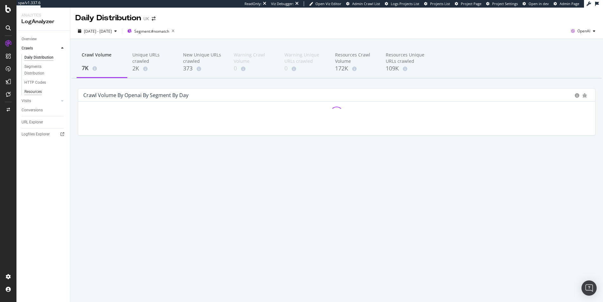
click at [29, 93] on div "Resources" at bounding box center [32, 91] width 17 height 7
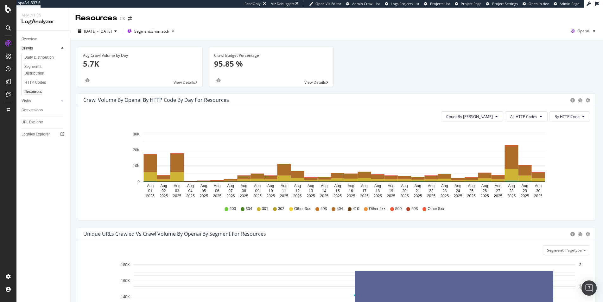
click at [327, 207] on div "200 304 301 302 Other 3xx 403 404 410 Other 4xx 500 503 Other 5xx" at bounding box center [336, 208] width 501 height 14
click at [327, 208] on div "200 304 301 302 Other 3xx 403 404 410 Other 4xx 500 503 Other 5xx" at bounding box center [336, 208] width 501 height 14
click at [318, 210] on div "403" at bounding box center [321, 208] width 11 height 5
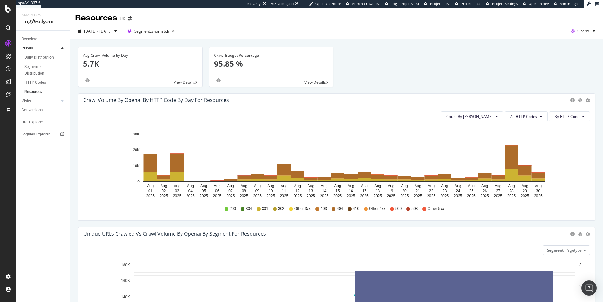
click at [166, 100] on div "Crawl Volume by openai by HTTP Code by Day for Resources" at bounding box center [156, 100] width 146 height 6
click at [165, 100] on div "Crawl Volume by openai by HTTP Code by Day for Resources" at bounding box center [156, 100] width 146 height 6
click at [306, 82] on span "View Details" at bounding box center [315, 82] width 22 height 5
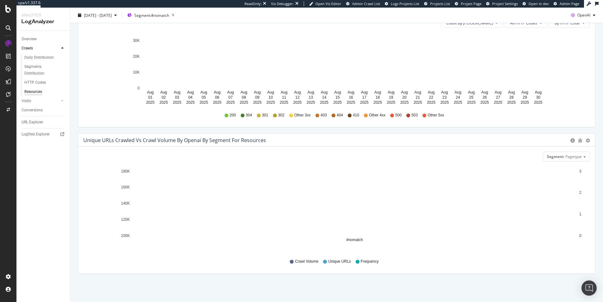
scroll to position [94, 0]
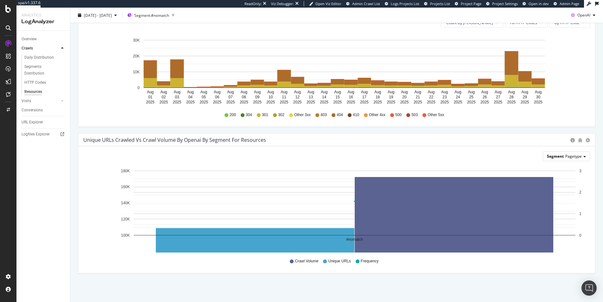
click at [571, 159] on div "Segment Pagetype" at bounding box center [566, 155] width 47 height 9
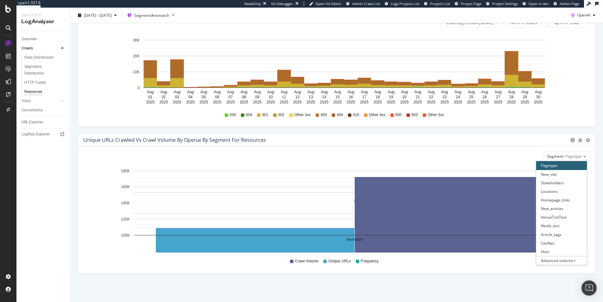
click at [486, 143] on div "Unique URLs Crawled vs Crawl Volume by openai by Segment for Resources Chart (b…" at bounding box center [336, 139] width 517 height 13
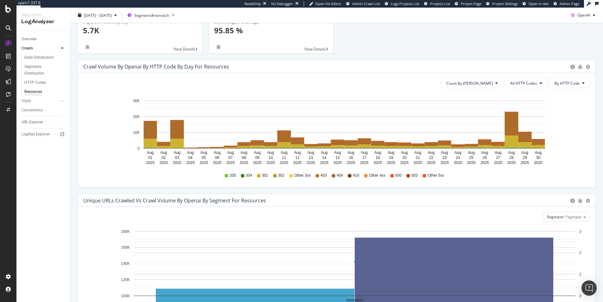
scroll to position [0, 0]
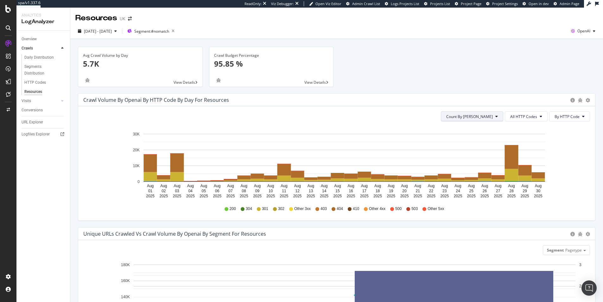
click at [495, 116] on icon at bounding box center [496, 116] width 3 height 4
click at [489, 117] on span "Count By Day" at bounding box center [469, 116] width 47 height 5
click at [579, 135] on icon "Aug 01 2025 Aug 02 2025 Aug 03 2025 Aug 04 2025 Aug 05 2025 Aug 06 2025 Aug 07 …" at bounding box center [334, 162] width 502 height 73
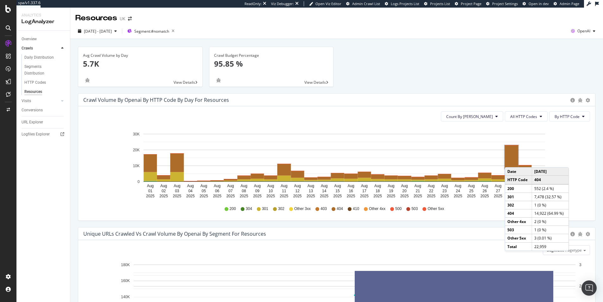
click at [511, 161] on rect "A chart." at bounding box center [512, 156] width 14 height 23
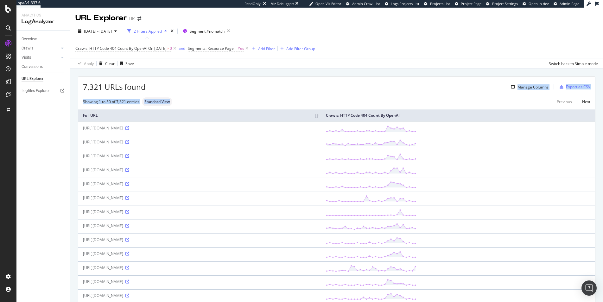
drag, startPoint x: 265, startPoint y: 100, endPoint x: 268, endPoint y: 76, distance: 24.2
click at [268, 77] on div "7,321 URLs found Manage Columns Export as CSV" at bounding box center [336, 85] width 517 height 16
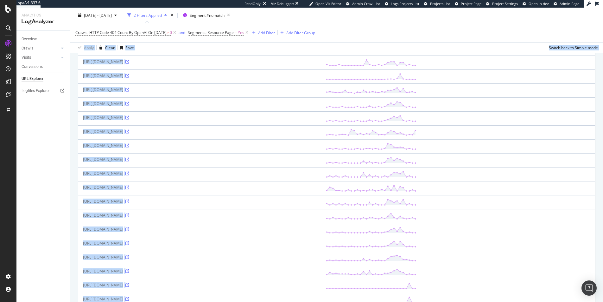
scroll to position [283, 0]
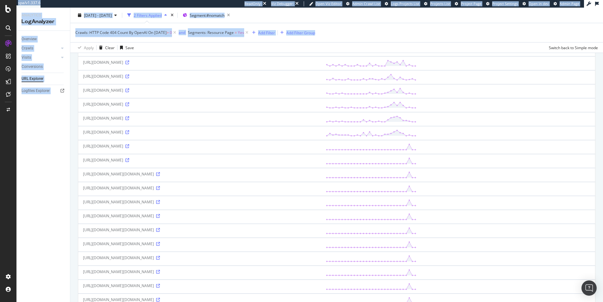
drag, startPoint x: 393, startPoint y: 32, endPoint x: 401, endPoint y: 309, distance: 277.3
click at [401, 301] on html "spa/v1.337.6 ReadOnly: Viz Debugger: Open Viz Editor Admin Crawl List Logs Proj…" at bounding box center [301, 151] width 603 height 302
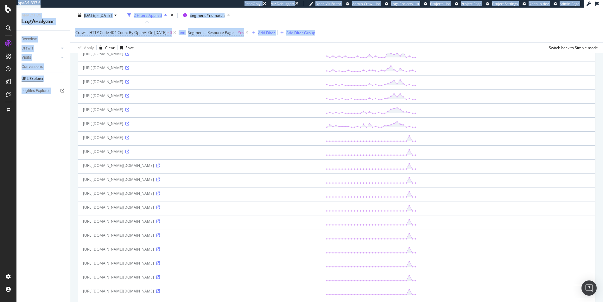
click at [59, 224] on div "Overview Crawls Daily Distribution Segments Distribution HTTP Codes Resources V…" at bounding box center [43, 166] width 54 height 271
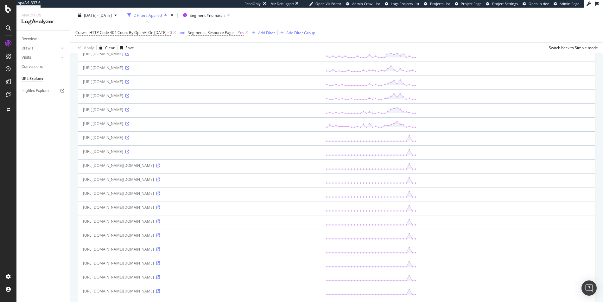
click at [160, 209] on icon at bounding box center [158, 207] width 4 height 4
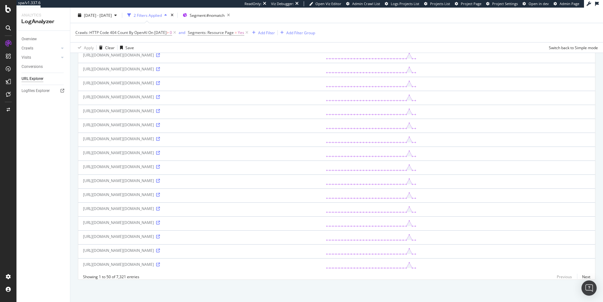
scroll to position [648, 0]
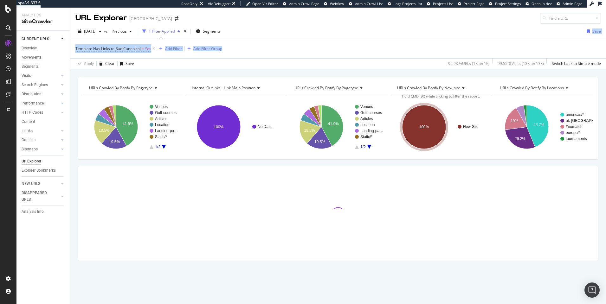
drag, startPoint x: 257, startPoint y: 44, endPoint x: 255, endPoint y: 23, distance: 20.7
click at [255, 24] on div "2025 Aug. 31st vs Previous 1 Filter Applied Segments Save Template Has Links to…" at bounding box center [337, 46] width 535 height 45
drag, startPoint x: 255, startPoint y: 19, endPoint x: 270, endPoint y: 53, distance: 37.5
click at [270, 53] on div "URL Explorer USA 2025 Aug. 31st vs Previous 1 Filter Applied Segments Save Temp…" at bounding box center [337, 156] width 535 height 297
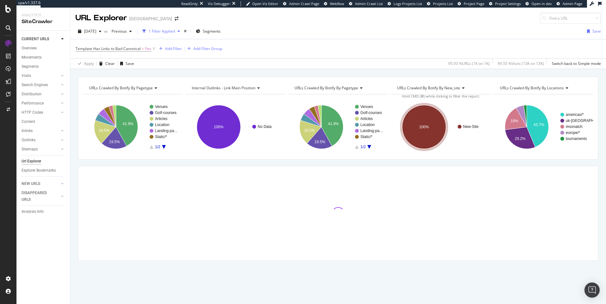
drag, startPoint x: 270, startPoint y: 53, endPoint x: 275, endPoint y: 55, distance: 5.3
click at [270, 53] on div "Template Has Links to Bad Canonical = Yes Add Filter Add Filter Group" at bounding box center [337, 48] width 525 height 19
drag, startPoint x: 268, startPoint y: 33, endPoint x: 266, endPoint y: 25, distance: 8.3
click at [266, 26] on div "2025 Aug. 31st vs Previous 1 Filter Applied Segments Save Template Has Links to…" at bounding box center [337, 46] width 535 height 45
click at [266, 25] on div "2025 Aug. 31st vs Previous 1 Filter Applied Segments Save Template Has Links to…" at bounding box center [337, 46] width 535 height 45
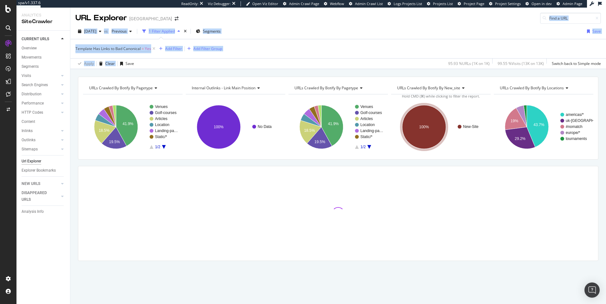
drag, startPoint x: 258, startPoint y: 14, endPoint x: 276, endPoint y: 61, distance: 49.8
click at [276, 61] on div "URL Explorer USA 2025 Aug. 31st vs Previous 1 Filter Applied Segments Save Temp…" at bounding box center [337, 156] width 535 height 297
click at [276, 61] on div "Apply Clear Save 95.93 % URLs ( 1K on 1K ) 99.55 % Visits ( 13K on 13K ) Switch…" at bounding box center [337, 63] width 535 height 10
drag, startPoint x: 271, startPoint y: 49, endPoint x: 245, endPoint y: 13, distance: 44.4
click at [245, 13] on div "URL Explorer USA 2025 Aug. 31st vs Previous 1 Filter Applied Segments Save Temp…" at bounding box center [337, 156] width 535 height 297
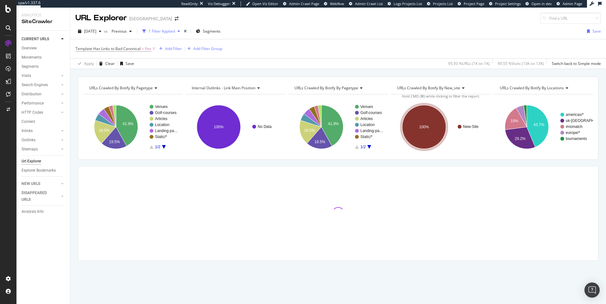
click at [245, 13] on div "URL Explorer USA" at bounding box center [337, 16] width 535 height 16
drag, startPoint x: 263, startPoint y: 7, endPoint x: 281, endPoint y: 42, distance: 38.7
click at [281, 42] on div "URL Explorer USA 2025 Aug. 31st vs Previous 1 Filter Applied Segments Save Temp…" at bounding box center [337, 156] width 535 height 297
click at [281, 42] on div "Template Has Links to Bad Canonical = Yes Add Filter Add Filter Group" at bounding box center [337, 48] width 525 height 19
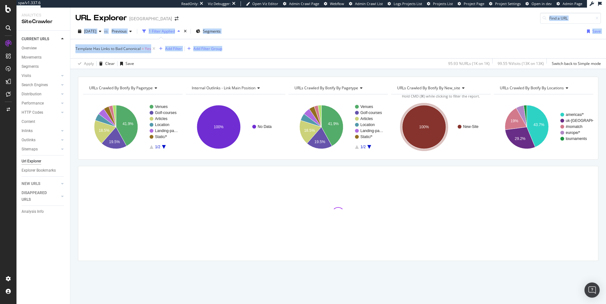
drag, startPoint x: 288, startPoint y: 46, endPoint x: 271, endPoint y: 18, distance: 32.7
click at [271, 18] on div "URL Explorer USA 2025 Aug. 31st vs Previous 1 Filter Applied Segments Save Temp…" at bounding box center [337, 156] width 535 height 297
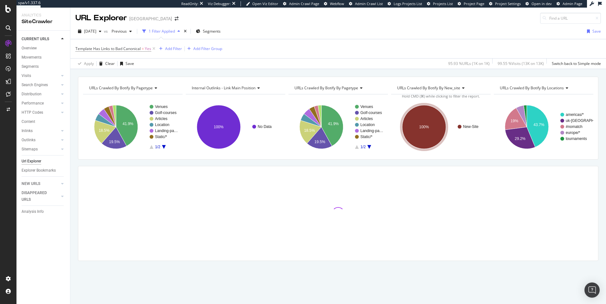
click at [271, 18] on div "URL Explorer USA" at bounding box center [337, 16] width 535 height 16
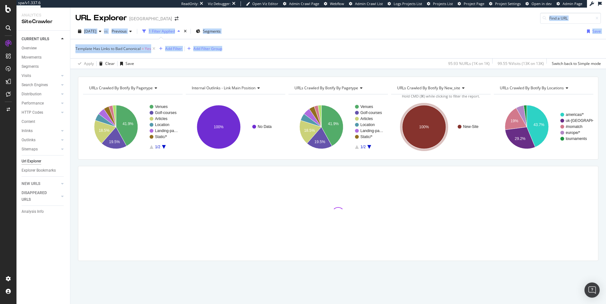
drag, startPoint x: 269, startPoint y: 18, endPoint x: 286, endPoint y: 45, distance: 31.9
click at [286, 45] on div "URL Explorer USA 2025 Aug. 31st vs Previous 1 Filter Applied Segments Save Temp…" at bounding box center [337, 156] width 535 height 297
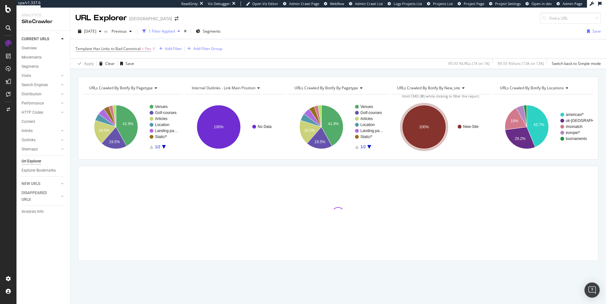
click at [286, 45] on div "Template Has Links to Bad Canonical = Yes Add Filter Add Filter Group" at bounding box center [337, 48] width 525 height 19
drag, startPoint x: 314, startPoint y: 60, endPoint x: 286, endPoint y: 27, distance: 43.2
click at [287, 27] on div "2025 Aug. 31st vs Previous 1 Filter Applied Segments Save Template Has Links to…" at bounding box center [337, 46] width 535 height 45
click at [286, 27] on div "2025 Aug. 31st vs Previous 1 Filter Applied Segments Save" at bounding box center [337, 32] width 535 height 13
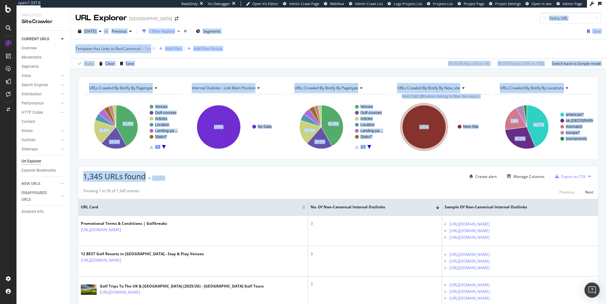
drag, startPoint x: 291, startPoint y: 181, endPoint x: 299, endPoint y: 10, distance: 171.2
click at [299, 10] on div "URL Explorer USA 2025 Aug. 31st vs Previous 1 Filter Applied Segments Save Temp…" at bounding box center [337, 156] width 535 height 297
click at [299, 29] on div "2025 Aug. 31st vs Previous 1 Filter Applied Segments Save" at bounding box center [337, 32] width 535 height 13
drag, startPoint x: 298, startPoint y: 29, endPoint x: 291, endPoint y: 175, distance: 146.8
click at [291, 175] on div "URL Explorer USA 2025 Aug. 31st vs Previous 1 Filter Applied Segments Save Temp…" at bounding box center [337, 156] width 535 height 297
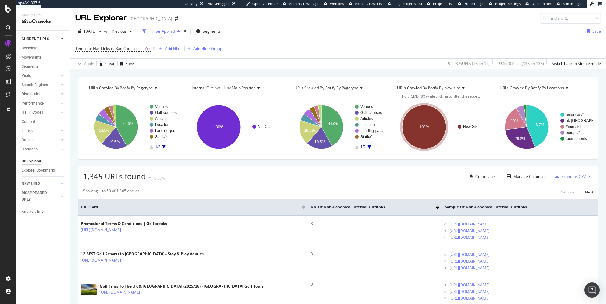
click at [291, 175] on div "1,345 URLs found +0.07% Create alert Manage Columns Export as CSV" at bounding box center [338, 174] width 520 height 16
click at [139, 50] on span "Template Has Links to Bad Canonical" at bounding box center [107, 48] width 65 height 5
click at [319, 54] on div "Template Has Links to Bad Canonical = Yes Add Filter Add Filter Group" at bounding box center [337, 48] width 525 height 19
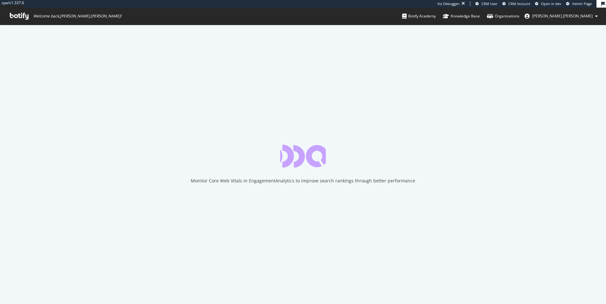
click at [68, 16] on span "Welcome back, [PERSON_NAME].[PERSON_NAME] !" at bounding box center [77, 16] width 88 height 5
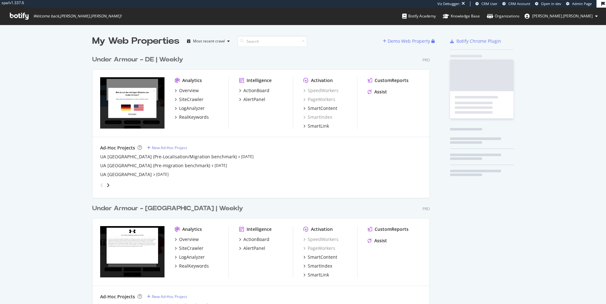
scroll to position [442, 338]
click at [60, 17] on span "Welcome back, [PERSON_NAME].[PERSON_NAME] !" at bounding box center [77, 16] width 88 height 5
click at [60, 16] on span "Welcome back, [PERSON_NAME].[PERSON_NAME] !" at bounding box center [77, 16] width 88 height 5
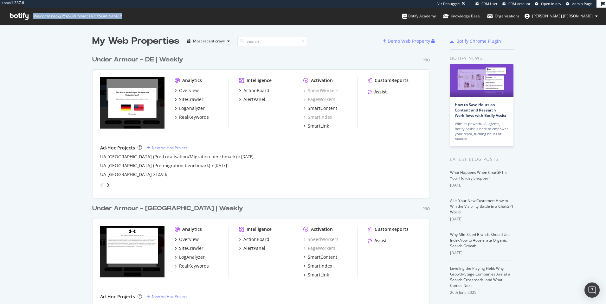
click at [50, 18] on span "Welcome back, [PERSON_NAME].[PERSON_NAME] !" at bounding box center [77, 16] width 88 height 5
click at [50, 17] on span "Welcome back, [PERSON_NAME].[PERSON_NAME] !" at bounding box center [77, 16] width 88 height 5
click at [52, 16] on span "Welcome back, [PERSON_NAME].[PERSON_NAME] !" at bounding box center [77, 16] width 88 height 5
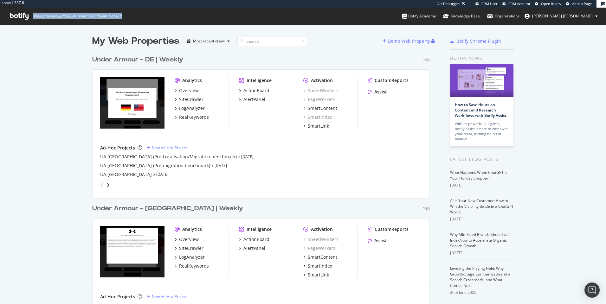
click at [52, 16] on span "Welcome back, [PERSON_NAME].[PERSON_NAME] !" at bounding box center [77, 16] width 88 height 5
click at [51, 17] on span "Welcome back, [PERSON_NAME].[PERSON_NAME] !" at bounding box center [77, 16] width 88 height 5
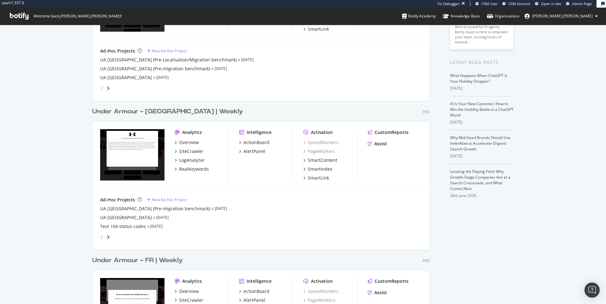
scroll to position [137, 0]
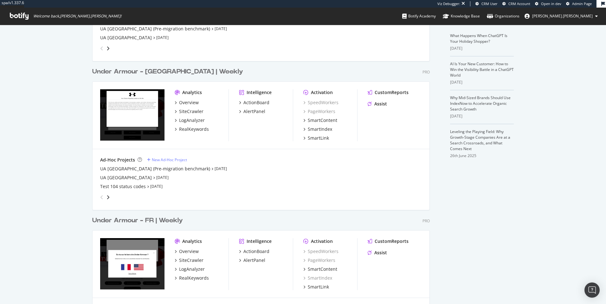
click at [137, 73] on div "Under Armour - [GEOGRAPHIC_DATA] | Weekly" at bounding box center [167, 71] width 151 height 9
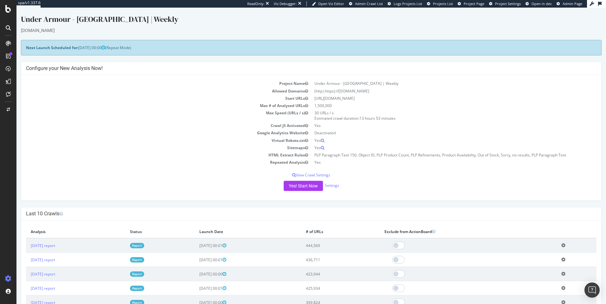
scroll to position [134, 0]
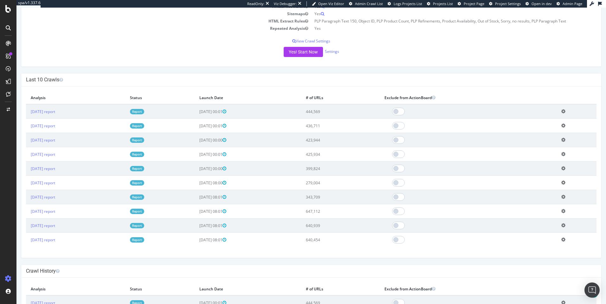
drag, startPoint x: 305, startPoint y: 246, endPoint x: 239, endPoint y: 76, distance: 182.3
click at [239, 76] on div "Last 10 Crawls × Close Delete Analysis ? Are you sure you want to delete the an…" at bounding box center [311, 165] width 580 height 185
click at [239, 77] on h4 "Last 10 Crawls" at bounding box center [311, 80] width 570 height 6
drag, startPoint x: 239, startPoint y: 76, endPoint x: 284, endPoint y: 225, distance: 155.4
click at [284, 225] on div "Last 10 Crawls × Close Delete Analysis ? Are you sure you want to delete the an…" at bounding box center [311, 165] width 580 height 185
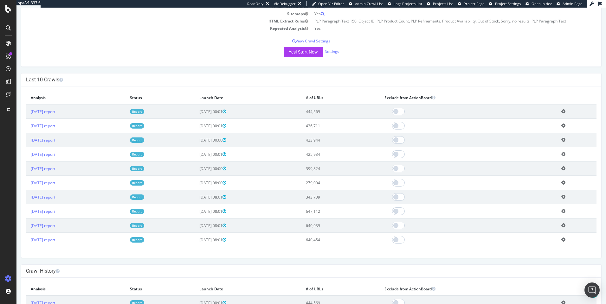
click at [289, 242] on td "2025-06-20 08:01" at bounding box center [248, 240] width 106 height 14
click at [239, 89] on body "Under Armour - UK | Weekly www.underarmour.co.uk × × Next Launch Scheduled for:…" at bounding box center [310, 269] width 589 height 790
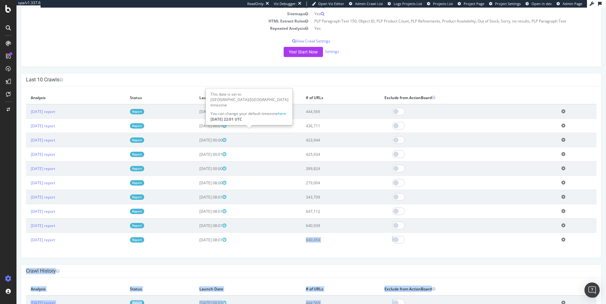
click at [239, 89] on div "This date is set to Europe/Amsterdam timezone You can change your default timez…" at bounding box center [249, 107] width 86 height 36
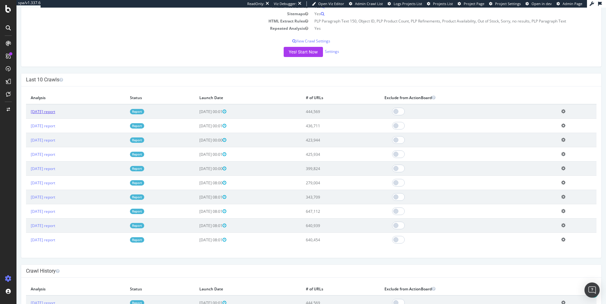
click at [36, 110] on link "2025 Aug. 28th report" at bounding box center [43, 111] width 24 height 5
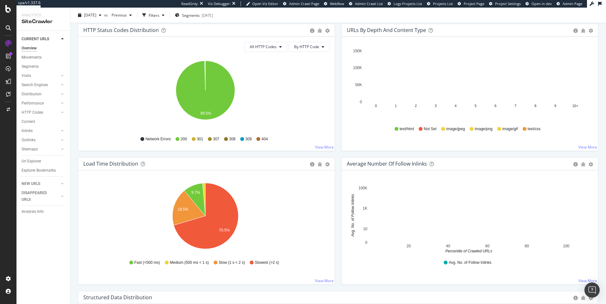
scroll to position [335, 0]
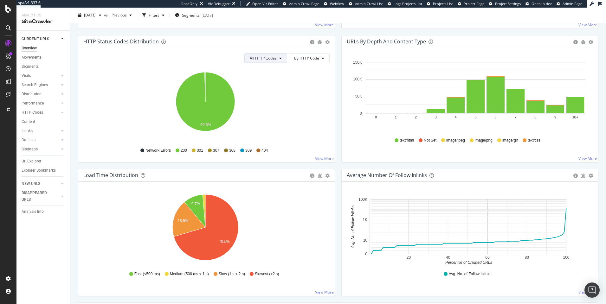
click at [279, 59] on icon at bounding box center [280, 58] width 3 height 4
click at [270, 93] on span "Bad HTTP Codes" at bounding box center [264, 95] width 32 height 6
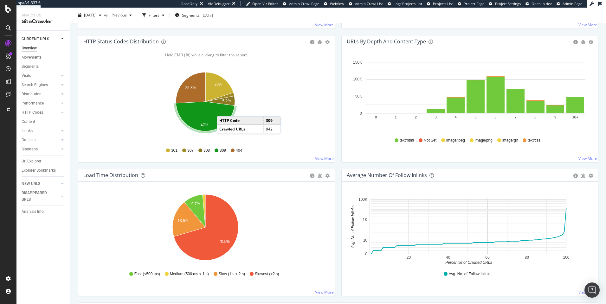
click at [223, 110] on icon "A chart." at bounding box center [205, 116] width 59 height 29
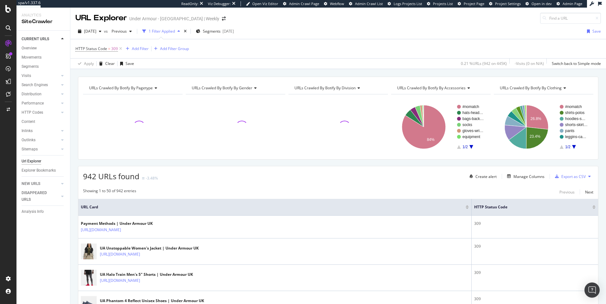
scroll to position [141, 0]
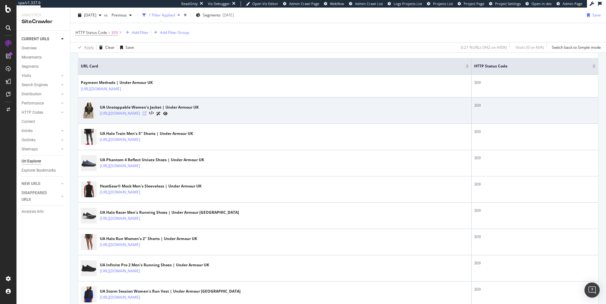
click at [146, 114] on icon at bounding box center [145, 114] width 4 height 4
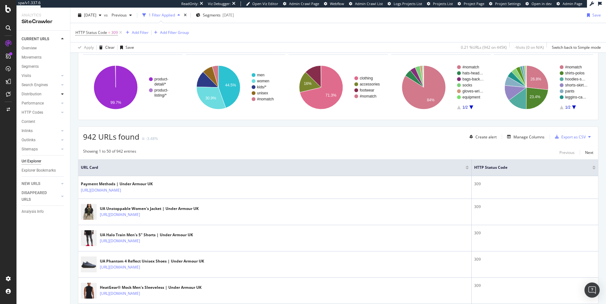
scroll to position [0, 0]
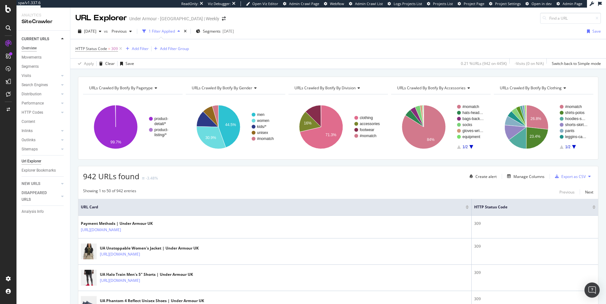
click at [28, 48] on div "Overview" at bounding box center [29, 48] width 15 height 7
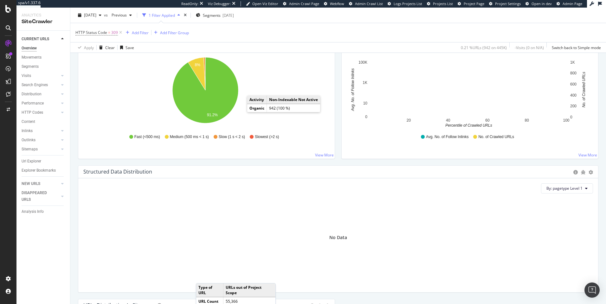
scroll to position [430, 0]
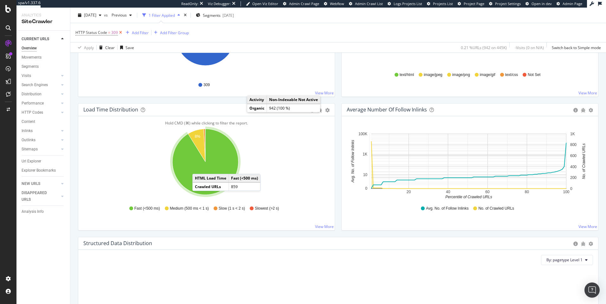
click at [120, 31] on icon at bounding box center [120, 32] width 5 height 6
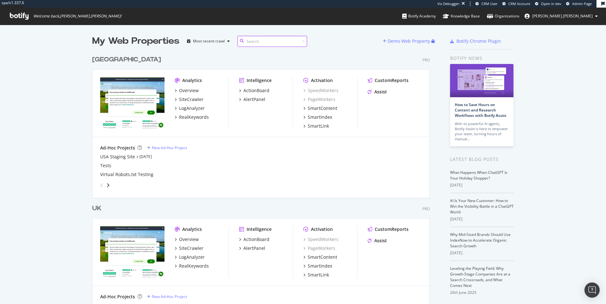
scroll to position [293, 338]
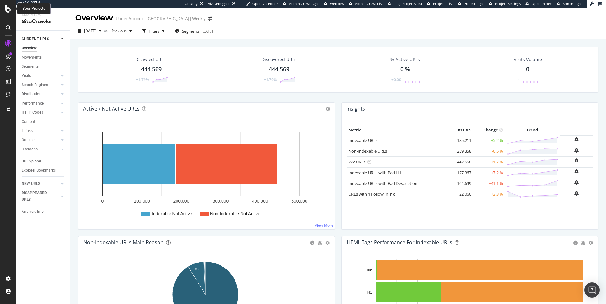
click at [9, 10] on icon at bounding box center [8, 9] width 6 height 8
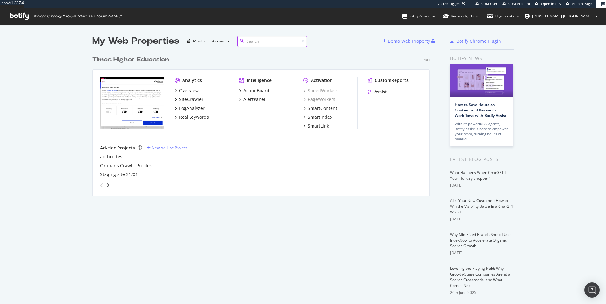
scroll to position [144, 338]
click at [145, 43] on div "My Web Properties" at bounding box center [135, 41] width 87 height 13
click at [133, 44] on div "My Web Properties" at bounding box center [135, 41] width 87 height 13
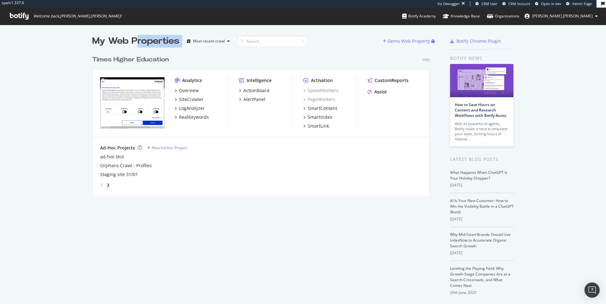
click at [133, 44] on div "My Web Properties" at bounding box center [135, 41] width 87 height 13
click at [133, 43] on div "My Web Properties" at bounding box center [135, 41] width 87 height 13
click at [138, 42] on div "My Web Properties" at bounding box center [135, 41] width 87 height 13
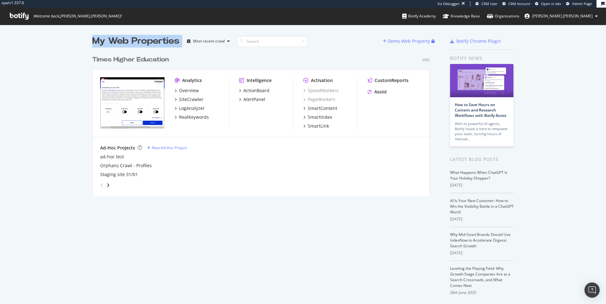
click at [130, 42] on div "My Web Properties" at bounding box center [135, 41] width 87 height 13
click at [126, 56] on div "Times Higher Education" at bounding box center [130, 59] width 77 height 9
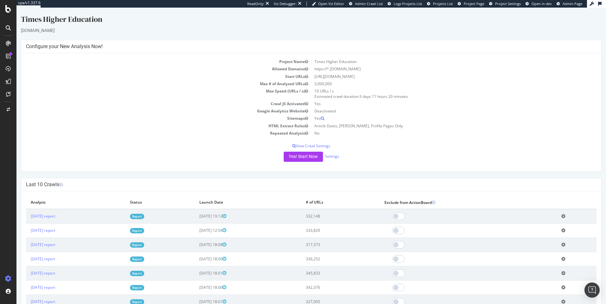
click at [226, 218] on span "2025-08-26 19:13" at bounding box center [212, 216] width 27 height 5
click at [225, 218] on span "2025-08-26 19:13" at bounding box center [212, 216] width 27 height 5
click at [225, 218] on span "[DATE] 19:13" at bounding box center [212, 216] width 27 height 5
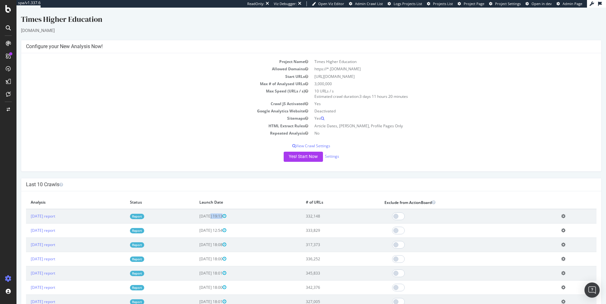
click at [225, 218] on span "[DATE] 19:13" at bounding box center [212, 216] width 27 height 5
click at [226, 218] on span "[DATE] 19:13" at bounding box center [212, 216] width 27 height 5
click at [60, 213] on td "[DATE] report" at bounding box center [75, 216] width 99 height 15
click at [55, 215] on link "[DATE] report" at bounding box center [43, 216] width 24 height 5
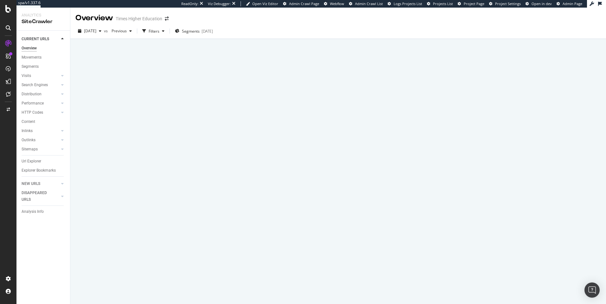
click at [234, 173] on div at bounding box center [337, 171] width 535 height 265
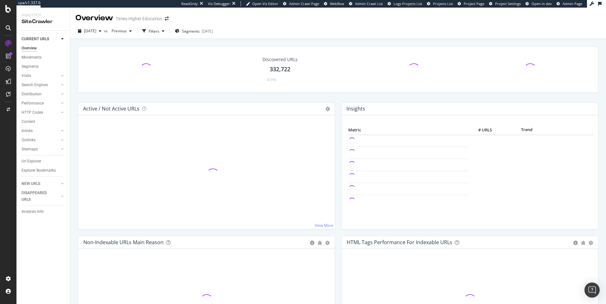
click at [234, 173] on div at bounding box center [206, 174] width 246 height 99
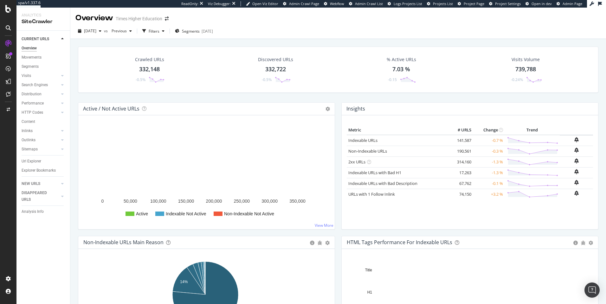
click at [67, 194] on div "DISAPPEARED URLS" at bounding box center [46, 196] width 48 height 16
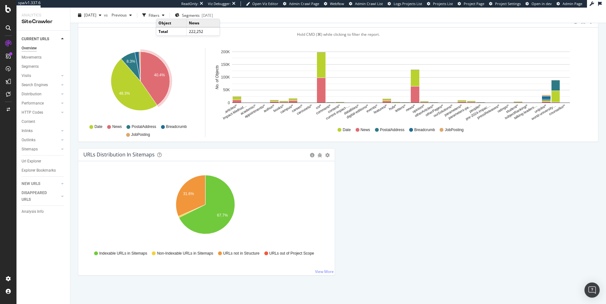
scroll to position [406, 0]
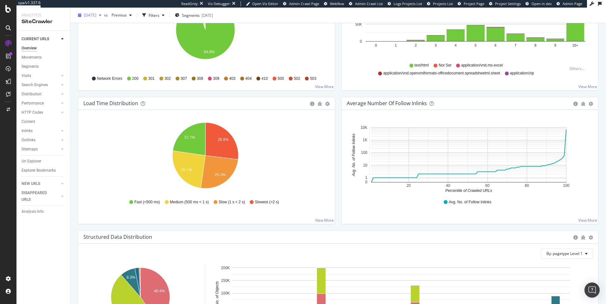
click at [96, 16] on span "2025 Aug. 26th" at bounding box center [90, 14] width 12 height 5
click at [127, 14] on span "Previous" at bounding box center [118, 14] width 18 height 5
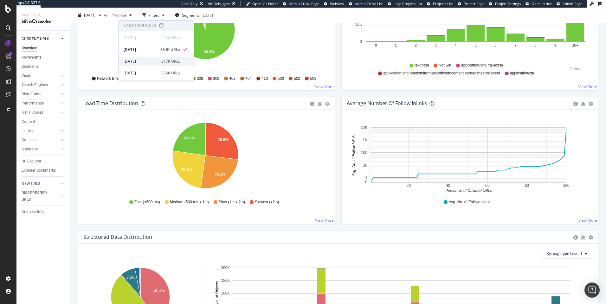
click at [136, 59] on div "2025 Aug. 8th" at bounding box center [141, 62] width 34 height 6
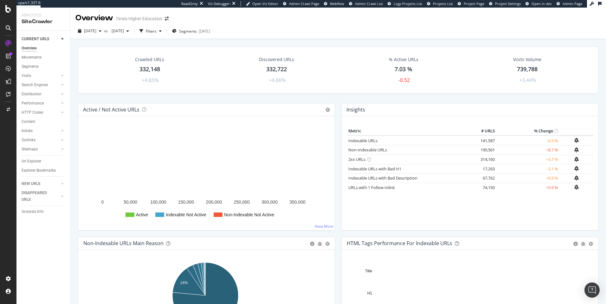
drag, startPoint x: 137, startPoint y: 69, endPoint x: 176, endPoint y: 66, distance: 39.4
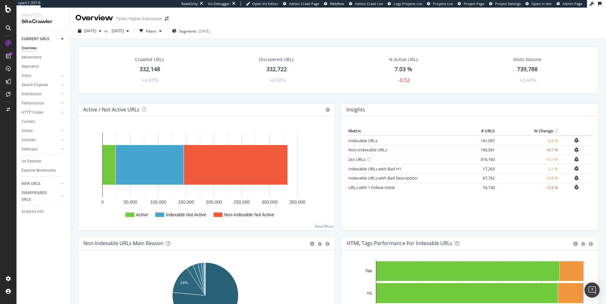
click at [176, 66] on div "Crawled URLs 332,148 +4.65%" at bounding box center [150, 70] width 124 height 34
drag, startPoint x: 179, startPoint y: 68, endPoint x: 121, endPoint y: 69, distance: 58.3
click at [121, 69] on div "Crawled URLs 332,148 +4.65%" at bounding box center [150, 70] width 124 height 34
click at [120, 69] on div "Crawled URLs 332,148 +4.65%" at bounding box center [150, 70] width 124 height 34
drag, startPoint x: 120, startPoint y: 69, endPoint x: 179, endPoint y: 73, distance: 59.0
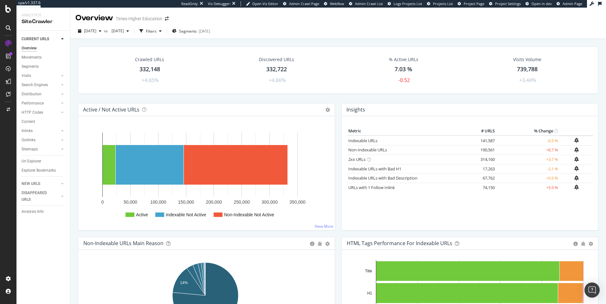
click at [179, 73] on div "Crawled URLs 332,148 +4.65%" at bounding box center [150, 70] width 124 height 34
click at [39, 59] on div "Movements" at bounding box center [32, 57] width 20 height 7
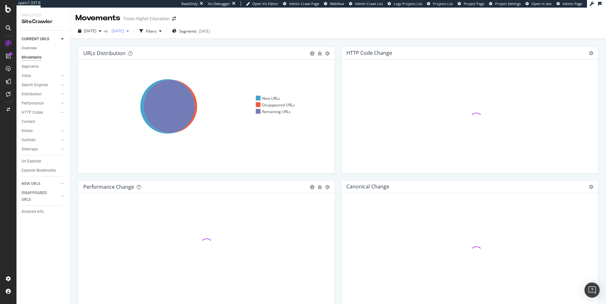
click at [124, 29] on span "2025 Aug. 8th" at bounding box center [116, 30] width 15 height 5
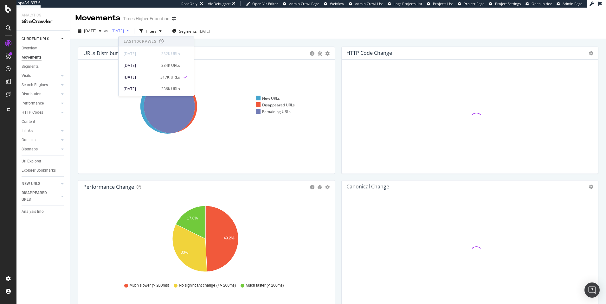
click at [124, 29] on span "2025 Aug. 8th" at bounding box center [116, 30] width 15 height 5
click at [370, 53] on h4 "HTTP Code Change" at bounding box center [369, 53] width 46 height 9
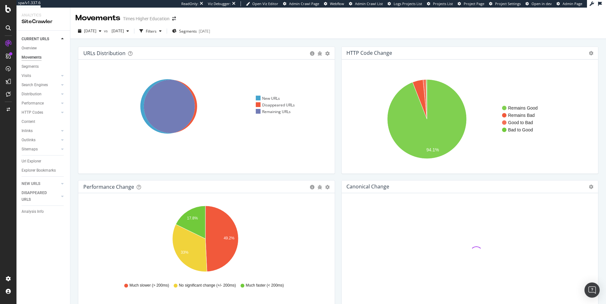
click at [367, 53] on h4 "HTTP Code Change" at bounding box center [369, 53] width 46 height 9
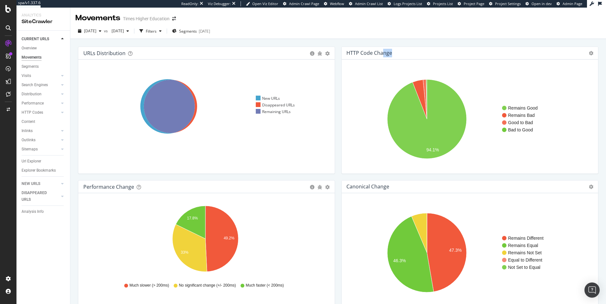
click at [367, 53] on h4 "HTTP Code Change" at bounding box center [369, 53] width 46 height 9
click at [364, 54] on h4 "HTTP Code Change" at bounding box center [369, 53] width 46 height 9
click at [386, 53] on h4 "HTTP Code Change" at bounding box center [369, 53] width 46 height 9
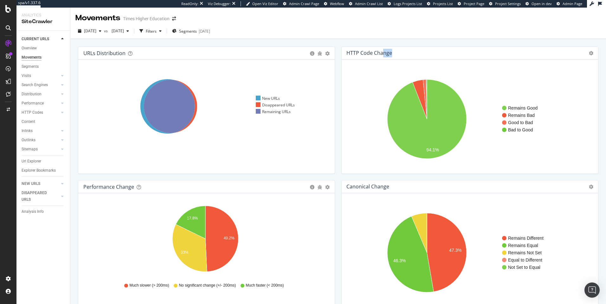
click at [386, 53] on h4 "HTTP Code Change" at bounding box center [369, 53] width 46 height 9
click at [377, 54] on h4 "HTTP Code Change" at bounding box center [369, 53] width 46 height 9
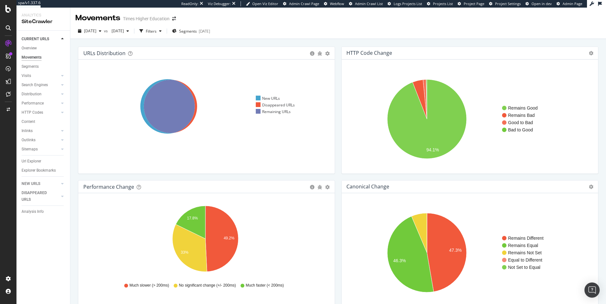
click at [370, 54] on h4 "HTTP Code Change" at bounding box center [369, 53] width 46 height 9
click at [486, 27] on div "2025 Aug. 26th vs 2025 Aug. 8th Filters Segments 2025-08-05" at bounding box center [337, 32] width 535 height 13
click at [441, 14] on div "Movements Times Higher Education" at bounding box center [337, 16] width 535 height 16
click at [413, 90] on icon "A chart." at bounding box center [419, 99] width 14 height 39
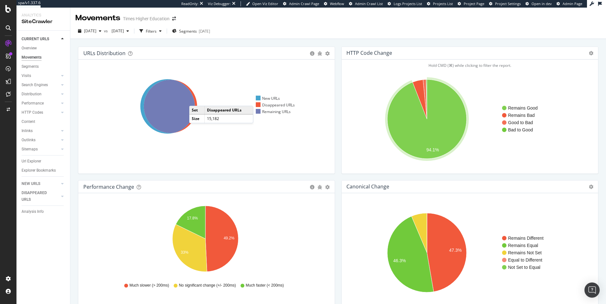
click at [195, 99] on icon at bounding box center [170, 106] width 53 height 53
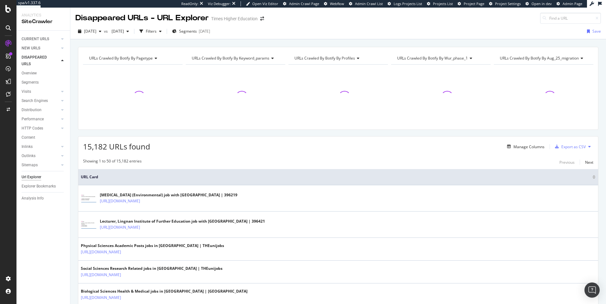
click at [144, 59] on span "URLs Crawled By Botify By pagetype" at bounding box center [121, 57] width 64 height 5
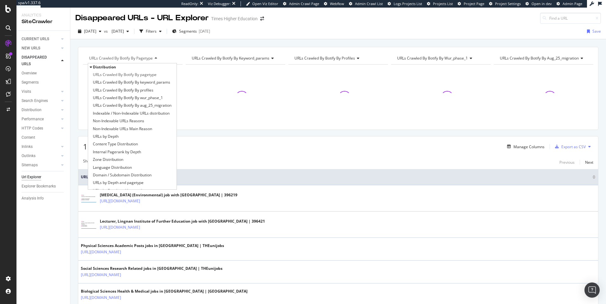
click at [400, 24] on div "2025 Aug. 26th vs 2025 Aug. 8th Filters Segments 2025-08-05 Save" at bounding box center [337, 32] width 535 height 16
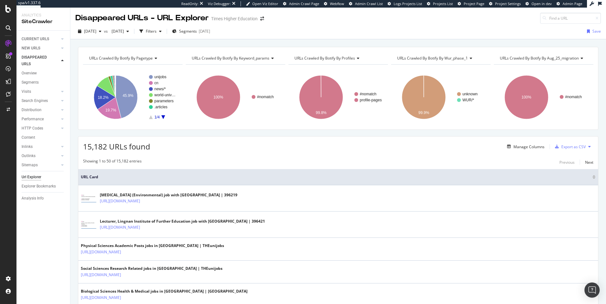
click at [141, 152] on div "15,182 URLs found" at bounding box center [116, 146] width 67 height 11
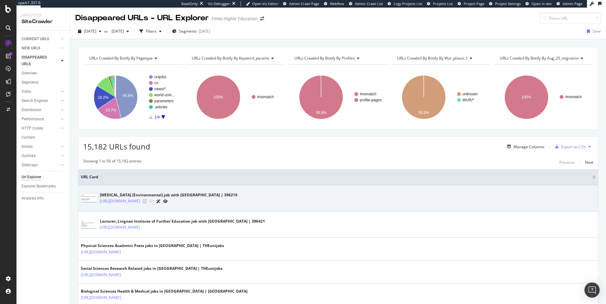
click at [146, 201] on icon at bounding box center [145, 201] width 4 height 4
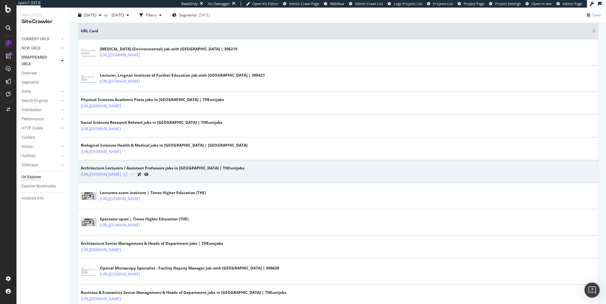
click at [127, 174] on icon at bounding box center [126, 175] width 4 height 4
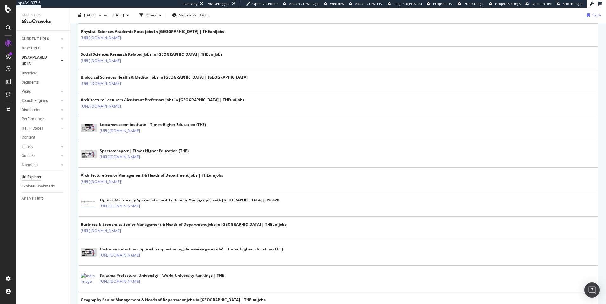
scroll to position [0, 0]
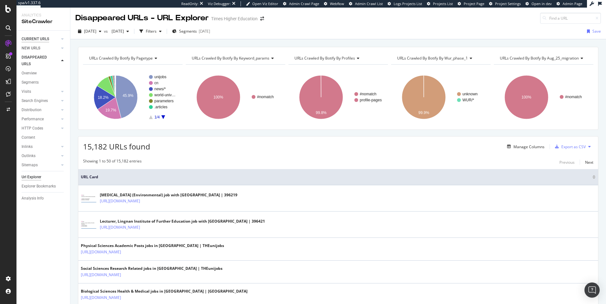
click at [39, 40] on div "CURRENT URLS" at bounding box center [36, 39] width 28 height 7
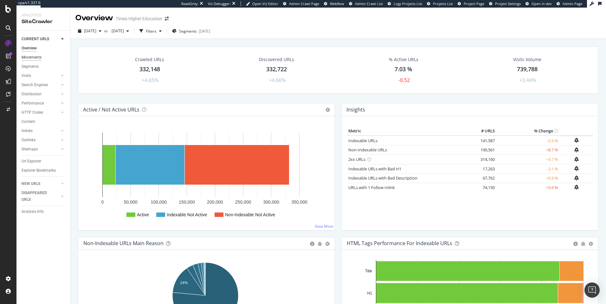
click at [35, 56] on div "Movements" at bounding box center [32, 57] width 20 height 7
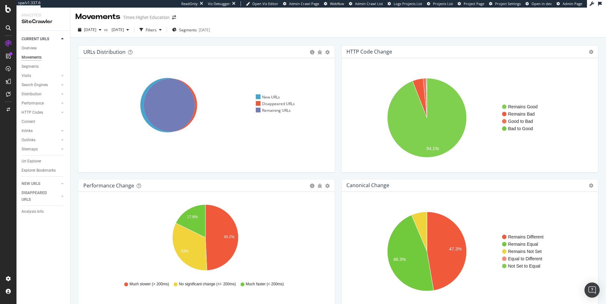
scroll to position [3, 0]
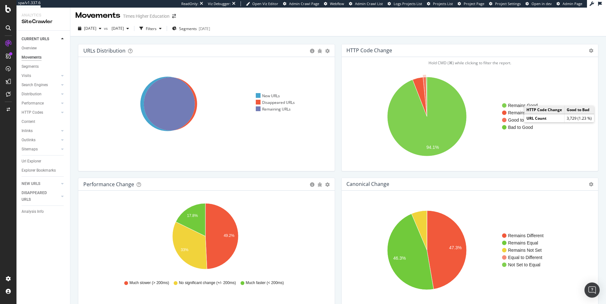
click at [518, 120] on text "Good to Bad" at bounding box center [520, 120] width 25 height 5
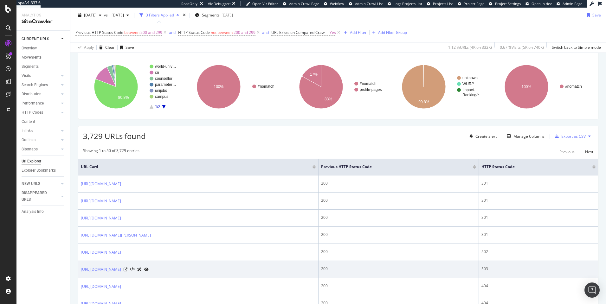
scroll to position [121, 0]
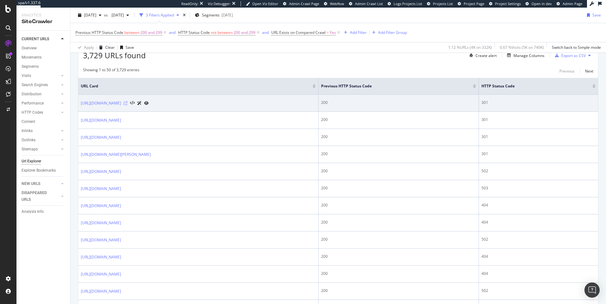
click at [127, 103] on icon at bounding box center [126, 103] width 4 height 4
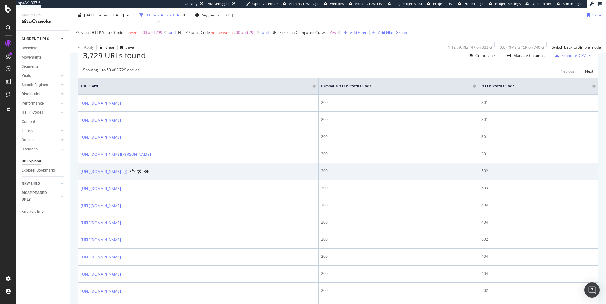
click at [127, 171] on icon at bounding box center [126, 172] width 4 height 4
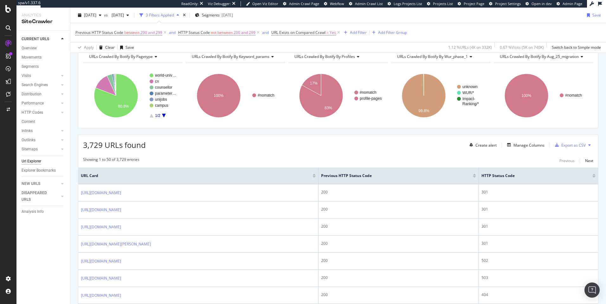
scroll to position [0, 0]
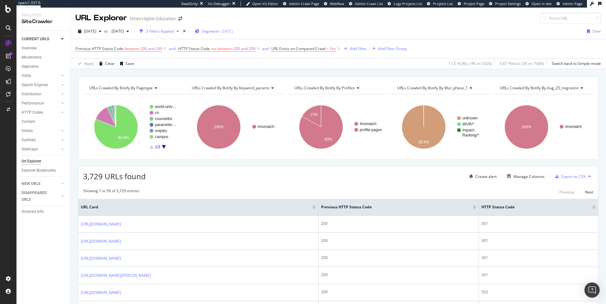
click at [220, 32] on span "Segments" at bounding box center [211, 31] width 18 height 5
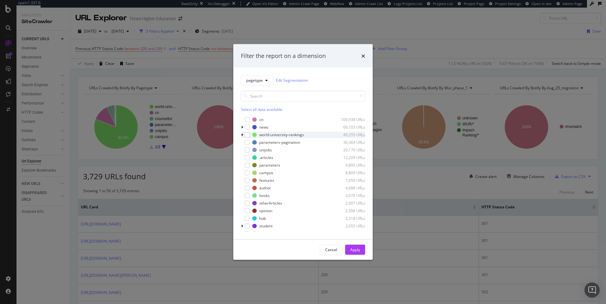
click at [241, 133] on icon "modal" at bounding box center [242, 135] width 2 height 4
click at [248, 143] on div "modal" at bounding box center [247, 142] width 4 height 6
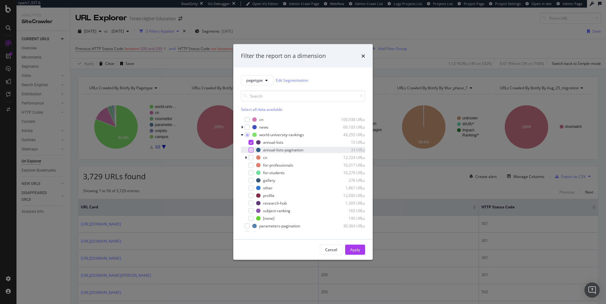
click at [249, 150] on div "modal" at bounding box center [250, 149] width 5 height 5
click at [359, 246] on div "Apply" at bounding box center [355, 250] width 10 height 10
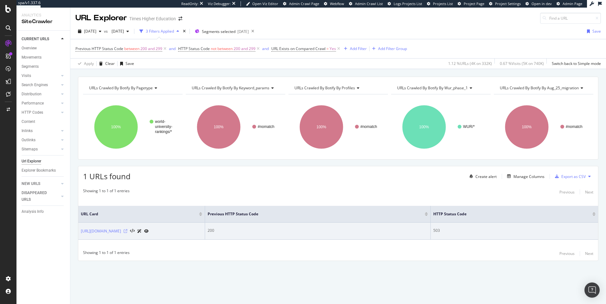
click at [127, 233] on icon at bounding box center [126, 231] width 4 height 4
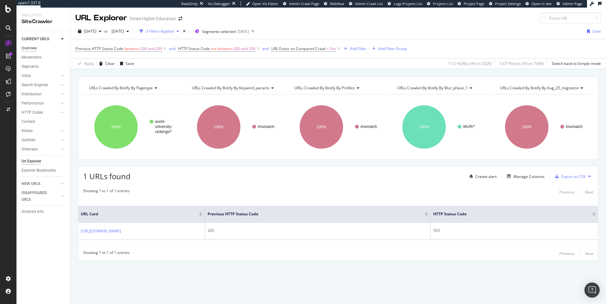
click at [35, 51] on div "Overview" at bounding box center [29, 48] width 15 height 7
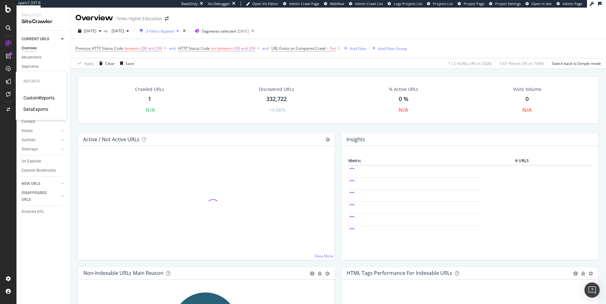
click at [44, 97] on div "CustomReports" at bounding box center [38, 98] width 31 height 6
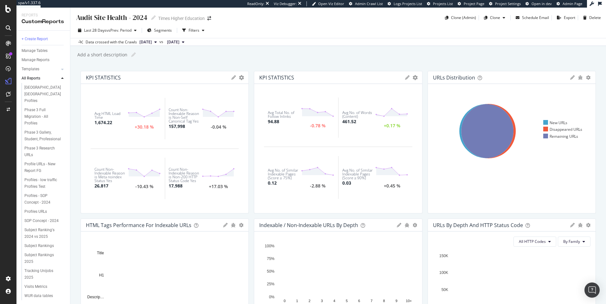
scroll to position [147, 0]
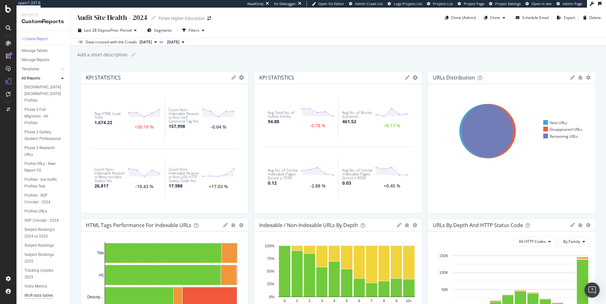
click at [41, 294] on div "WUR data tables dashboard" at bounding box center [42, 298] width 36 height 13
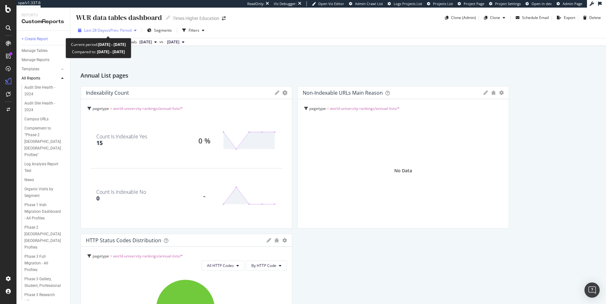
click at [128, 32] on span "vs Prev. Period" at bounding box center [118, 30] width 25 height 5
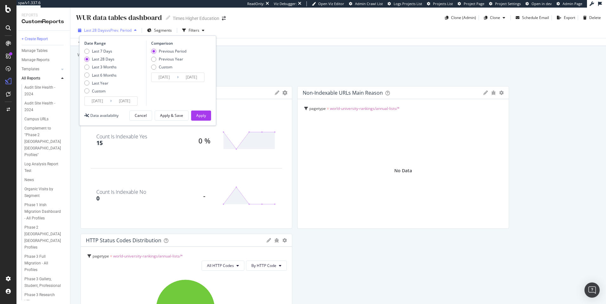
click at [127, 31] on span "vs Prev. Period" at bounding box center [118, 30] width 25 height 5
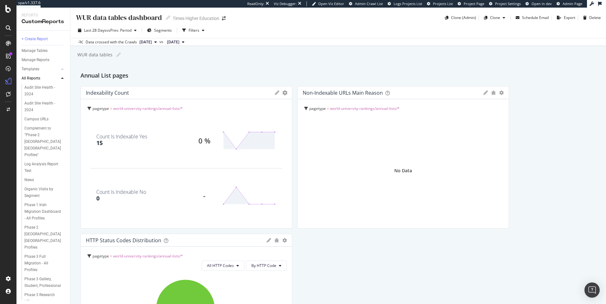
click at [232, 61] on div "WUR data tables dashboard WUR data tables dashboard Times Higher Education Clon…" at bounding box center [337, 156] width 535 height 297
click at [152, 43] on span "[DATE]" at bounding box center [145, 42] width 12 height 6
click at [258, 66] on div "WUR data tables dashboard WUR data tables dashboard Times Higher Education Clon…" at bounding box center [337, 156] width 535 height 297
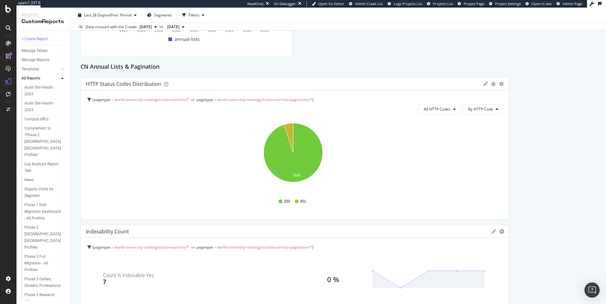
scroll to position [1558, 0]
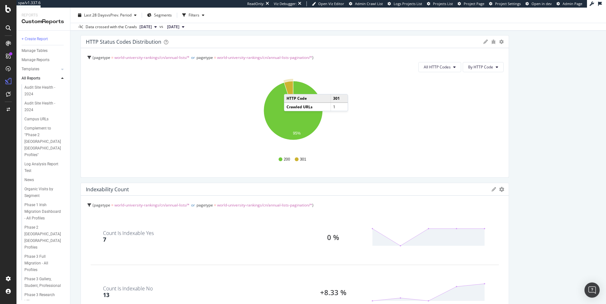
click at [290, 88] on icon "A chart." at bounding box center [288, 95] width 9 height 29
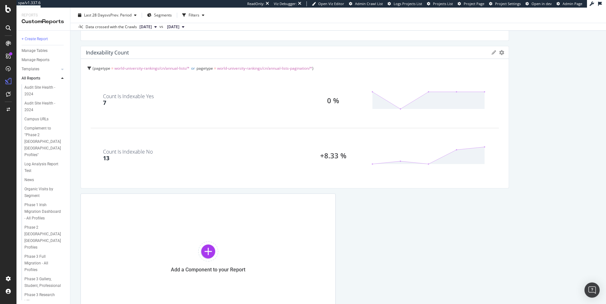
scroll to position [1464, 0]
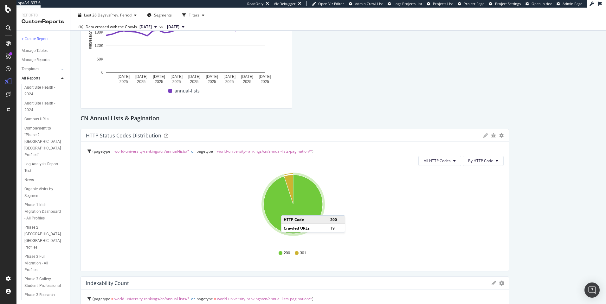
click at [287, 209] on icon "A chart." at bounding box center [293, 204] width 59 height 59
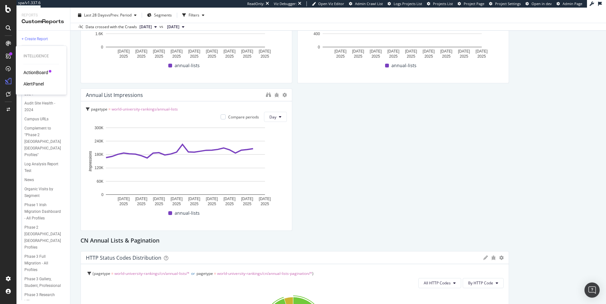
click at [29, 72] on div "ActionBoard" at bounding box center [35, 72] width 25 height 6
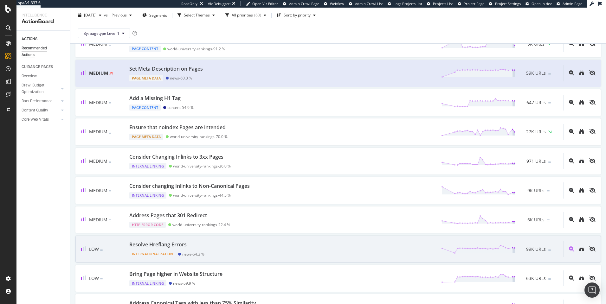
scroll to position [397, 0]
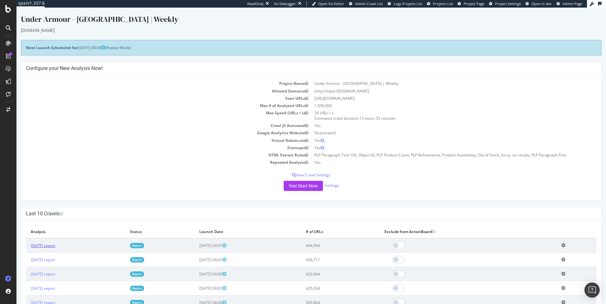
click at [44, 246] on link "2025 Aug. 28th report" at bounding box center [43, 245] width 24 height 5
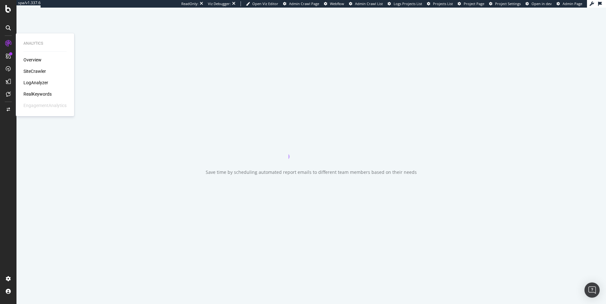
click at [38, 82] on div "LogAnalyzer" at bounding box center [35, 83] width 25 height 6
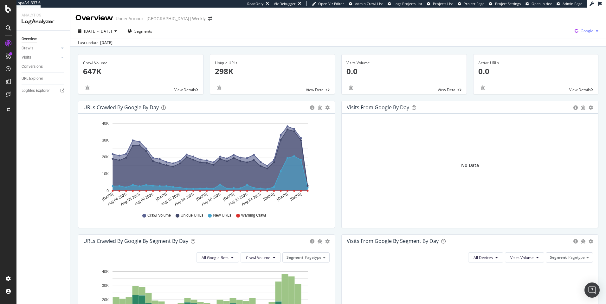
click at [580, 31] on span "Google" at bounding box center [586, 30] width 13 height 5
click at [541, 39] on span "OpenAI" at bounding box center [550, 37] width 23 height 6
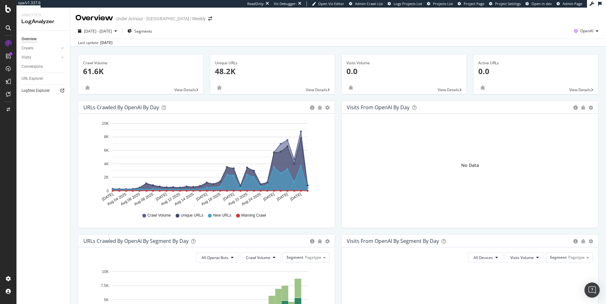
click at [64, 92] on icon at bounding box center [63, 91] width 4 height 4
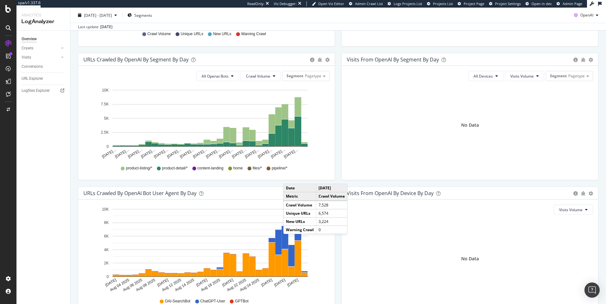
scroll to position [220, 0]
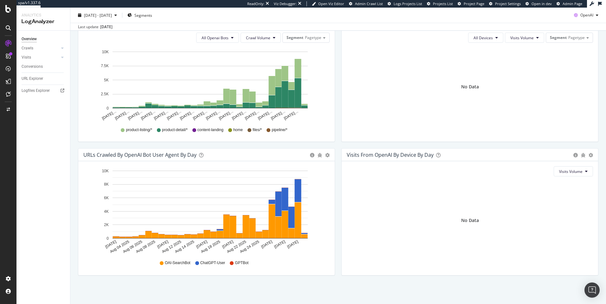
click at [218, 264] on span "ChatGPT-User" at bounding box center [212, 262] width 25 height 5
click at [216, 264] on span "ChatGPT-User" at bounding box center [212, 262] width 25 height 5
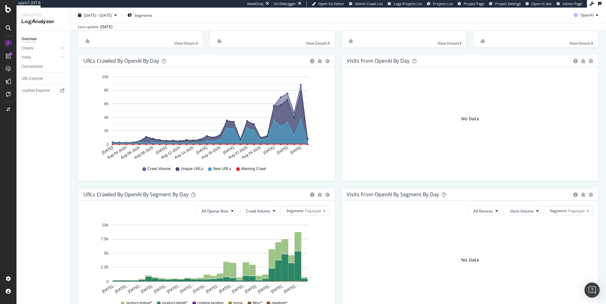
scroll to position [0, 0]
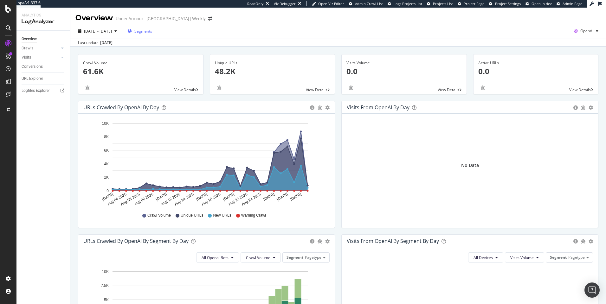
click at [152, 31] on span "Segments" at bounding box center [143, 31] width 18 height 5
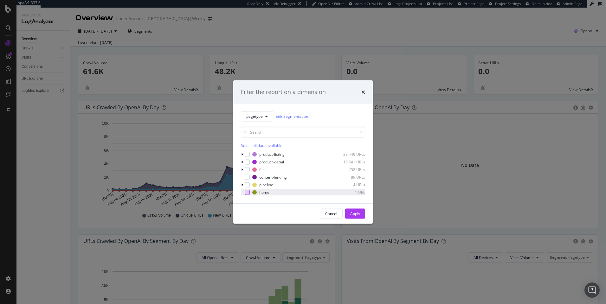
click at [246, 193] on div "modal" at bounding box center [247, 192] width 5 height 5
click at [354, 216] on div "Apply" at bounding box center [355, 213] width 10 height 5
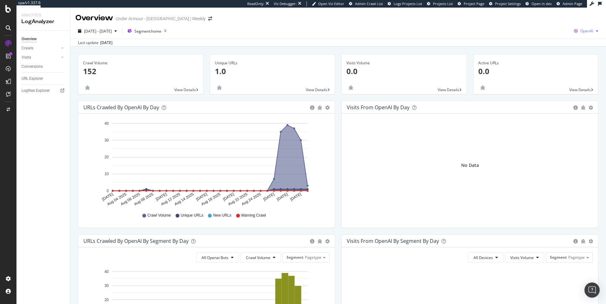
click at [581, 29] on span "OpenAI" at bounding box center [586, 30] width 13 height 5
click at [549, 11] on span "Google" at bounding box center [549, 14] width 23 height 6
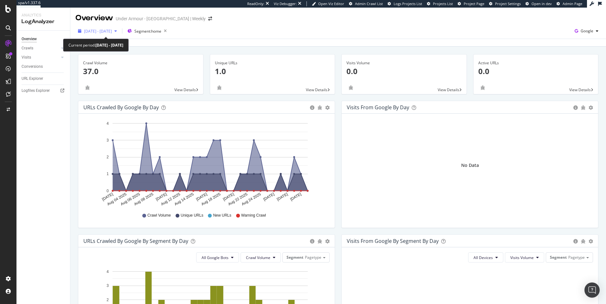
click at [112, 32] on span "2025 Aug. 2nd - Aug. 31st" at bounding box center [98, 31] width 28 height 5
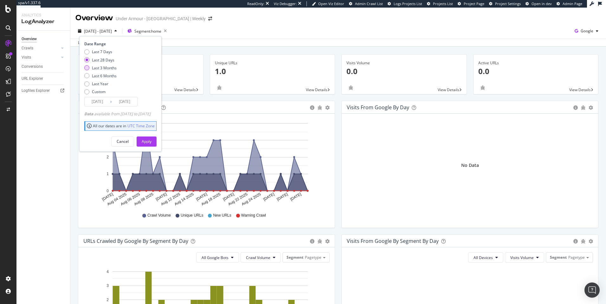
click at [102, 67] on div "Last 3 Months" at bounding box center [104, 67] width 25 height 5
type input "2025/06/01"
click at [151, 139] on div "Apply" at bounding box center [147, 141] width 10 height 5
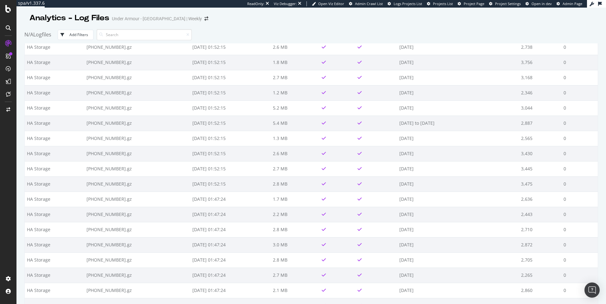
scroll to position [1224, 0]
click at [84, 32] on div "Add Filters" at bounding box center [78, 34] width 19 height 5
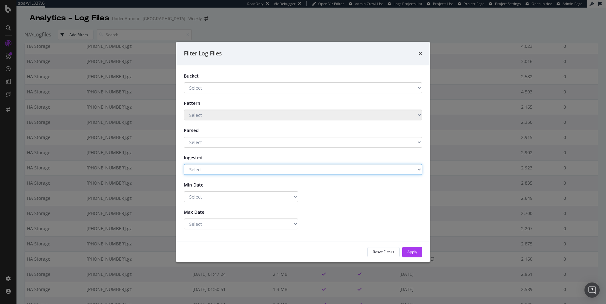
click at [217, 167] on select "Select Yes No" at bounding box center [303, 169] width 238 height 11
click at [184, 164] on select "Select Yes No" at bounding box center [303, 169] width 238 height 11
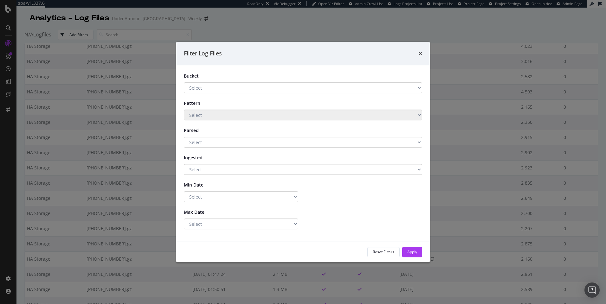
click at [218, 217] on div "Max Date" at bounding box center [303, 213] width 248 height 12
click at [218, 226] on select "Select Greater Than or equals Less Than or equals Equals" at bounding box center [241, 224] width 114 height 11
click at [419, 53] on icon "times" at bounding box center [420, 53] width 4 height 5
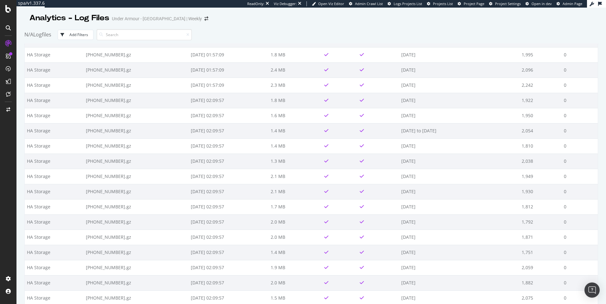
scroll to position [0, 0]
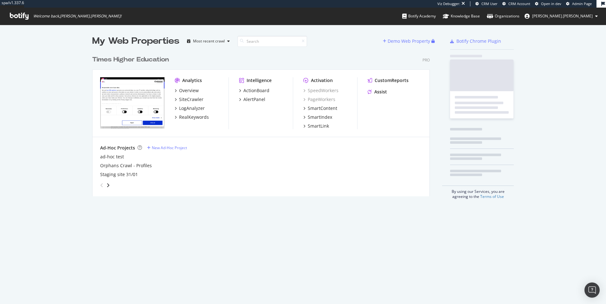
scroll to position [144, 338]
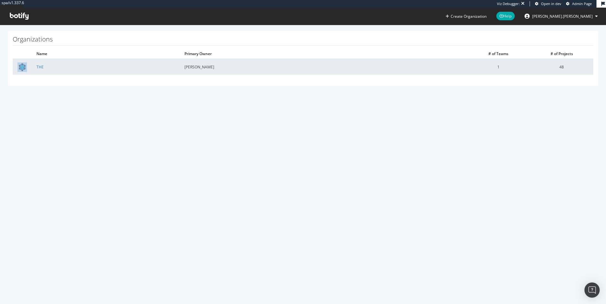
click at [119, 67] on td "THE" at bounding box center [106, 67] width 148 height 16
click at [42, 65] on link "THE" at bounding box center [39, 66] width 7 height 5
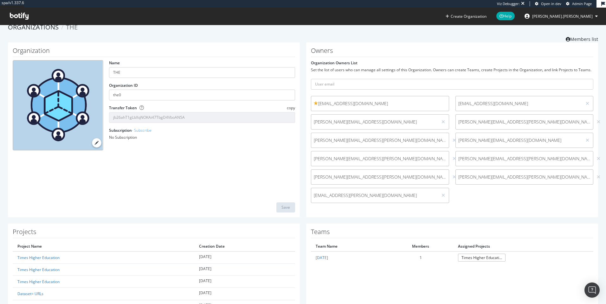
scroll to position [15, 0]
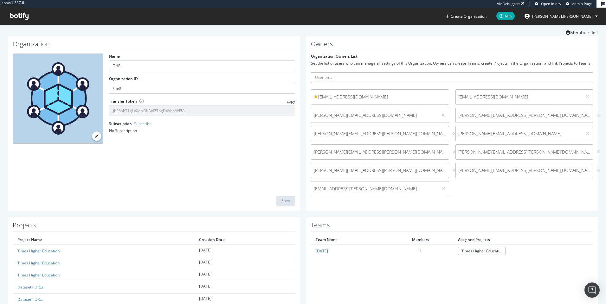
click at [346, 83] on input "text" at bounding box center [452, 77] width 282 height 11
type input "[EMAIL_ADDRESS][DOMAIN_NAME]"
click at [453, 79] on input "[EMAIL_ADDRESS][DOMAIN_NAME]" at bounding box center [452, 77] width 282 height 11
drag, startPoint x: 452, startPoint y: 80, endPoint x: 309, endPoint y: 78, distance: 143.2
click at [311, 78] on input "[EMAIL_ADDRESS][DOMAIN_NAME]" at bounding box center [452, 77] width 282 height 11
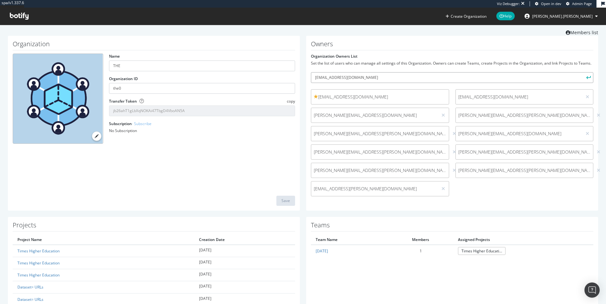
click at [437, 83] on input "[EMAIL_ADDRESS][DOMAIN_NAME]" at bounding box center [452, 77] width 282 height 11
click at [215, 196] on div "Organization Name THE Organization ID the0 Transfer Token copy jb26ahT1gLbXqNOK…" at bounding box center [154, 123] width 292 height 175
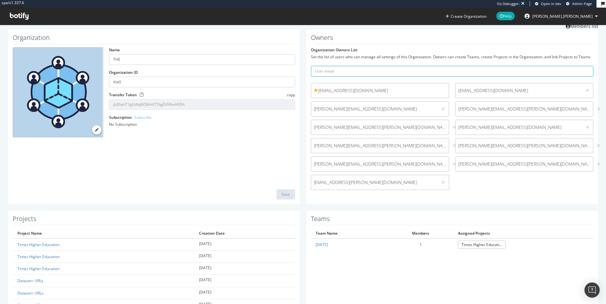
scroll to position [72, 0]
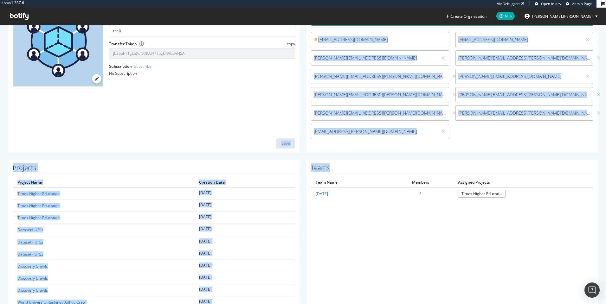
drag, startPoint x: 208, startPoint y: 145, endPoint x: 338, endPoint y: 226, distance: 153.2
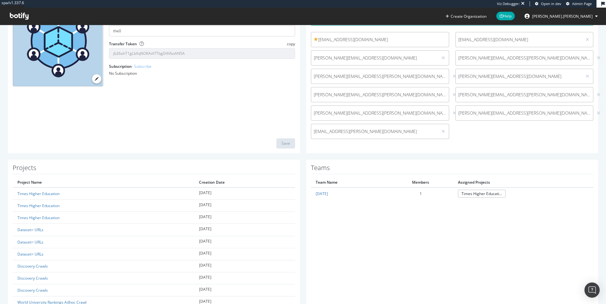
click at [293, 126] on div "Organization Name THE Organization ID the0 Transfer Token copy jb26ahT1gLbXqNOK…" at bounding box center [154, 65] width 292 height 175
drag, startPoint x: 292, startPoint y: 126, endPoint x: 323, endPoint y: 209, distance: 89.0
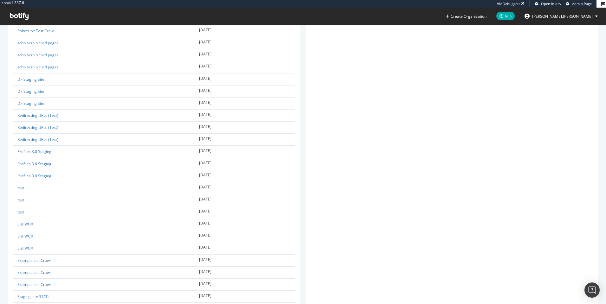
scroll to position [571, 0]
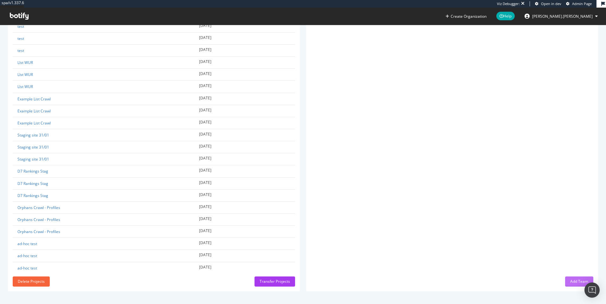
click at [575, 283] on div "Add Team" at bounding box center [579, 281] width 18 height 5
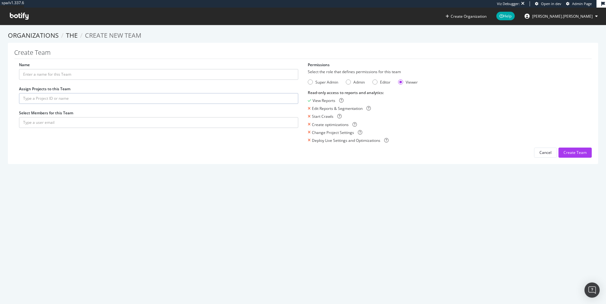
click at [19, 67] on label "Name" at bounding box center [24, 64] width 11 height 5
click at [19, 69] on input "Name" at bounding box center [158, 74] width 279 height 11
click at [57, 72] on input "Name" at bounding box center [158, 74] width 279 height 11
click at [427, 117] on div "Start Crawls" at bounding box center [447, 116] width 279 height 5
click at [337, 124] on div "Create optimizations" at bounding box center [330, 124] width 37 height 5
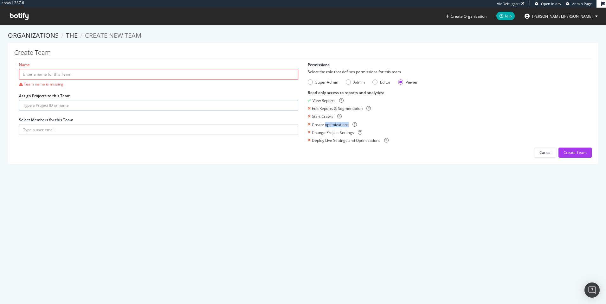
click at [337, 124] on div "Create optimizations" at bounding box center [330, 124] width 37 height 5
click at [330, 130] on div "Change Project Settings" at bounding box center [333, 132] width 42 height 5
click at [353, 84] on div "Admin" at bounding box center [358, 82] width 11 height 5
click at [318, 84] on div "Super Admin" at bounding box center [326, 82] width 23 height 5
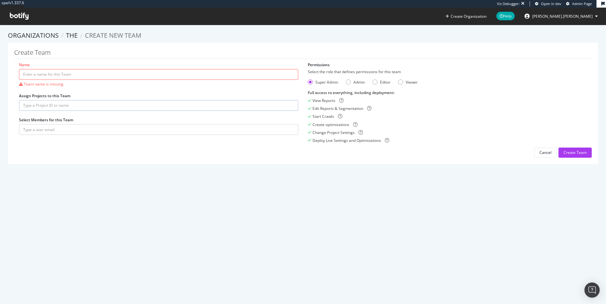
click at [348, 77] on form "Select the role that defines permissions for this team Super Admin Admin Editor…" at bounding box center [447, 106] width 279 height 74
click at [381, 83] on div "Editor" at bounding box center [385, 82] width 10 height 5
click at [414, 82] on div "Viewer" at bounding box center [411, 82] width 12 height 5
click at [339, 100] on icon at bounding box center [341, 100] width 4 height 4
click at [534, 153] on button "Cancel" at bounding box center [545, 153] width 23 height 10
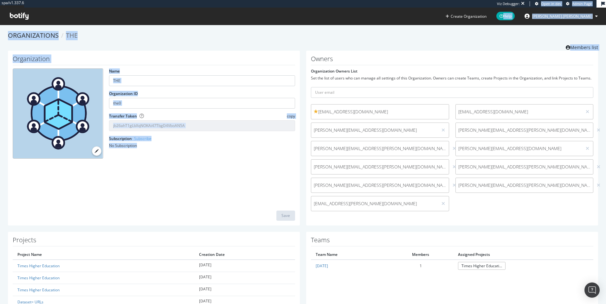
drag, startPoint x: 240, startPoint y: 151, endPoint x: 216, endPoint y: 20, distance: 133.3
click at [216, 20] on div "spa/v1.337.6 Viz Debugger: Open in dev Admin Page Create Organization Help [PER…" at bounding box center [303, 12] width 606 height 25
drag, startPoint x: 211, startPoint y: 27, endPoint x: 213, endPoint y: 156, distance: 129.3
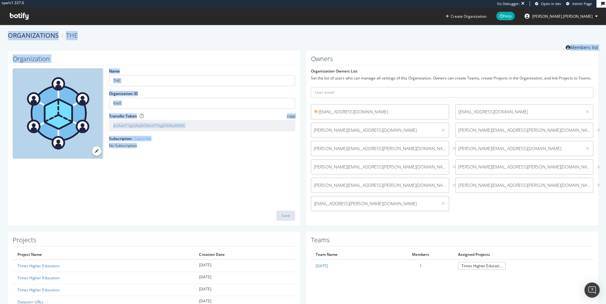
click at [213, 156] on div "Name THE Organization ID the0 Transfer Token copy jb26ahT1gLbXqNOKAi47TbgD4VboA…" at bounding box center [154, 115] width 289 height 95
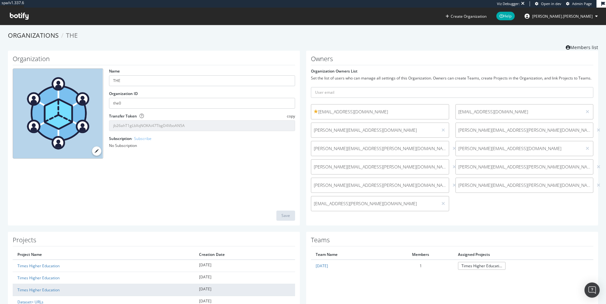
scroll to position [138, 0]
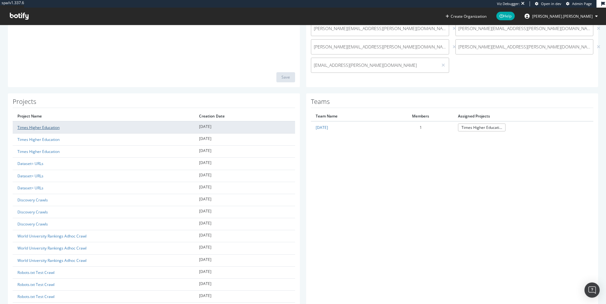
click at [41, 130] on link "Times Higher Education" at bounding box center [38, 127] width 42 height 5
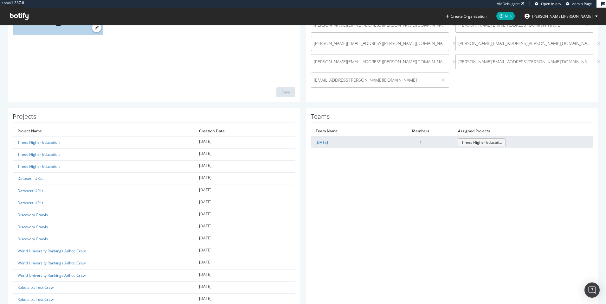
scroll to position [85, 0]
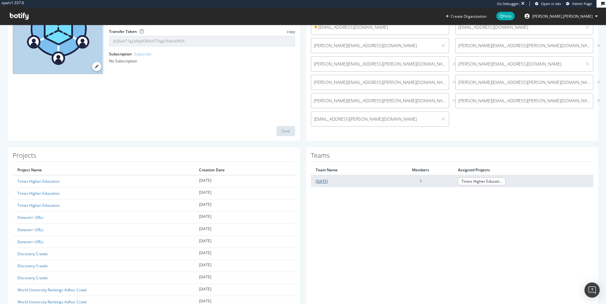
click at [323, 184] on link "[DATE]" at bounding box center [322, 181] width 12 height 5
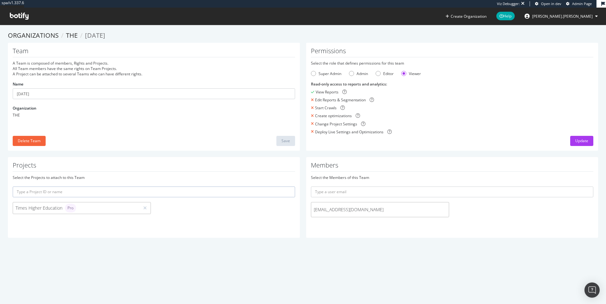
drag, startPoint x: 455, startPoint y: 50, endPoint x: 491, endPoint y: 249, distance: 202.2
click at [491, 248] on section "Organizations THE [DATE] Team A Team is composed of members, Rights and Project…" at bounding box center [303, 138] width 606 height 226
click at [491, 249] on section "Organizations THE [DATE] Team A Team is composed of members, Rights and Project…" at bounding box center [303, 138] width 606 height 226
drag, startPoint x: 473, startPoint y: 87, endPoint x: 460, endPoint y: 43, distance: 45.7
click at [460, 43] on div "Organizations THE [DATE] Team A Team is composed of members, Rights and Project…" at bounding box center [303, 137] width 590 height 213
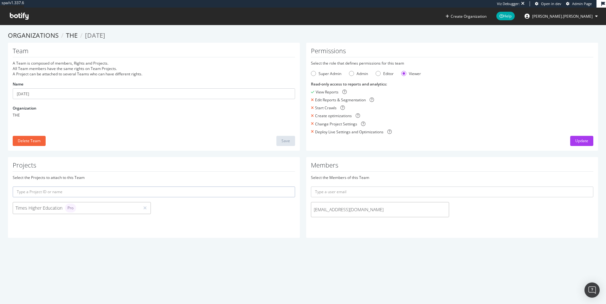
click at [431, 39] on ol "Organizations THE [DATE]" at bounding box center [303, 35] width 590 height 9
drag, startPoint x: 429, startPoint y: 39, endPoint x: 494, endPoint y: 265, distance: 235.5
click at [494, 265] on div "spa/v1.337.6 Viz Debugger: Open in dev Admin Page Create Organization Help [PER…" at bounding box center [303, 152] width 606 height 304
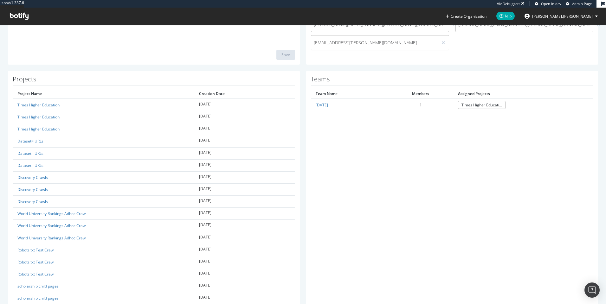
scroll to position [225, 0]
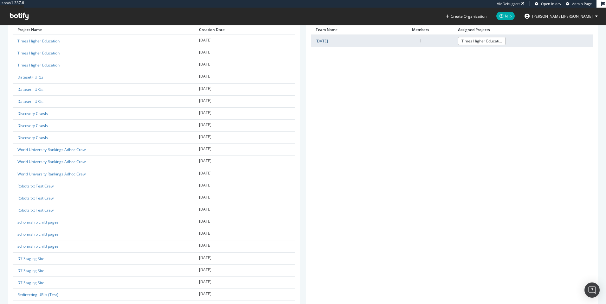
click at [328, 44] on link "[DATE]" at bounding box center [322, 40] width 12 height 5
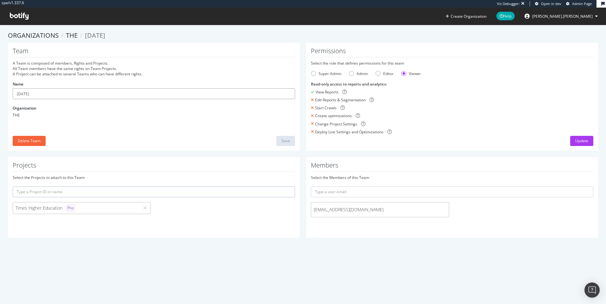
drag, startPoint x: 44, startPoint y: 91, endPoint x: 9, endPoint y: 97, distance: 35.8
click at [17, 96] on input "[DATE]" at bounding box center [154, 93] width 282 height 11
click at [42, 92] on input "[DATE]" at bounding box center [154, 93] width 282 height 11
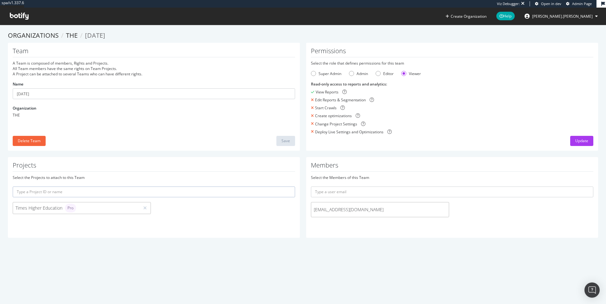
click at [14, 15] on icon at bounding box center [19, 16] width 19 height 7
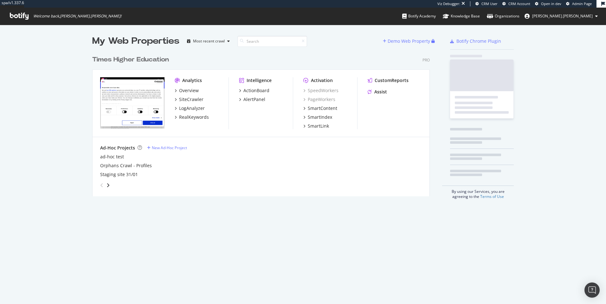
scroll to position [299, 596]
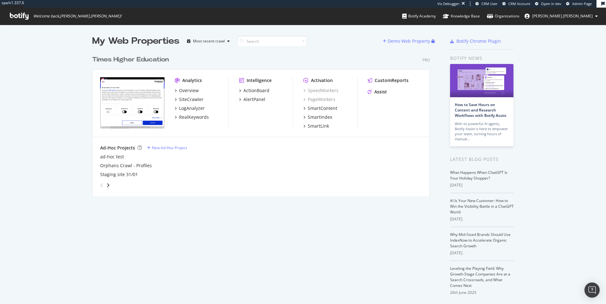
click at [142, 38] on div "My Web Properties" at bounding box center [135, 41] width 87 height 13
click at [112, 41] on div "My Web Properties" at bounding box center [135, 41] width 87 height 13
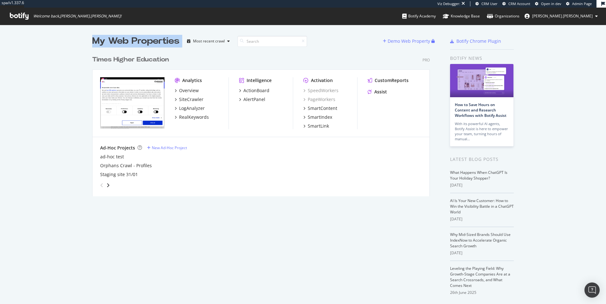
click at [112, 41] on div "My Web Properties" at bounding box center [135, 41] width 87 height 13
click at [89, 44] on div "My Web Properties Most recent crawl Demo Web Property Times Higher Education Pr…" at bounding box center [303, 177] width 606 height 304
drag, startPoint x: 7, startPoint y: 18, endPoint x: 12, endPoint y: 18, distance: 4.8
click at [7, 18] on span "Welcome back, alex.johnson !" at bounding box center [66, 16] width 122 height 17
click at [21, 17] on icon at bounding box center [19, 16] width 19 height 7
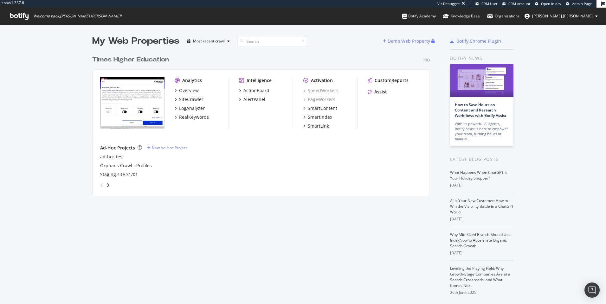
click at [585, 14] on span "alex.johnson" at bounding box center [562, 15] width 61 height 5
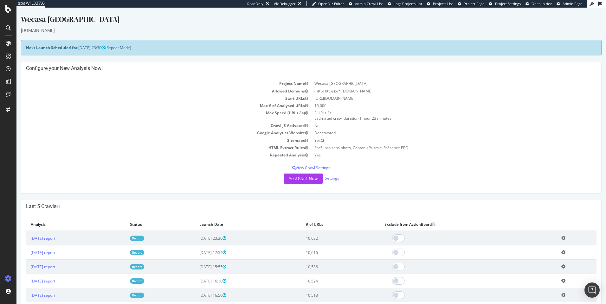
click at [176, 45] on div "Next Launch Scheduled for: [DATE] 23:30 (Repeat Mode)" at bounding box center [311, 48] width 580 height 16
click at [176, 45] on div "Next Launch Scheduled for: 2025-09-14 23:30 (Repeat Mode)" at bounding box center [311, 48] width 580 height 16
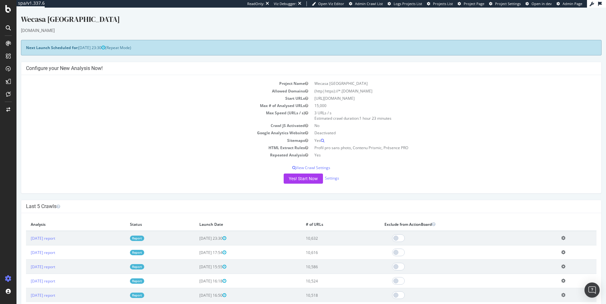
click at [176, 45] on div "Next Launch Scheduled for: 2025-09-14 23:30 (Repeat Mode)" at bounding box center [311, 48] width 580 height 16
click at [186, 44] on div "Next Launch Scheduled for: 2025-09-14 23:30 (Repeat Mode)" at bounding box center [311, 48] width 580 height 16
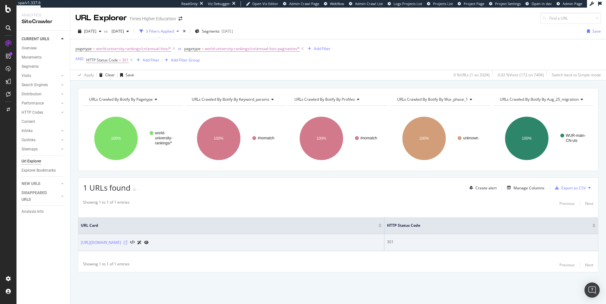
click at [127, 242] on icon at bounding box center [126, 243] width 4 height 4
click at [121, 242] on link "[URL][DOMAIN_NAME]" at bounding box center [101, 242] width 40 height 6
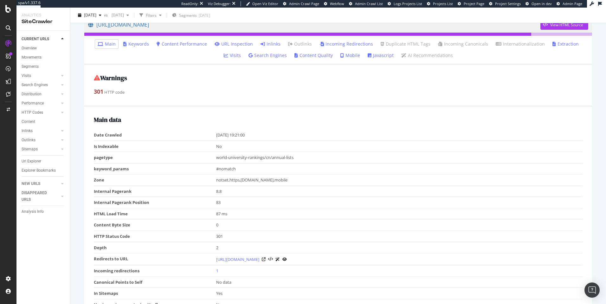
scroll to position [59, 0]
drag, startPoint x: 264, startPoint y: 134, endPoint x: 291, endPoint y: 135, distance: 27.9
click at [291, 135] on tr "Date Crawled [DATE] 19:21:00" at bounding box center [338, 134] width 488 height 11
click at [291, 135] on td "2025-08-26 19:21:00" at bounding box center [399, 134] width 367 height 11
drag, startPoint x: 291, startPoint y: 135, endPoint x: 199, endPoint y: 134, distance: 92.8
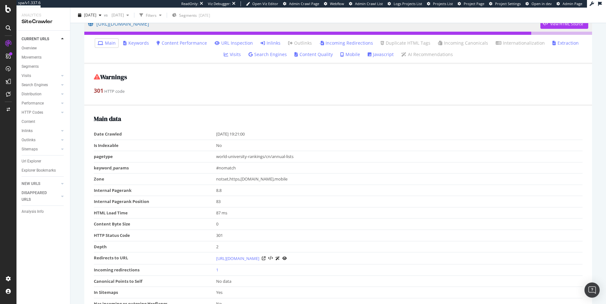
click at [199, 134] on tr "Date Crawled 2025-08-26 19:21:00" at bounding box center [338, 134] width 488 height 11
click at [199, 134] on td "Date Crawled" at bounding box center [155, 134] width 122 height 11
drag, startPoint x: 199, startPoint y: 134, endPoint x: 287, endPoint y: 137, distance: 88.7
click at [287, 137] on tr "Date Crawled 2025-08-26 19:21:00" at bounding box center [338, 134] width 488 height 11
click at [287, 137] on td "2025-08-26 19:21:00" at bounding box center [399, 134] width 367 height 11
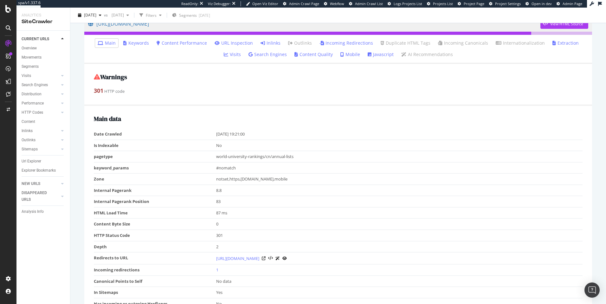
drag, startPoint x: 287, startPoint y: 137, endPoint x: 212, endPoint y: 135, distance: 75.7
click at [212, 135] on tr "Date Crawled 2025-08-26 19:21:00" at bounding box center [338, 134] width 488 height 11
click at [211, 135] on td "Date Crawled" at bounding box center [155, 134] width 122 height 11
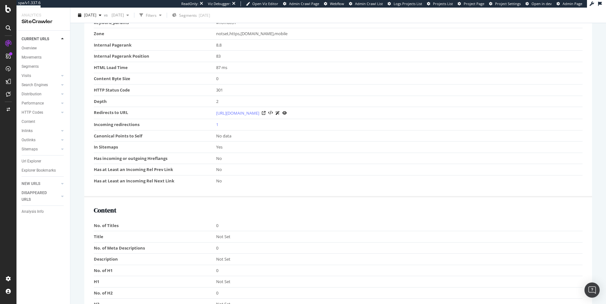
scroll to position [0, 0]
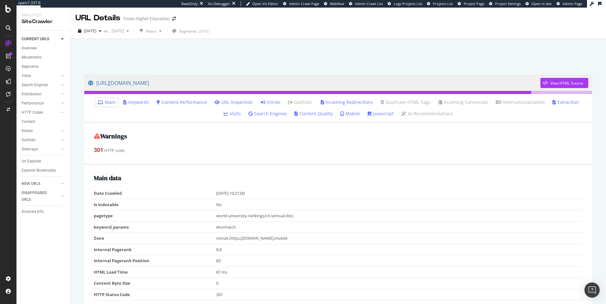
click at [217, 103] on link "URL Inspection" at bounding box center [233, 102] width 38 height 6
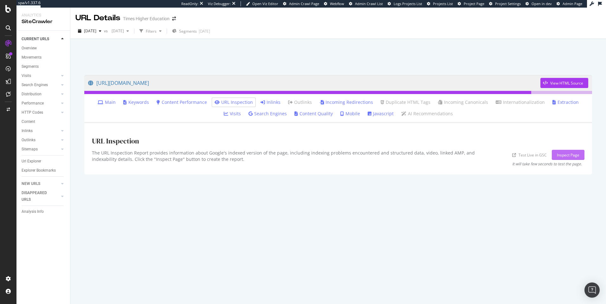
click at [570, 154] on div "Inspect Page" at bounding box center [568, 154] width 22 height 5
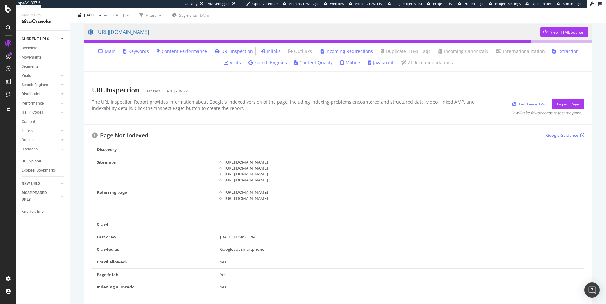
scroll to position [54, 0]
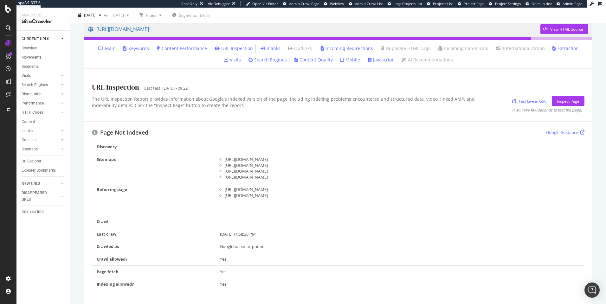
click at [215, 235] on td "Aug 31, 2025, 11:58:38 PM" at bounding box center [399, 234] width 369 height 13
click at [245, 236] on div "Aug 31, 2025, 11:58:38 PM" at bounding box center [400, 234] width 360 height 6
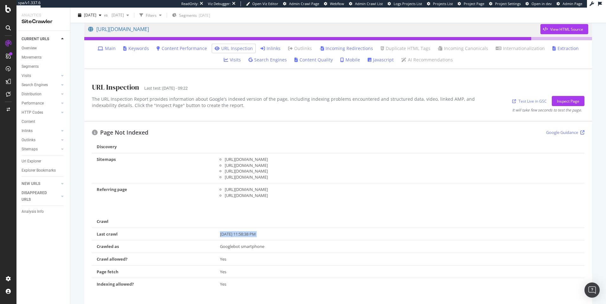
click at [245, 236] on div "Aug 31, 2025, 11:58:38 PM" at bounding box center [400, 234] width 360 height 6
click at [240, 236] on div "Aug 31, 2025, 11:58:38 PM" at bounding box center [400, 234] width 360 height 6
click at [233, 236] on div "Aug 31, 2025, 11:58:38 PM" at bounding box center [400, 234] width 360 height 6
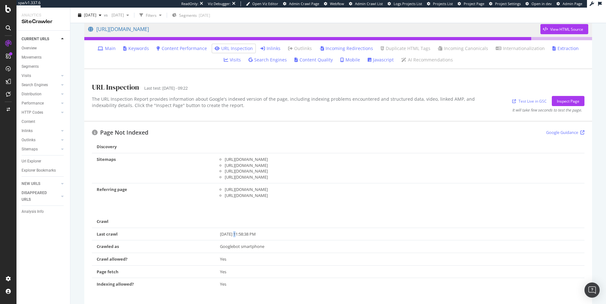
click at [233, 236] on div "Aug 31, 2025, 11:58:38 PM" at bounding box center [400, 234] width 360 height 6
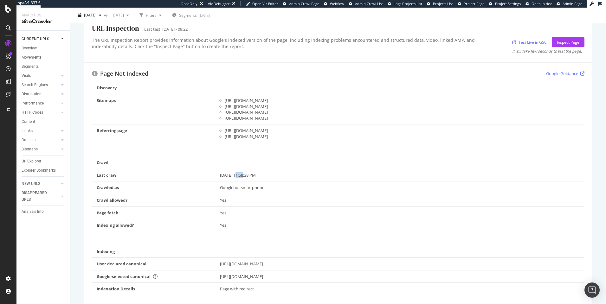
scroll to position [148, 0]
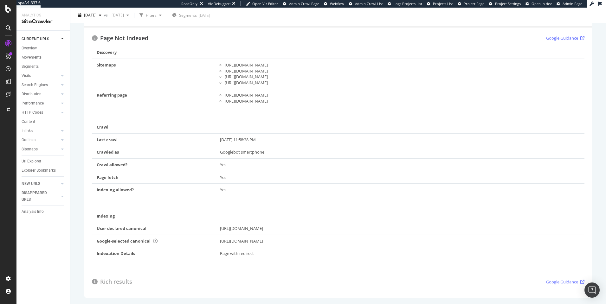
click at [217, 122] on td at bounding box center [399, 127] width 369 height 12
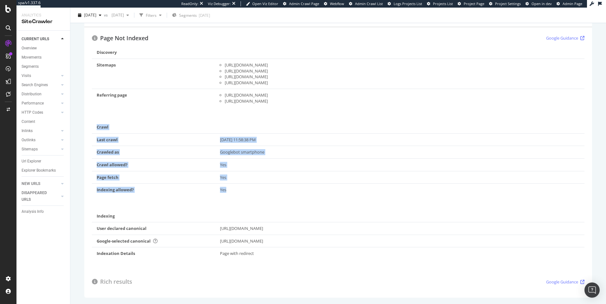
drag, startPoint x: 208, startPoint y: 121, endPoint x: 351, endPoint y: 261, distance: 200.5
click at [351, 261] on div "Discovery Sitemaps https://www.timeshighereducation.com/sitemap-types-node-rank…" at bounding box center [338, 156] width 492 height 220
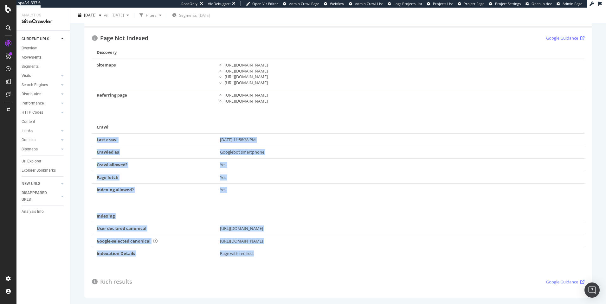
drag, startPoint x: 351, startPoint y: 261, endPoint x: 204, endPoint y: 135, distance: 194.1
click at [204, 135] on div "Discovery Sitemaps https://www.timeshighereducation.com/sitemap-types-node-rank…" at bounding box center [338, 156] width 492 height 220
click at [204, 135] on td "Last crawl" at bounding box center [153, 139] width 123 height 13
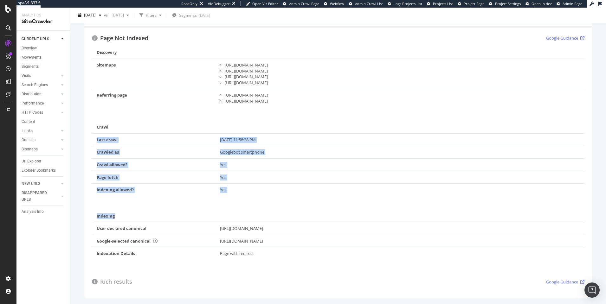
drag, startPoint x: 204, startPoint y: 135, endPoint x: 296, endPoint y: 261, distance: 155.6
click at [295, 261] on div "Discovery Sitemaps https://www.timeshighereducation.com/sitemap-types-node-rank…" at bounding box center [338, 156] width 492 height 220
click at [296, 261] on div "Discovery Sitemaps https://www.timeshighereducation.com/sitemap-types-node-rank…" at bounding box center [338, 156] width 492 height 220
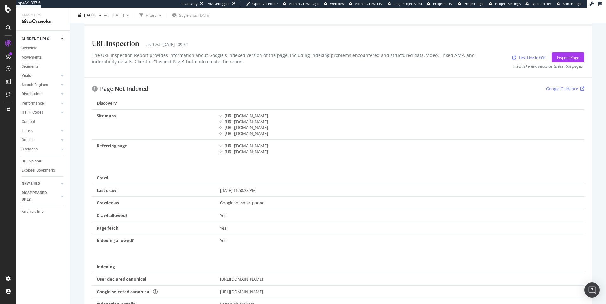
scroll to position [93, 0]
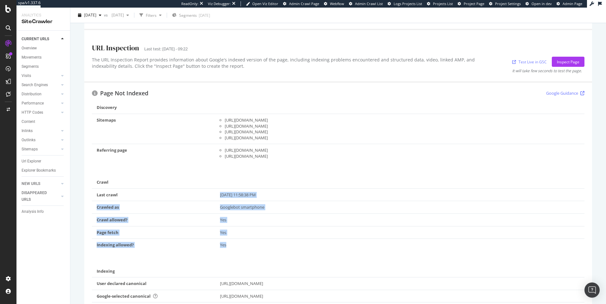
drag, startPoint x: 207, startPoint y: 192, endPoint x: 267, endPoint y: 249, distance: 82.5
click at [267, 249] on tbody "Last crawl Aug 31, 2025, 11:58:38 PM Crawled as Googlebot smartphone Crawl allo…" at bounding box center [338, 219] width 492 height 62
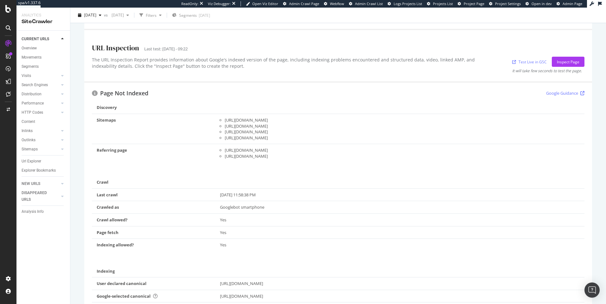
click at [267, 250] on td "Yes" at bounding box center [399, 245] width 369 height 12
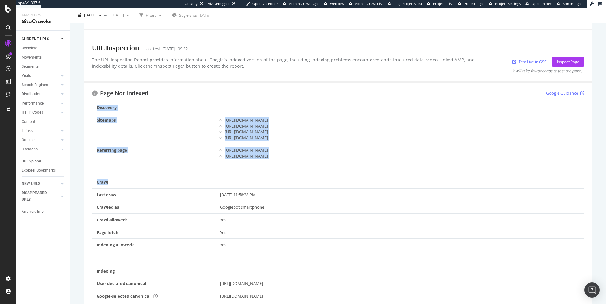
drag, startPoint x: 271, startPoint y: 252, endPoint x: 205, endPoint y: 183, distance: 95.5
click at [205, 183] on div "Discovery Sitemaps https://www.timeshighereducation.com/sitemap-types-node-rank…" at bounding box center [338, 211] width 492 height 220
click at [205, 183] on td "Crawl" at bounding box center [153, 182] width 123 height 12
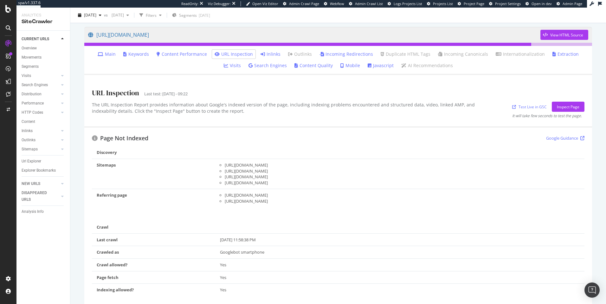
scroll to position [0, 0]
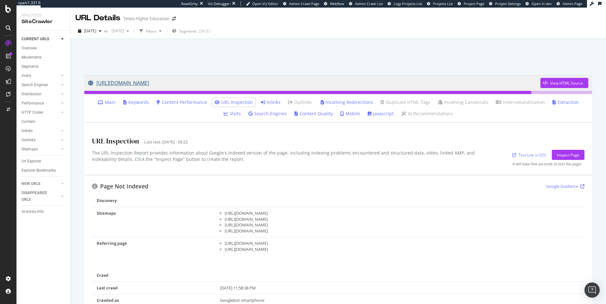
click at [254, 81] on link "https://www.timeshighereducation.com/cn/world-university-rankings/latest/world-…" at bounding box center [314, 83] width 452 height 16
click at [177, 159] on div "The URL Inspection Report provides information about Google's indexed version o…" at bounding box center [290, 158] width 397 height 17
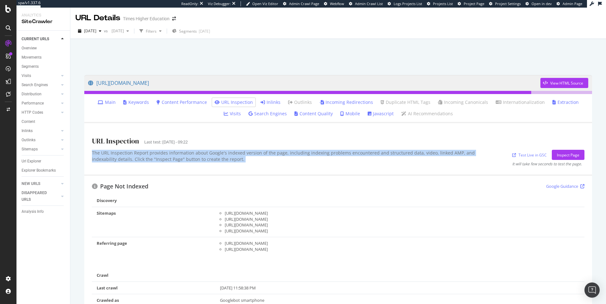
click at [177, 159] on div "The URL Inspection Report provides information about Google's indexed version o…" at bounding box center [290, 158] width 397 height 17
click at [188, 158] on div "The URL Inspection Report provides information about Google's indexed version o…" at bounding box center [290, 158] width 397 height 17
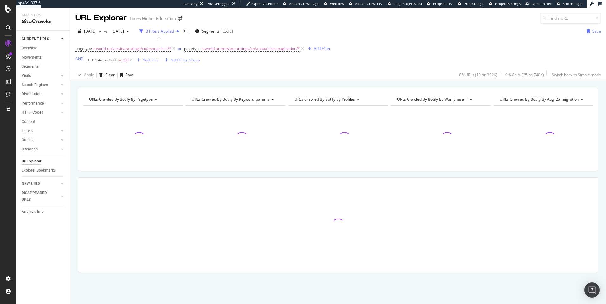
click at [412, 49] on div "pagetype = world-university-rankings/cn/annual-lists/* or pagetype = world-univ…" at bounding box center [337, 54] width 525 height 30
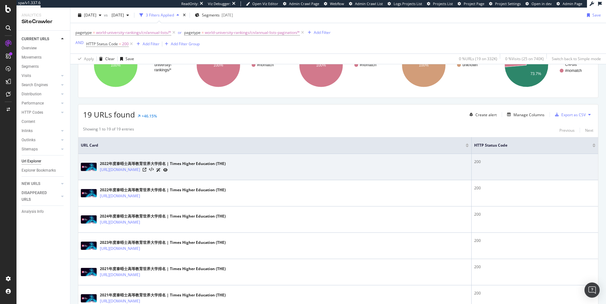
scroll to position [76, 0]
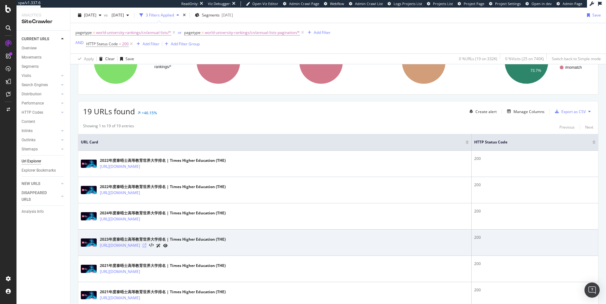
click at [146, 245] on icon at bounding box center [145, 246] width 4 height 4
